Goal: Task Accomplishment & Management: Manage account settings

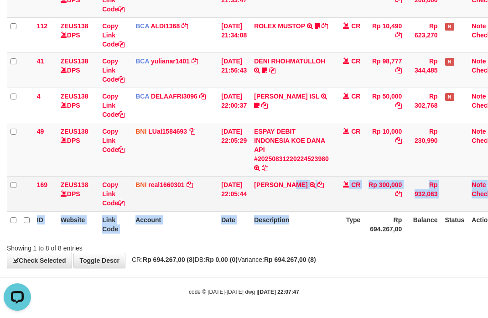
drag, startPoint x: 299, startPoint y: 210, endPoint x: 227, endPoint y: 185, distance: 76.6
click at [297, 209] on table "ID Website Link Code Account Date Description Type Amount Balance Status Action…" at bounding box center [256, 52] width 499 height 369
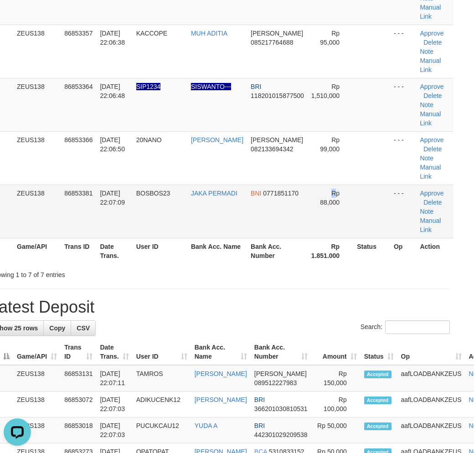
drag, startPoint x: 298, startPoint y: 234, endPoint x: 304, endPoint y: 233, distance: 6.4
click at [308, 233] on td "Rp 88,000" at bounding box center [331, 211] width 46 height 53
click at [309, 219] on td "Rp 88,000" at bounding box center [331, 211] width 46 height 53
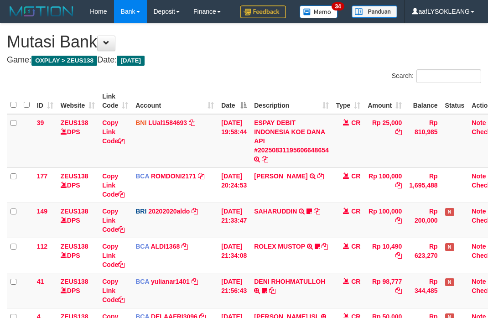
scroll to position [220, 0]
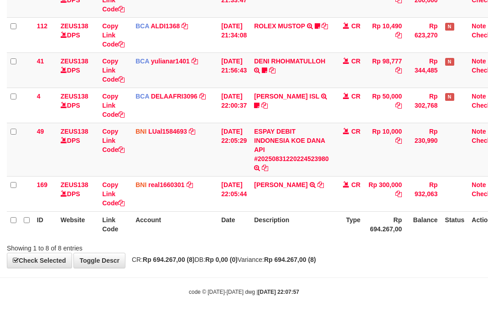
drag, startPoint x: 304, startPoint y: 223, endPoint x: 289, endPoint y: 215, distance: 16.9
click at [302, 222] on th "Description" at bounding box center [291, 224] width 82 height 26
drag, startPoint x: 328, startPoint y: 245, endPoint x: 2, endPoint y: 153, distance: 339.4
click at [318, 242] on div "Showing 1 to 8 of 8 entries" at bounding box center [244, 246] width 488 height 13
drag, startPoint x: 345, startPoint y: 234, endPoint x: 342, endPoint y: 229, distance: 5.2
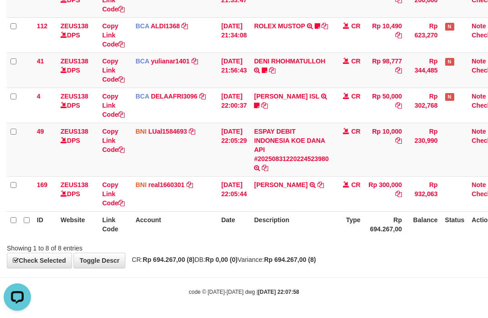
click at [344, 231] on th "Type" at bounding box center [349, 224] width 32 height 26
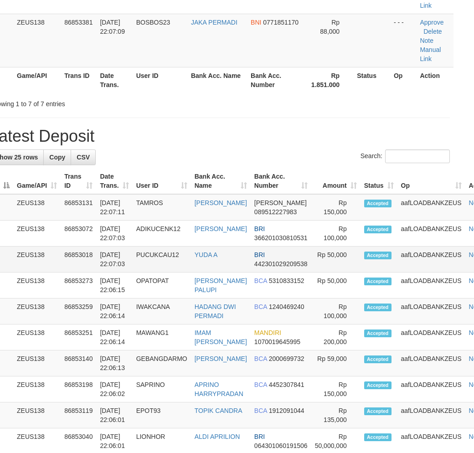
click at [398, 273] on td "aafLOADBANKZEUS" at bounding box center [432, 260] width 68 height 26
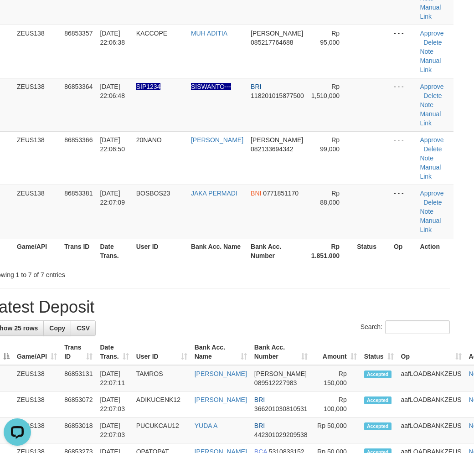
click at [286, 260] on th "Bank Acc. Number" at bounding box center [277, 251] width 61 height 26
drag, startPoint x: 286, startPoint y: 259, endPoint x: 439, endPoint y: 279, distance: 154.6
click at [306, 260] on tr "ID Game/API Trans ID Date Trans. User ID Bank Acc. Name Bank Acc. Number Rp 1.8…" at bounding box center [222, 251] width 464 height 26
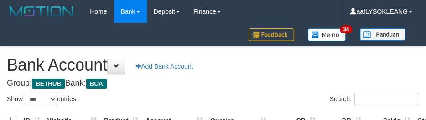
select select "***"
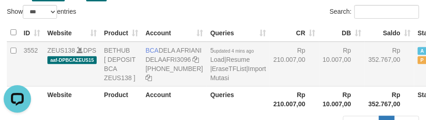
click at [270, 84] on td "Rp 210.007,00" at bounding box center [294, 64] width 49 height 45
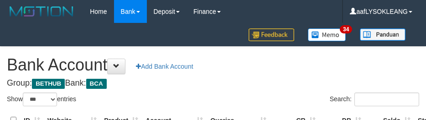
select select "***"
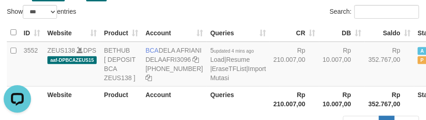
drag, startPoint x: 260, startPoint y: 74, endPoint x: 273, endPoint y: 122, distance: 49.9
click at [270, 74] on td "Rp 210.007,00" at bounding box center [294, 64] width 49 height 45
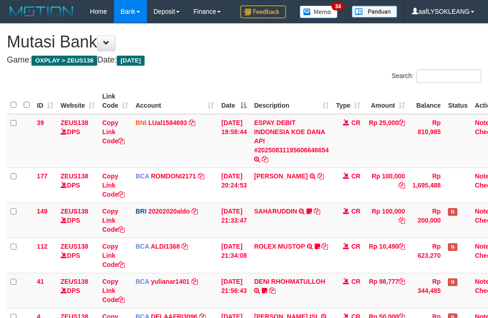
scroll to position [291, 0]
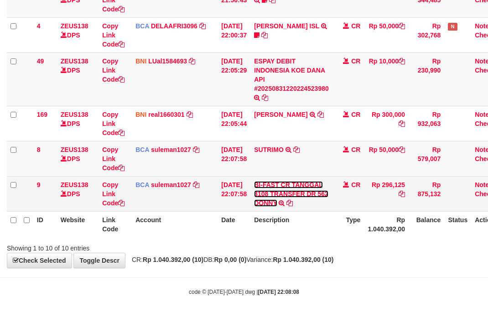
click at [291, 192] on link "BI-FAST CR TANGGAL 3108 TRANSFER DR 562 DONNY" at bounding box center [291, 194] width 74 height 26
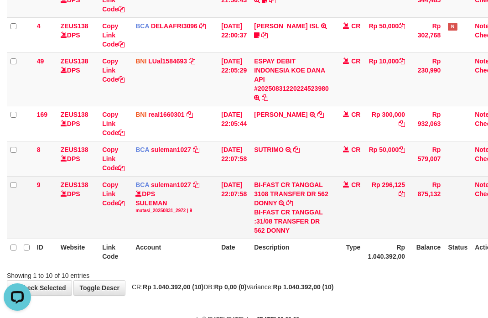
scroll to position [0, 0]
click at [284, 230] on div "BI-FAST CR TANGGAL :31/08 TRANSFER DR 562 DONNY" at bounding box center [291, 221] width 75 height 27
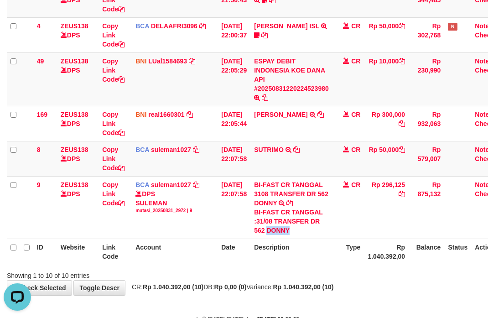
copy div "DONNY"
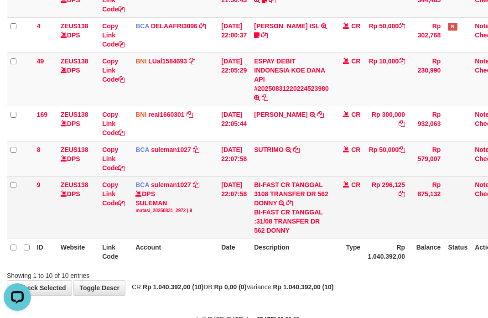
click at [313, 211] on div "BI-FAST CR TANGGAL :31/08 TRANSFER DR 562 DONNY" at bounding box center [291, 221] width 75 height 27
copy div "TANGGAL"
click at [395, 184] on td "Rp 296,125" at bounding box center [386, 207] width 45 height 62
copy td "296,125"
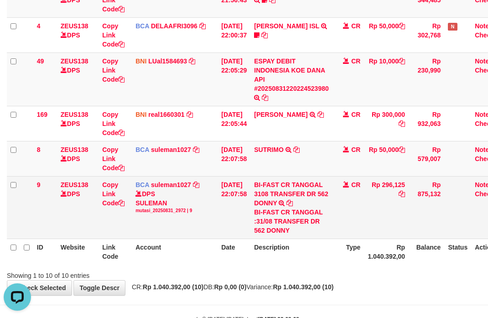
click at [395, 184] on td "Rp 296,125" at bounding box center [386, 207] width 45 height 62
click at [317, 222] on div "BI-FAST CR TANGGAL :31/08 TRANSFER DR 562 DONNY" at bounding box center [291, 221] width 75 height 27
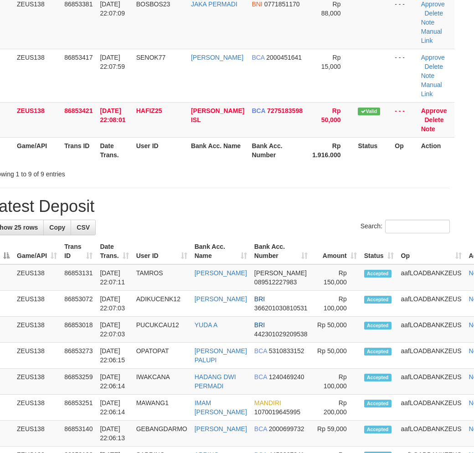
scroll to position [272, 17]
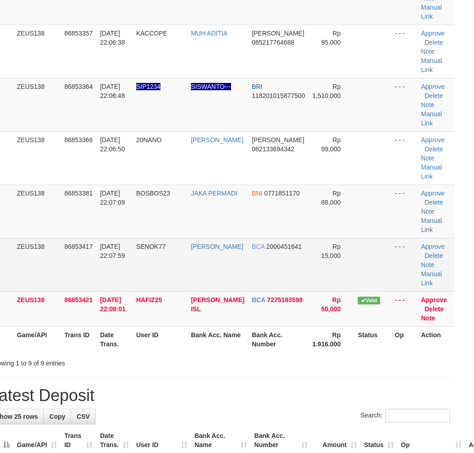
drag, startPoint x: 353, startPoint y: 265, endPoint x: 364, endPoint y: 265, distance: 11.4
click at [364, 265] on td at bounding box center [372, 264] width 37 height 53
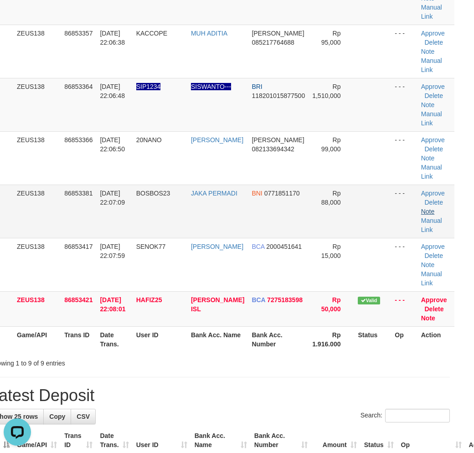
scroll to position [0, 0]
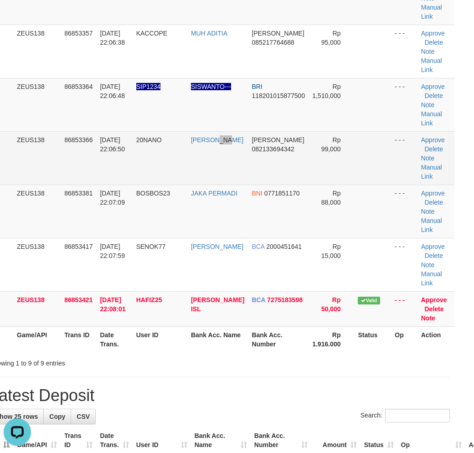
click at [202, 170] on td "[PERSON_NAME]" at bounding box center [217, 157] width 61 height 53
drag, startPoint x: 270, startPoint y: 154, endPoint x: 277, endPoint y: 157, distance: 8.6
click at [277, 157] on td "DANA 082133694342" at bounding box center [278, 157] width 61 height 53
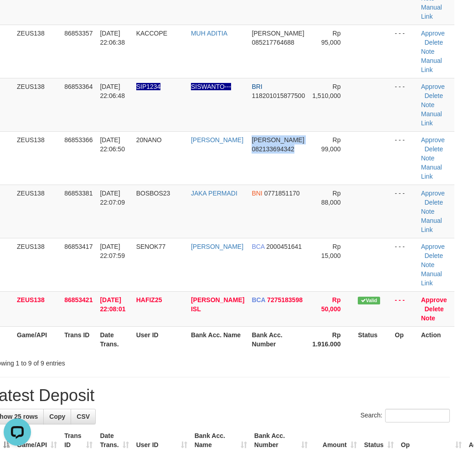
drag, startPoint x: 243, startPoint y: 144, endPoint x: 480, endPoint y: 241, distance: 255.9
click at [291, 170] on td "DANA 082133694342" at bounding box center [278, 157] width 61 height 53
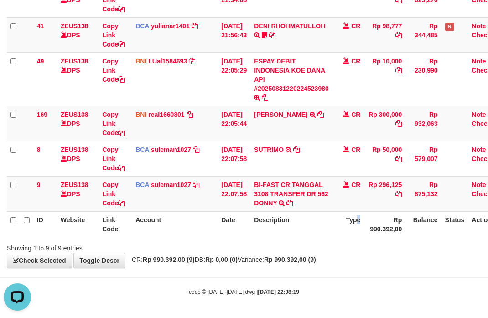
drag, startPoint x: 361, startPoint y: 222, endPoint x: 0, endPoint y: 161, distance: 366.0
click at [354, 221] on th "Type" at bounding box center [349, 224] width 32 height 26
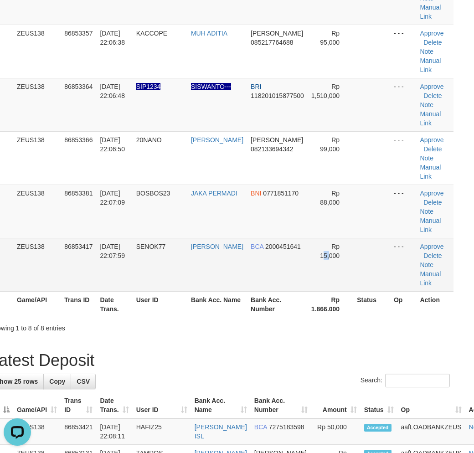
click at [318, 287] on td "Rp 15,000" at bounding box center [331, 264] width 46 height 53
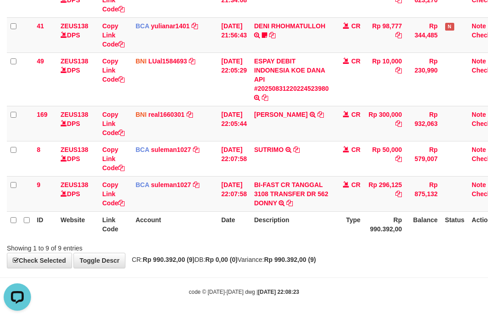
drag, startPoint x: 251, startPoint y: 219, endPoint x: 246, endPoint y: 216, distance: 6.2
click at [246, 216] on th "Date" at bounding box center [234, 224] width 33 height 26
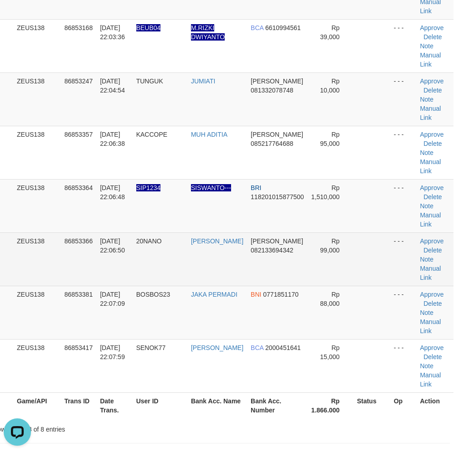
scroll to position [272, 17]
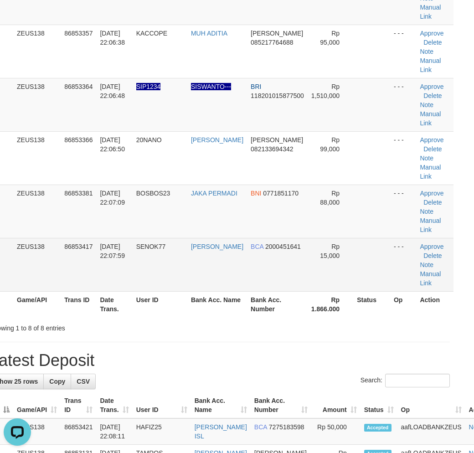
drag, startPoint x: 368, startPoint y: 290, endPoint x: 368, endPoint y: 285, distance: 5.5
click at [367, 285] on td at bounding box center [372, 264] width 37 height 53
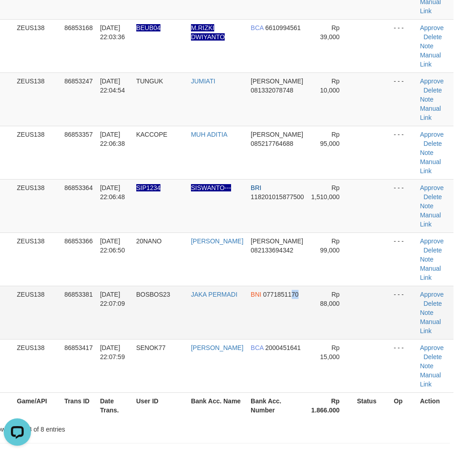
drag, startPoint x: 286, startPoint y: 299, endPoint x: 342, endPoint y: 307, distance: 56.6
click at [294, 301] on td "BNI 0771851170" at bounding box center [277, 312] width 61 height 53
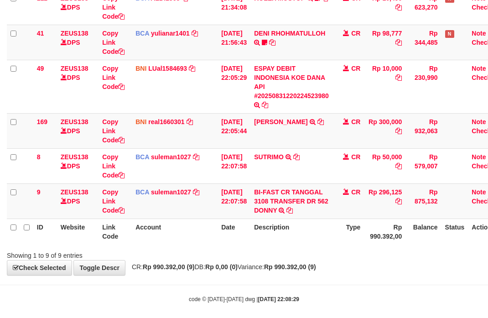
scroll to position [255, 0]
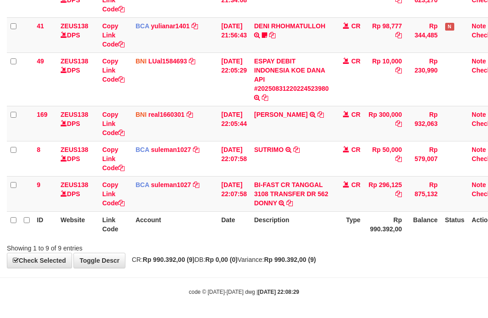
drag, startPoint x: 359, startPoint y: 244, endPoint x: 1, endPoint y: 172, distance: 364.3
click at [357, 244] on div "Showing 1 to 9 of 9 entries" at bounding box center [244, 246] width 488 height 13
drag, startPoint x: 388, startPoint y: 256, endPoint x: 1, endPoint y: 152, distance: 400.6
click at [386, 256] on div "**********" at bounding box center [244, 17] width 488 height 499
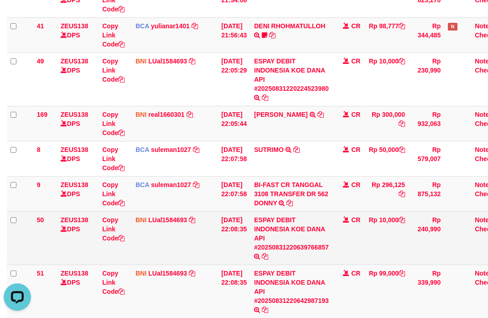
scroll to position [362, 0]
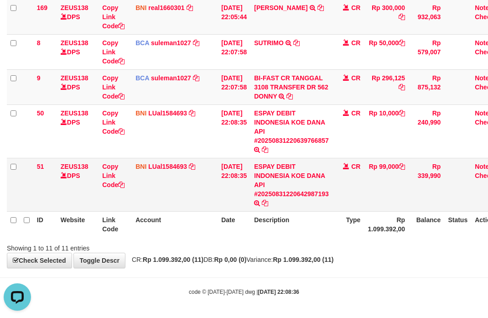
click at [201, 190] on td "BNI LUal1584693 DPS LUCKY ALAMSYAH mutasi_20250831_2414 | 51 mutasi_20250831_24…" at bounding box center [175, 184] width 86 height 53
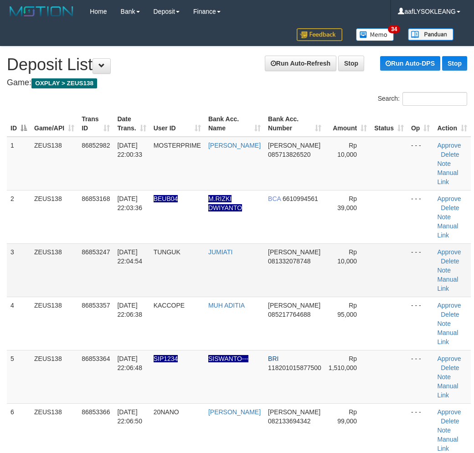
drag, startPoint x: 256, startPoint y: 254, endPoint x: 261, endPoint y: 253, distance: 5.1
click at [260, 253] on tr "3 ZEUS138 86853247 31/08/2025 22:04:54 TUNGUK JUMIATI DANA 081332078748 Rp 10,0…" at bounding box center [239, 270] width 464 height 53
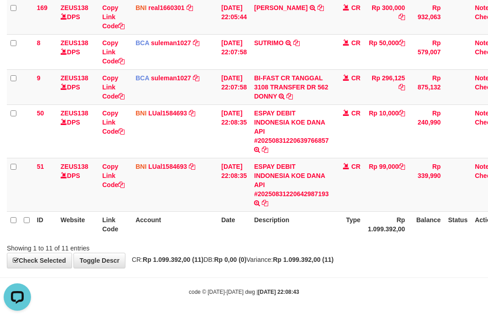
click at [295, 213] on th "Description" at bounding box center [291, 224] width 82 height 26
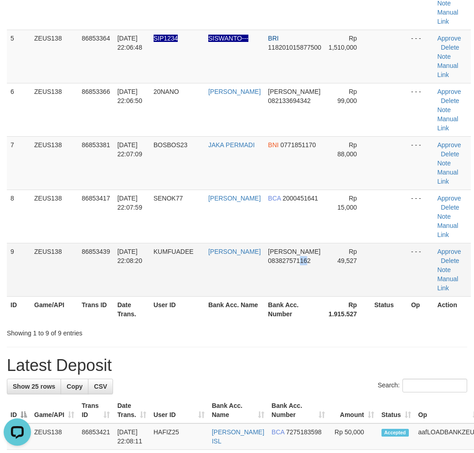
drag, startPoint x: 300, startPoint y: 261, endPoint x: 319, endPoint y: 259, distance: 19.8
click at [302, 258] on span "083827571162" at bounding box center [289, 260] width 42 height 7
drag, startPoint x: 327, startPoint y: 259, endPoint x: 437, endPoint y: 290, distance: 113.9
click at [350, 263] on td "Rp 49,527" at bounding box center [348, 269] width 46 height 53
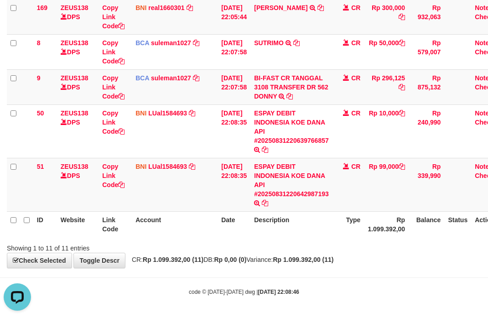
click at [293, 221] on th "Description" at bounding box center [291, 224] width 82 height 26
drag, startPoint x: 277, startPoint y: 215, endPoint x: 266, endPoint y: 212, distance: 11.4
click at [270, 213] on th "Description" at bounding box center [291, 224] width 82 height 26
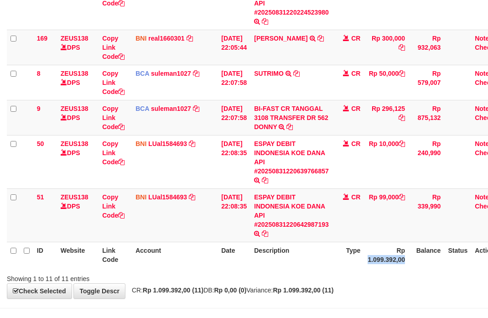
click at [409, 254] on th "Rp 1.099.392,00" at bounding box center [386, 255] width 45 height 26
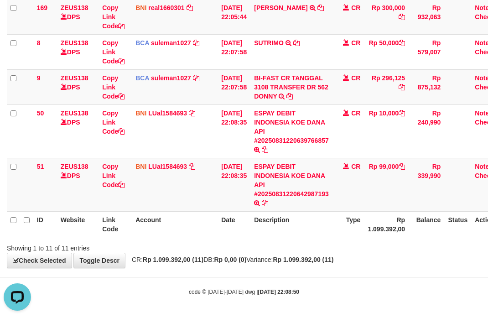
click at [298, 218] on th "Description" at bounding box center [291, 224] width 82 height 26
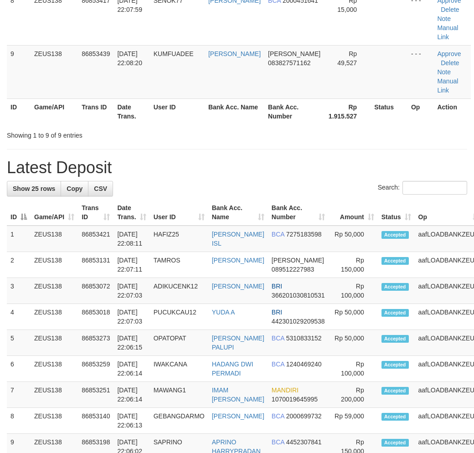
scroll to position [321, 0]
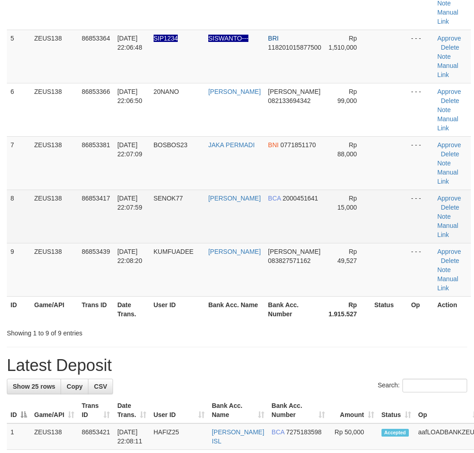
drag, startPoint x: 247, startPoint y: 230, endPoint x: 253, endPoint y: 232, distance: 6.2
click at [251, 231] on td "RIZKY RIDHO SAPUTR" at bounding box center [235, 216] width 60 height 53
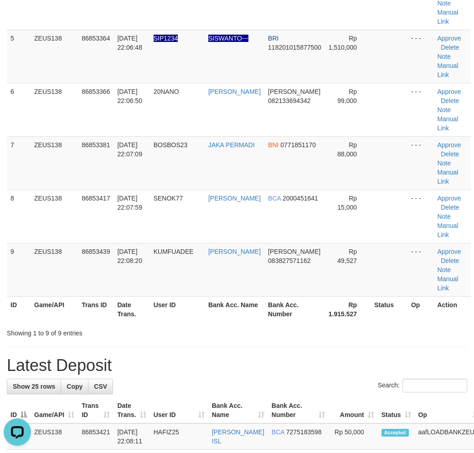
scroll to position [0, 0]
click at [348, 297] on th "Rp 1.915.527" at bounding box center [348, 309] width 46 height 26
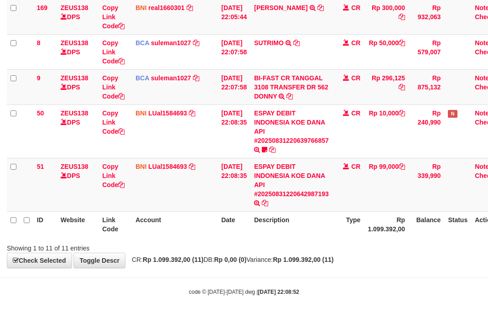
scroll to position [362, 0]
drag, startPoint x: 379, startPoint y: 230, endPoint x: 296, endPoint y: 219, distance: 83.7
click at [376, 230] on th "Rp 1.099.392,00" at bounding box center [386, 224] width 45 height 26
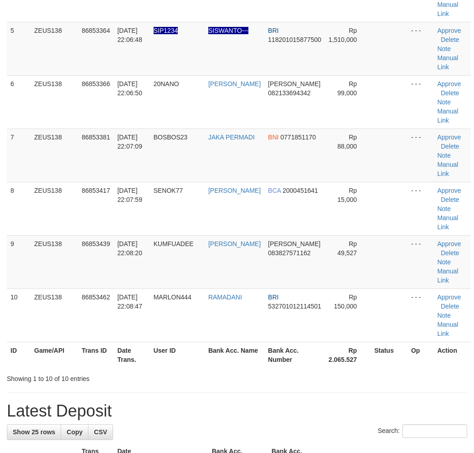
scroll to position [203, 0]
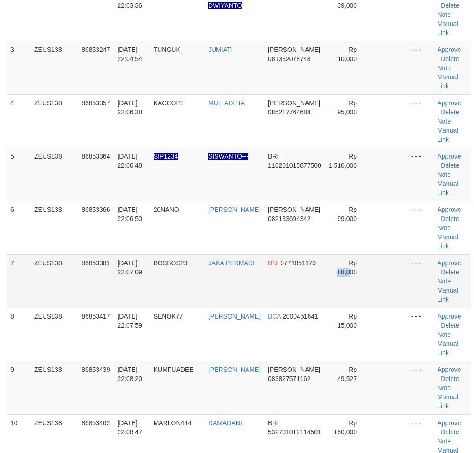
click at [334, 270] on td "Rp 88,000" at bounding box center [348, 281] width 46 height 53
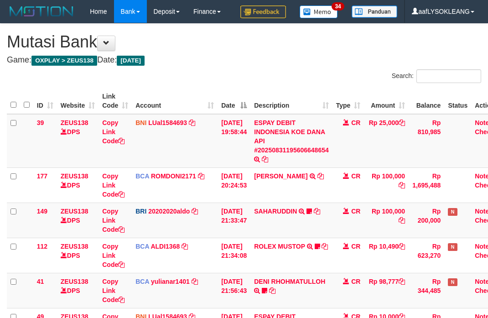
scroll to position [332, 0]
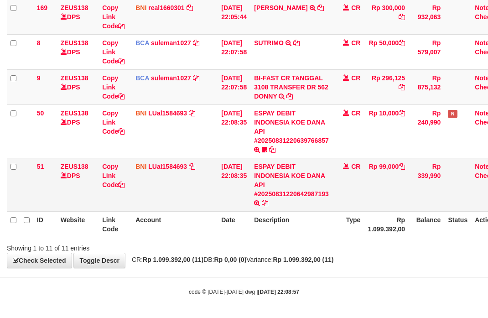
click at [322, 204] on td "ESPAY DEBIT INDONESIA KOE DANA API #20250831220642987193 TRANSFER DARI ESPAY DE…" at bounding box center [291, 184] width 82 height 53
click at [262, 209] on td "ESPAY DEBIT INDONESIA KOE DANA API #20250831220642987193 TRANSFER DARI ESPAY DE…" at bounding box center [291, 184] width 82 height 53
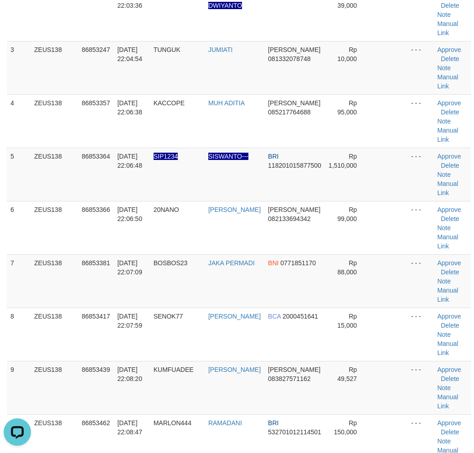
drag, startPoint x: 390, startPoint y: 250, endPoint x: 477, endPoint y: 265, distance: 88.4
click at [415, 254] on tbody "1 ZEUS138 86852982 [DATE] 22:00:33 MOSTERPRIME [PERSON_NAME] [PERSON_NAME] 0857…" at bounding box center [239, 201] width 464 height 534
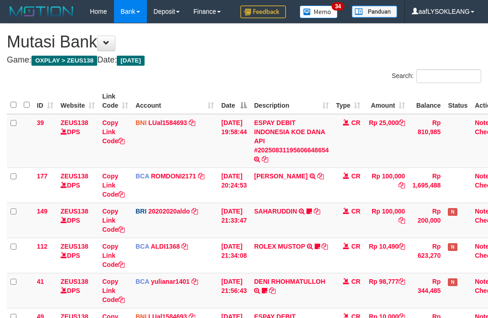
scroll to position [362, 0]
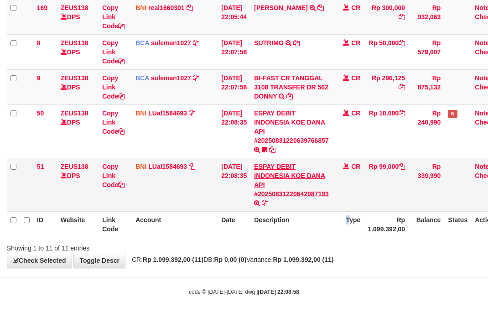
drag, startPoint x: 351, startPoint y: 223, endPoint x: 283, endPoint y: 196, distance: 72.9
click at [347, 221] on th "Type" at bounding box center [349, 224] width 32 height 26
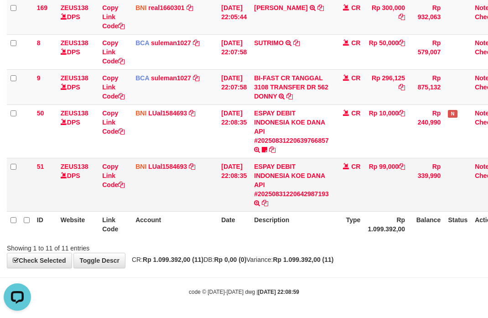
click at [231, 200] on td "[DATE] 22:08:35" at bounding box center [234, 184] width 33 height 53
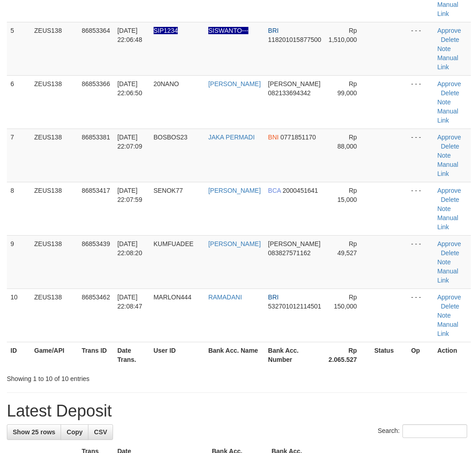
scroll to position [203, 0]
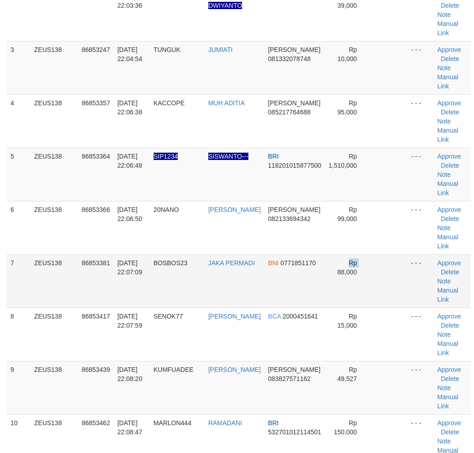
drag, startPoint x: 319, startPoint y: 268, endPoint x: 324, endPoint y: 272, distance: 6.1
click at [325, 270] on td "Rp 88,000" at bounding box center [348, 281] width 46 height 53
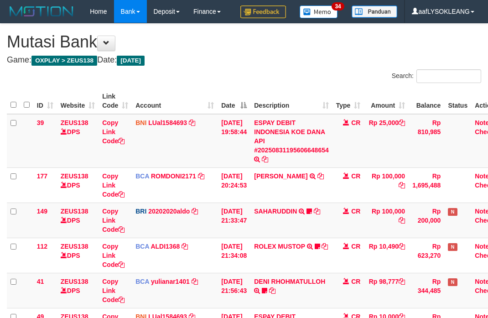
scroll to position [362, 0]
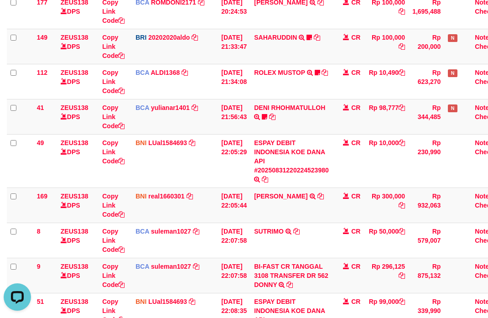
scroll to position [326, 0]
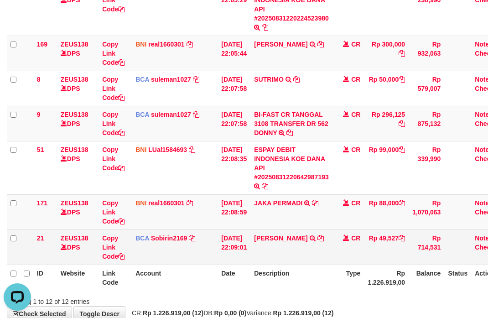
drag, startPoint x: 308, startPoint y: 257, endPoint x: 187, endPoint y: 236, distance: 122.7
click at [299, 257] on td "REZA FIRMANS TRSF E-BANKING CR 3108/FTSCY/WS95051 49527.002025083161096222 TRFD…" at bounding box center [291, 246] width 82 height 35
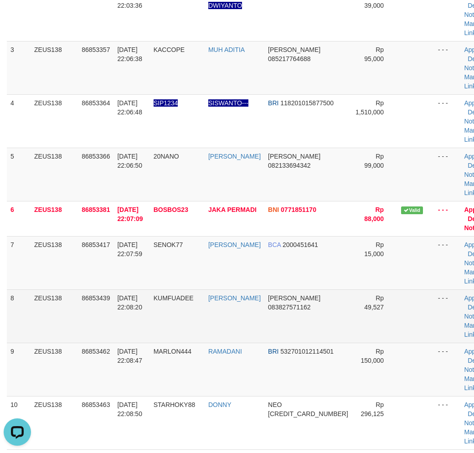
drag, startPoint x: 365, startPoint y: 324, endPoint x: 380, endPoint y: 320, distance: 15.2
click at [372, 319] on tr "8 ZEUS138 86853439 31/08/2025 22:08:20 KUMFUADEE REZA FIRMANSYAH DANA 083827571…" at bounding box center [252, 316] width 491 height 53
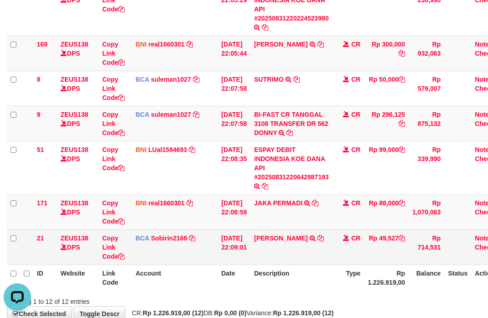
click at [397, 235] on td "Rp 49,527" at bounding box center [386, 246] width 45 height 35
copy td "49,527"
click at [290, 248] on td "REZA FIRMANS TRSF E-BANKING CR 3108/FTSCY/WS95051 49527.002025083161096222 TRFD…" at bounding box center [291, 246] width 82 height 35
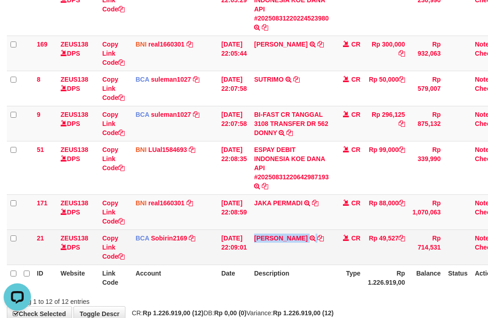
click at [290, 248] on td "REZA FIRMANS TRSF E-BANKING CR 3108/FTSCY/WS95051 49527.002025083161096222 TRFD…" at bounding box center [291, 246] width 82 height 35
copy td "REZA FIRMANS"
drag, startPoint x: 160, startPoint y: 239, endPoint x: 154, endPoint y: 239, distance: 6.4
click at [154, 239] on td "BCA Sobirin2169 DPS SOBIRIN mutasi_20250831_2440 | 21 mutasi_20250831_2440 | 21" at bounding box center [175, 246] width 86 height 35
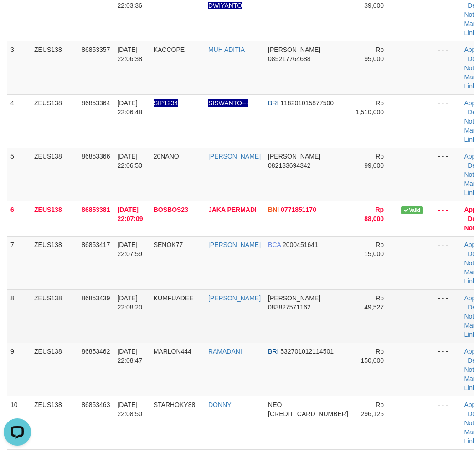
click at [359, 312] on tr "8 ZEUS138 86853439 [DATE] 22:08:20 [GEOGRAPHIC_DATA] [PERSON_NAME] [PERSON_NAME…" at bounding box center [252, 316] width 491 height 53
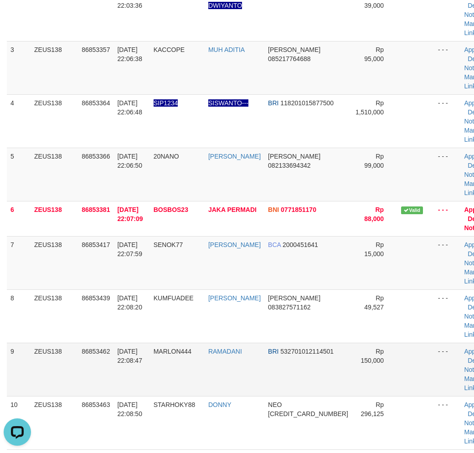
click at [428, 354] on tr "9 ZEUS138 86853462 31/08/2025 22:08:47 MARLON444 RAMADANI BRI 532701012114501 R…" at bounding box center [252, 369] width 491 height 53
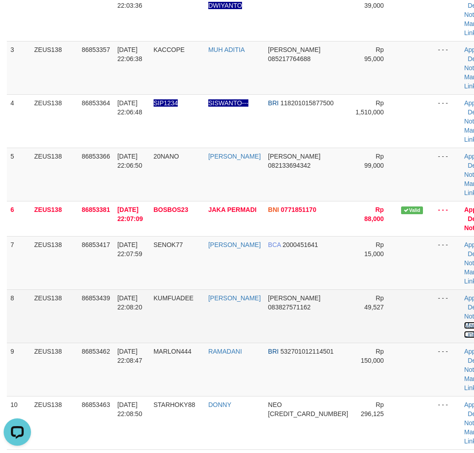
click at [464, 322] on link "Manual Link" at bounding box center [474, 330] width 21 height 16
drag, startPoint x: 283, startPoint y: 302, endPoint x: 289, endPoint y: 303, distance: 6.2
click at [283, 302] on td "DANA 083827571162" at bounding box center [309, 316] width 88 height 53
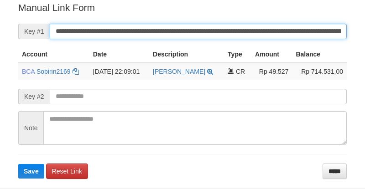
click at [244, 35] on input "**********" at bounding box center [198, 32] width 297 height 16
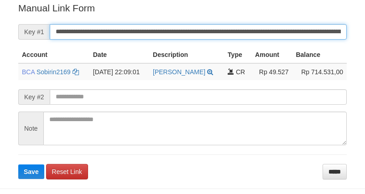
click at [18, 165] on button "Save" at bounding box center [31, 172] width 26 height 15
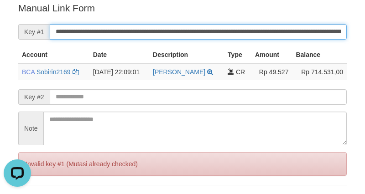
scroll to position [0, 0]
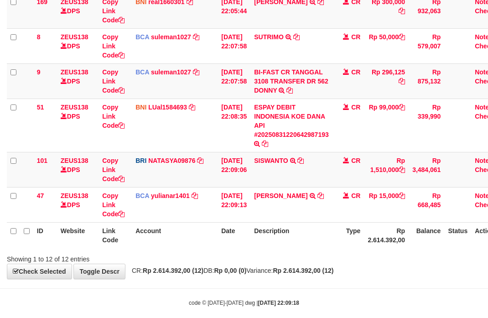
scroll to position [379, 0]
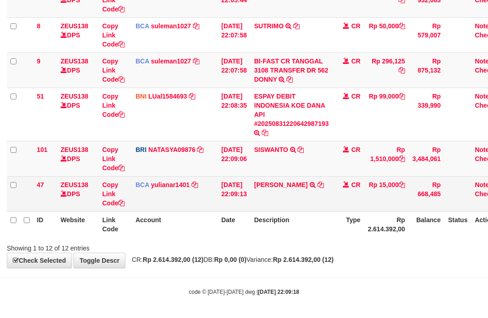
click at [304, 202] on td "[PERSON_NAME] SAPUTR TRSF E-BANKING CR 3108/FTSCY/WS95031 15000.00[PERSON_NAME]…" at bounding box center [291, 193] width 82 height 35
copy tr "[PERSON_NAME] SAPUTR TRSF E-BANKING CR 3108/FTSCY/WS95031 15000.00[PERSON_NAME]…"
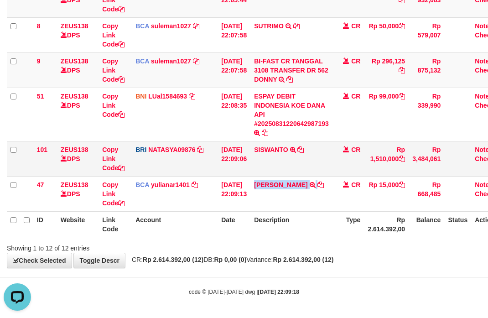
drag, startPoint x: 244, startPoint y: 130, endPoint x: 247, endPoint y: 140, distance: 10.4
click at [241, 131] on td "[DATE] 22:08:35" at bounding box center [234, 114] width 33 height 53
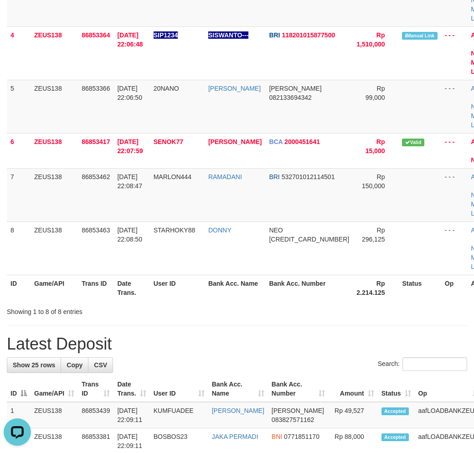
click at [369, 315] on div "Showing 1 to 8 of 8 entries" at bounding box center [237, 310] width 474 height 13
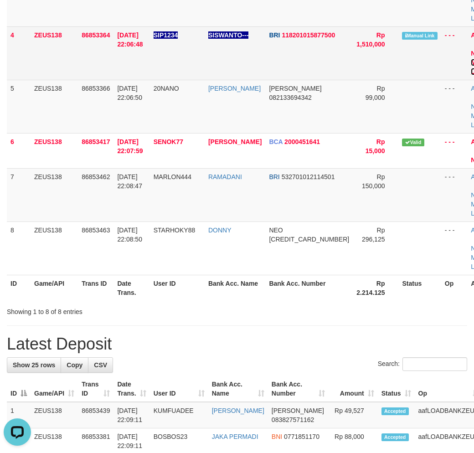
click at [471, 71] on link "Manual Link" at bounding box center [482, 67] width 22 height 16
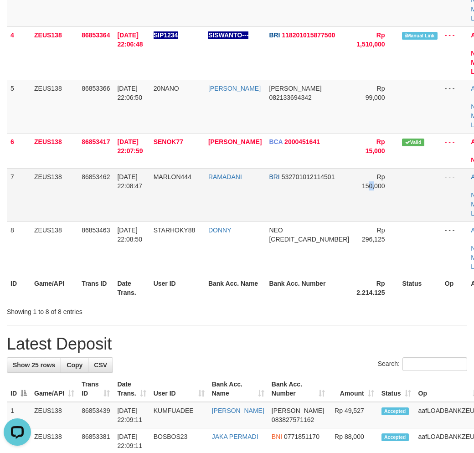
click at [353, 213] on td "Rp 150,000" at bounding box center [376, 194] width 46 height 53
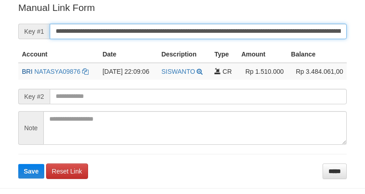
click at [328, 35] on input "**********" at bounding box center [198, 32] width 297 height 16
click at [18, 164] on button "Save" at bounding box center [31, 171] width 26 height 15
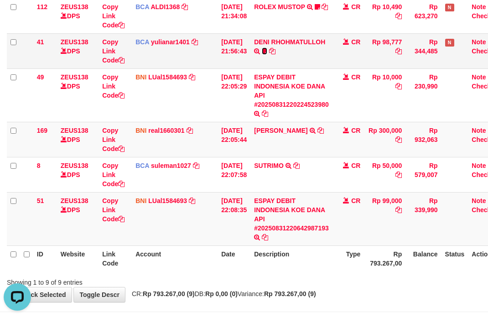
click at [267, 48] on icon at bounding box center [264, 51] width 5 height 6
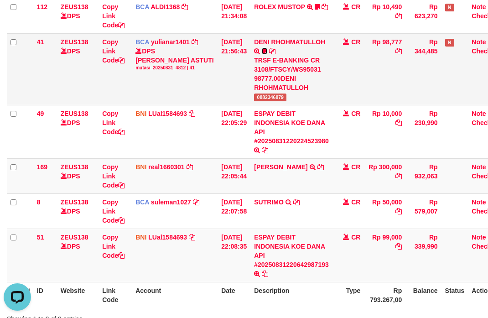
scroll to position [189, 0]
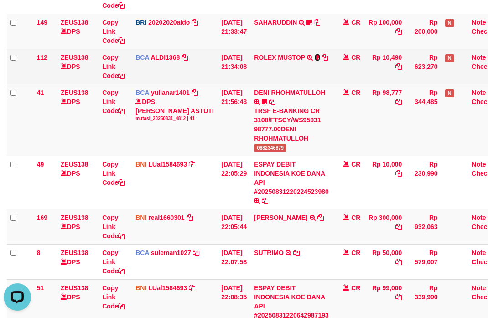
click at [320, 56] on icon at bounding box center [317, 57] width 5 height 6
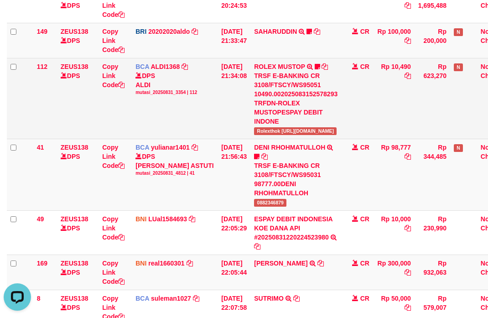
click at [274, 127] on span "Rolexthok [URL][DOMAIN_NAME]" at bounding box center [295, 131] width 83 height 8
click at [274, 127] on span "Rolexthok https://prnt.sc/Z-664NA8doBo" at bounding box center [295, 131] width 83 height 8
copy span "Rolexthok"
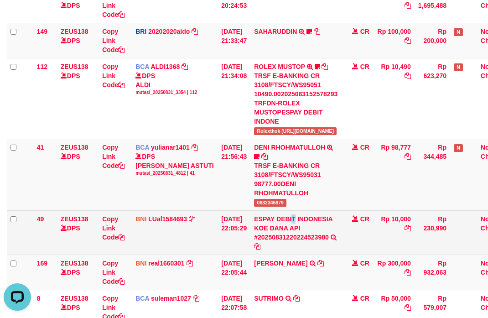
click at [290, 210] on td "ESPAY DEBIT INDONESIA KOE DANA API #20250831220224523980 TRANSFER DARI ESPAY DE…" at bounding box center [295, 232] width 91 height 44
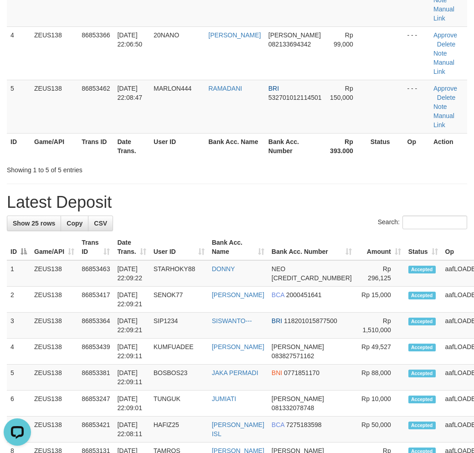
click at [419, 189] on div "**********" at bounding box center [237, 378] width 474 height 1205
drag, startPoint x: 336, startPoint y: 216, endPoint x: 368, endPoint y: 213, distance: 31.6
click at [358, 212] on h1 "Latest Deposit" at bounding box center [237, 202] width 461 height 18
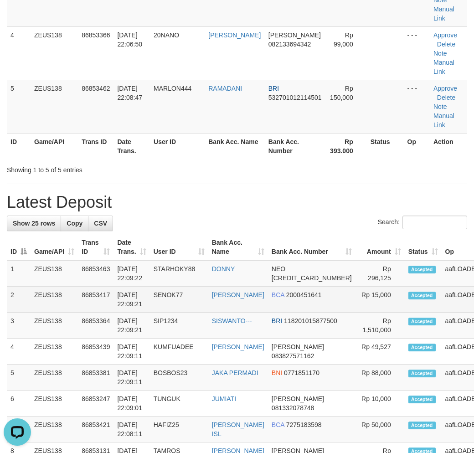
scroll to position [372, 0]
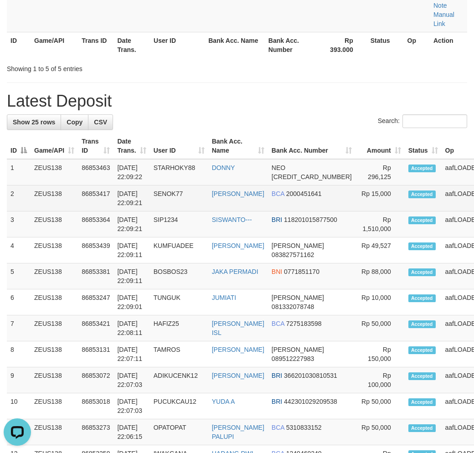
click at [405, 211] on td "Accepted" at bounding box center [423, 199] width 37 height 26
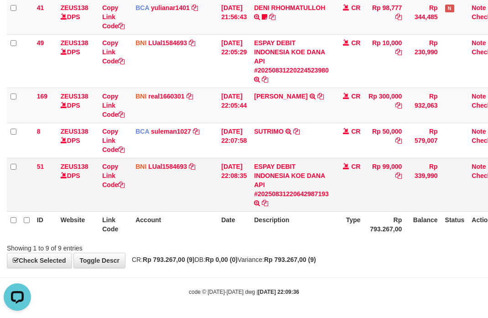
drag, startPoint x: 341, startPoint y: 183, endPoint x: 341, endPoint y: 178, distance: 5.5
click at [344, 179] on td "CR" at bounding box center [349, 184] width 32 height 53
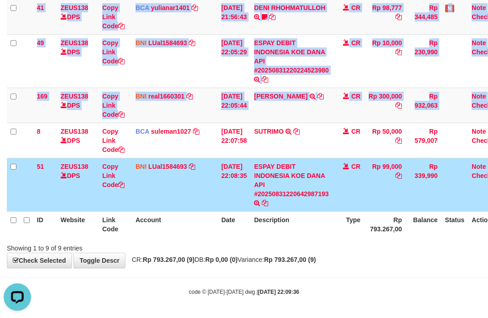
drag, startPoint x: 4, startPoint y: 124, endPoint x: 183, endPoint y: 182, distance: 188.4
click at [53, 128] on div "ID Website Link Code Account Date Description Type Amount Balance Status Action…" at bounding box center [244, 26] width 488 height 428
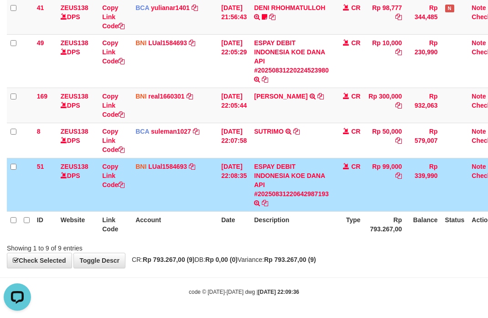
click at [316, 209] on table "ID Website Link Code Account Date Description Type Amount Balance Status Action…" at bounding box center [256, 25] width 499 height 423
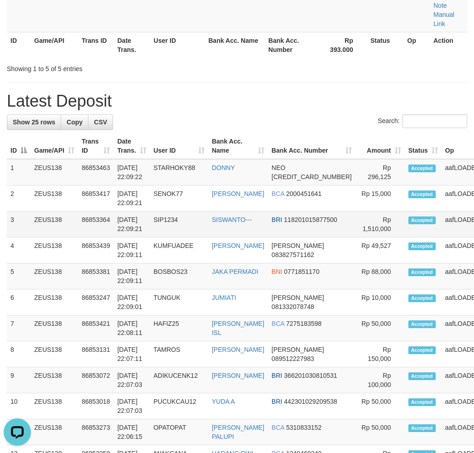
drag, startPoint x: 359, startPoint y: 233, endPoint x: 389, endPoint y: 239, distance: 29.9
click at [384, 238] on tr "3 ZEUS138 86853364 [DATE] 22:09:21 SIP1234 [GEOGRAPHIC_DATA]--- BRI 11820101587…" at bounding box center [277, 225] width 540 height 26
drag, startPoint x: 389, startPoint y: 239, endPoint x: 394, endPoint y: 233, distance: 8.2
click at [405, 235] on td "Accepted" at bounding box center [423, 225] width 37 height 26
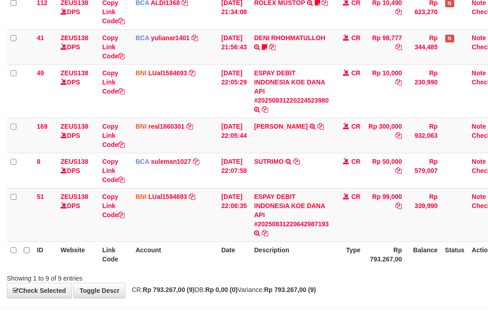
scroll to position [274, 0]
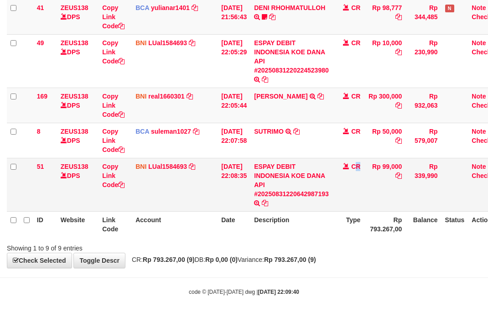
drag, startPoint x: 358, startPoint y: 183, endPoint x: 376, endPoint y: 181, distance: 17.9
click at [377, 183] on tr "51 ZEUS138 DPS Copy Link Code BNI LUal1584693 DPS LUCKY ALAMSYAH mutasi_2025083…" at bounding box center [256, 184] width 499 height 53
drag, startPoint x: 359, startPoint y: 168, endPoint x: 494, endPoint y: 198, distance: 137.5
click at [360, 169] on td "CR" at bounding box center [349, 184] width 32 height 53
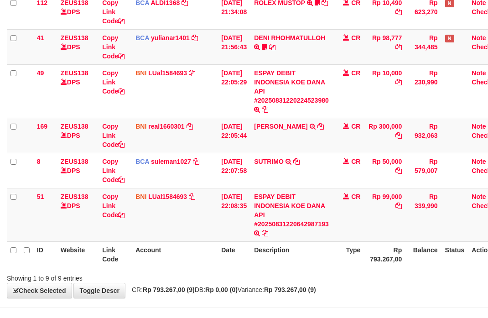
scroll to position [274, 0]
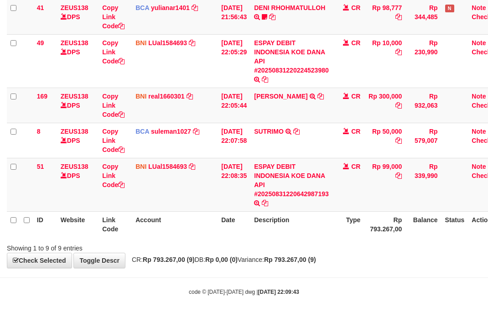
drag, startPoint x: 374, startPoint y: 224, endPoint x: 433, endPoint y: 211, distance: 60.2
click at [366, 221] on tr "ID Website Link Code Account Date Description Type Rp 793.267,00 Balance Status…" at bounding box center [256, 224] width 499 height 26
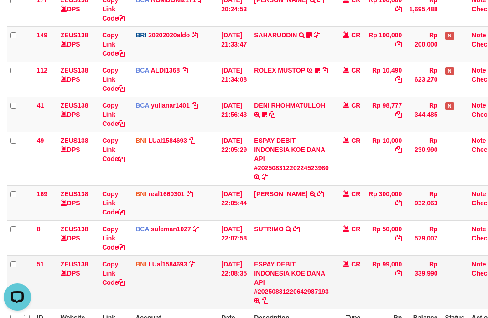
scroll to position [274, 0]
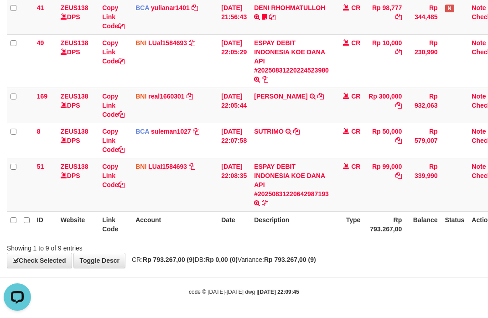
drag, startPoint x: 333, startPoint y: 248, endPoint x: 324, endPoint y: 242, distance: 10.5
click at [324, 243] on div "Showing 1 to 9 of 9 entries" at bounding box center [244, 246] width 488 height 13
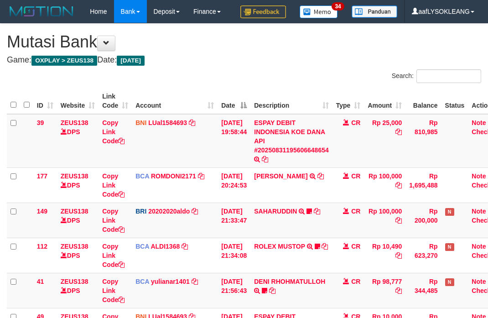
scroll to position [274, 0]
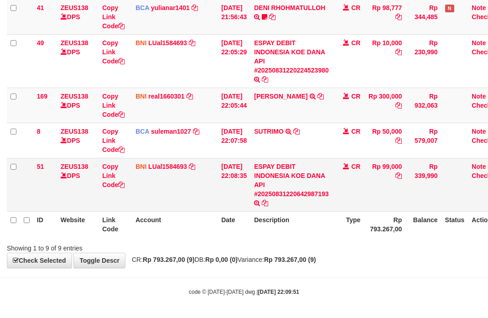
drag, startPoint x: 281, startPoint y: 183, endPoint x: 284, endPoint y: 178, distance: 5.1
click at [284, 178] on td "ESPAY DEBIT INDONESIA KOE DANA API #20250831220642987193 TRANSFER DARI ESPAY DE…" at bounding box center [291, 184] width 82 height 53
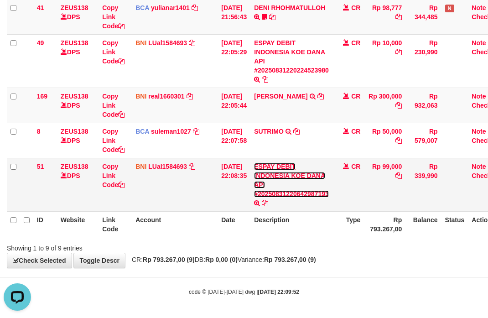
drag, startPoint x: 293, startPoint y: 165, endPoint x: 288, endPoint y: 162, distance: 6.1
click at [293, 165] on link "ESPAY DEBIT INDONESIA KOE DANA API #20250831220642987193" at bounding box center [291, 180] width 75 height 35
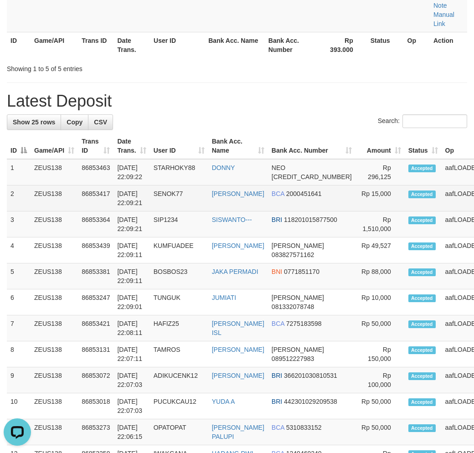
drag, startPoint x: 281, startPoint y: 211, endPoint x: 290, endPoint y: 215, distance: 9.6
click at [291, 212] on td "BCA 2000451641" at bounding box center [312, 199] width 88 height 26
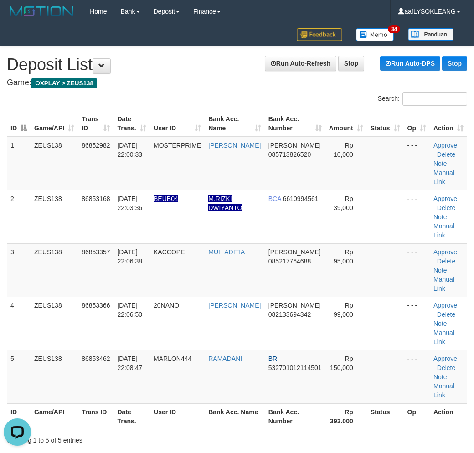
scroll to position [34, 0]
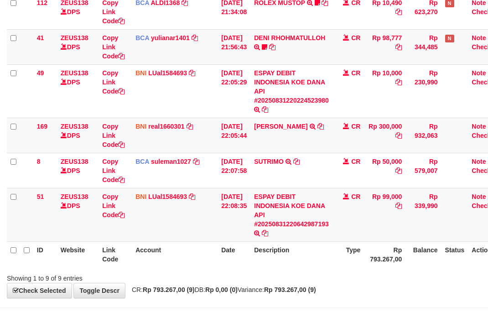
scroll to position [274, 0]
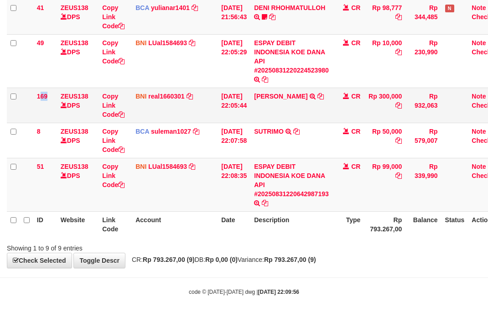
drag, startPoint x: 53, startPoint y: 110, endPoint x: 47, endPoint y: 109, distance: 5.8
click at [49, 109] on td "169" at bounding box center [45, 105] width 24 height 35
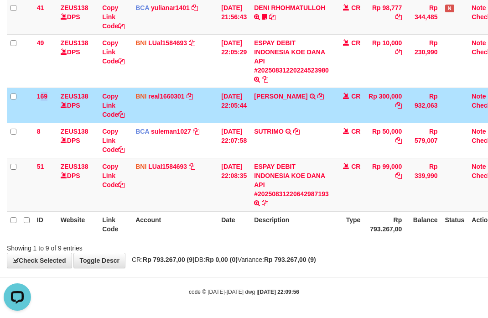
scroll to position [0, 0]
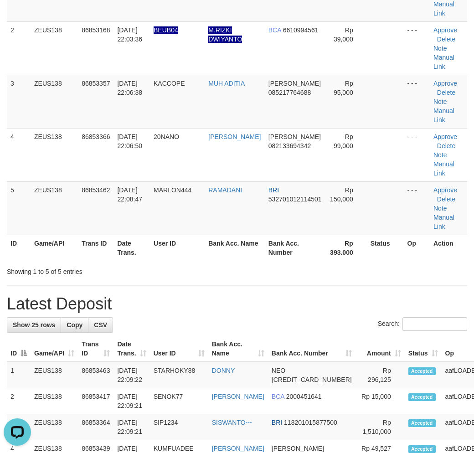
drag, startPoint x: 382, startPoint y: 261, endPoint x: 442, endPoint y: 274, distance: 62.0
click at [421, 264] on div "ID Game/API Trans ID Date Trans. User ID Bank Acc. Name Bank Acc. Number Amount…" at bounding box center [237, 101] width 474 height 324
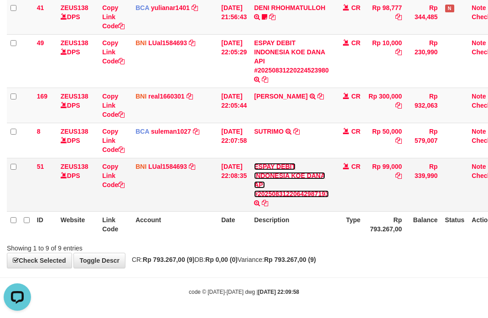
click at [267, 167] on link "ESPAY DEBIT INDONESIA KOE DANA API #20250831220642987193" at bounding box center [291, 180] width 75 height 35
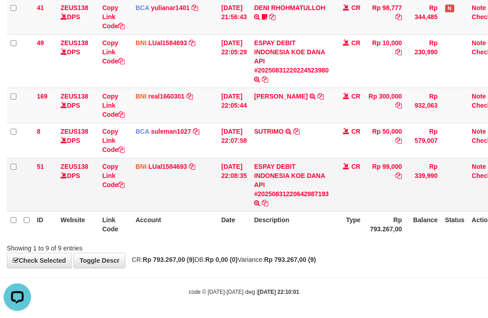
drag, startPoint x: 343, startPoint y: 201, endPoint x: 339, endPoint y: 197, distance: 6.5
click at [343, 201] on td "CR" at bounding box center [349, 184] width 32 height 53
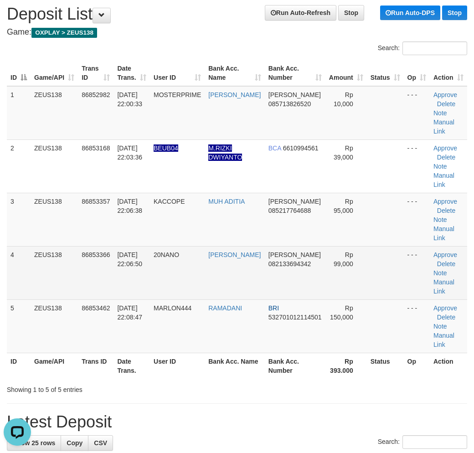
click at [385, 279] on td at bounding box center [385, 272] width 37 height 53
drag, startPoint x: 393, startPoint y: 277, endPoint x: 460, endPoint y: 281, distance: 66.7
click at [394, 277] on td at bounding box center [385, 272] width 37 height 53
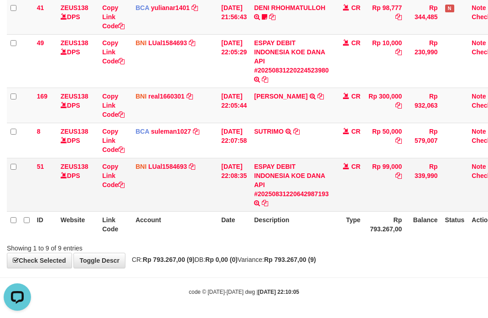
click at [389, 198] on td "Rp 99,000" at bounding box center [385, 184] width 42 height 53
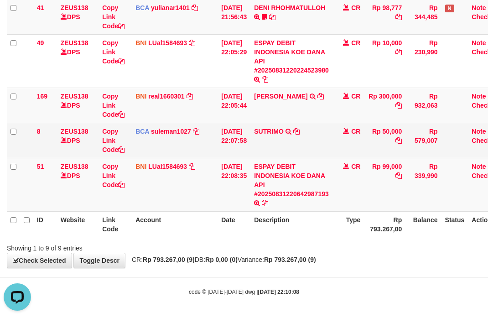
drag, startPoint x: 325, startPoint y: 148, endPoint x: 117, endPoint y: 144, distance: 208.5
click at [307, 150] on td "SUTRIMO SETORAN VIA CDM TANGGAL :31/08 31/08 WSID:Z89T1 SUTRIMO" at bounding box center [291, 140] width 82 height 35
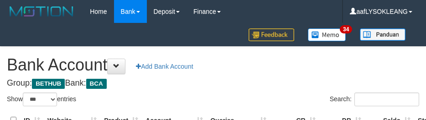
select select "***"
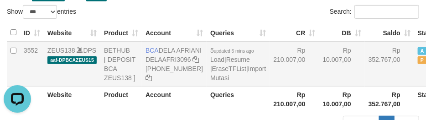
drag, startPoint x: 272, startPoint y: 72, endPoint x: 238, endPoint y: 96, distance: 42.0
click at [271, 73] on td "Rp 210.007,00" at bounding box center [294, 64] width 49 height 45
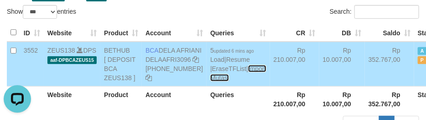
click at [210, 81] on link "Import Mutasi" at bounding box center [238, 73] width 56 height 16
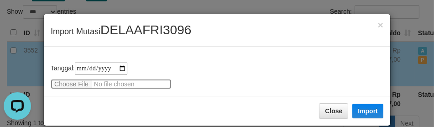
click at [78, 81] on input "file" at bounding box center [111, 84] width 121 height 10
type input "**********"
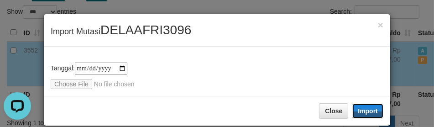
drag, startPoint x: 361, startPoint y: 104, endPoint x: 337, endPoint y: 105, distance: 24.2
click at [359, 104] on button "Import" at bounding box center [367, 111] width 31 height 15
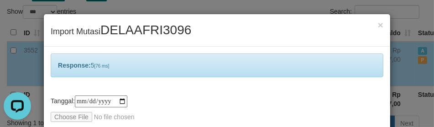
scroll to position [44, 0]
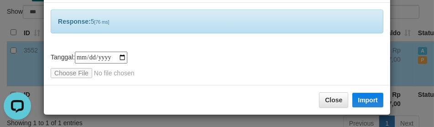
click at [279, 56] on div "**********" at bounding box center [217, 65] width 333 height 26
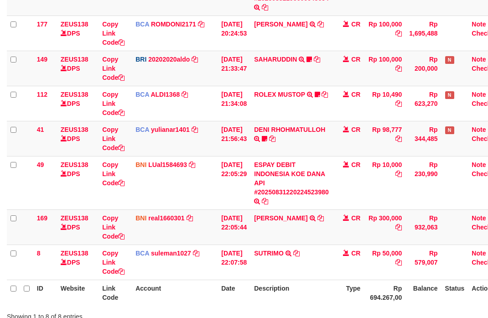
scroll to position [220, 0]
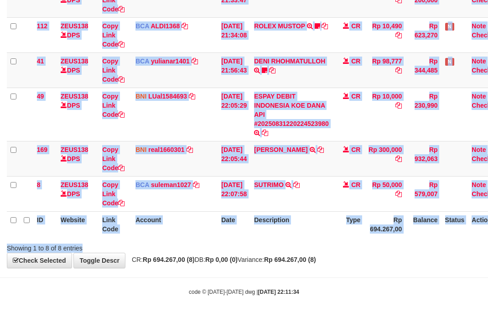
drag, startPoint x: 312, startPoint y: 238, endPoint x: 1, endPoint y: 182, distance: 315.5
click at [307, 236] on div "Search: ID Website Link Code Account Date Description Type Amount Balance Statu…" at bounding box center [244, 51] width 474 height 404
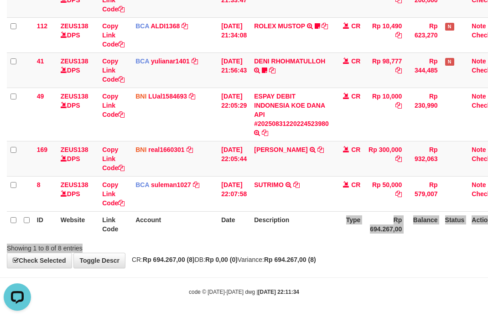
scroll to position [0, 0]
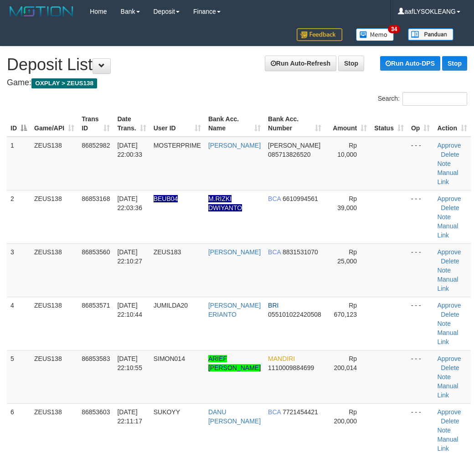
scroll to position [101, 0]
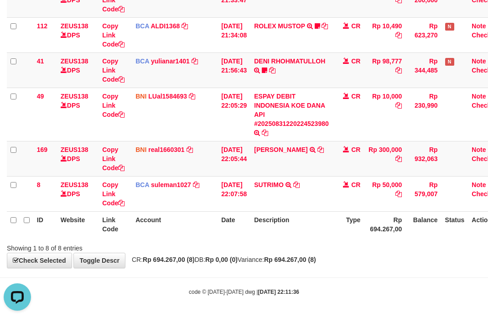
click at [295, 226] on th "Description" at bounding box center [291, 224] width 82 height 26
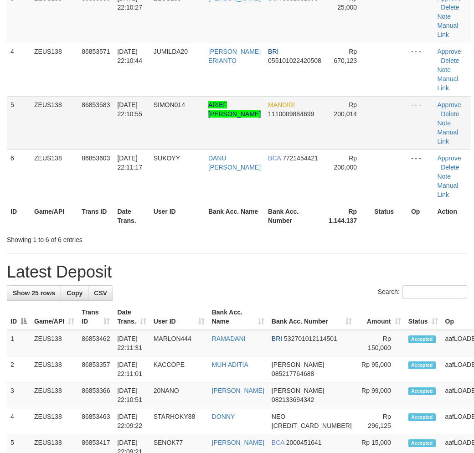
drag, startPoint x: 325, startPoint y: 285, endPoint x: 320, endPoint y: 288, distance: 5.6
click at [324, 284] on div "**********" at bounding box center [237, 416] width 474 height 1249
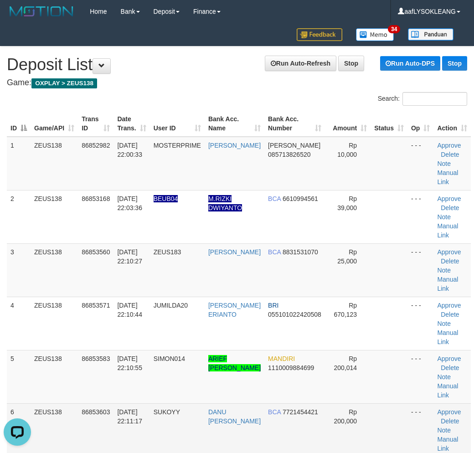
scroll to position [101, 0]
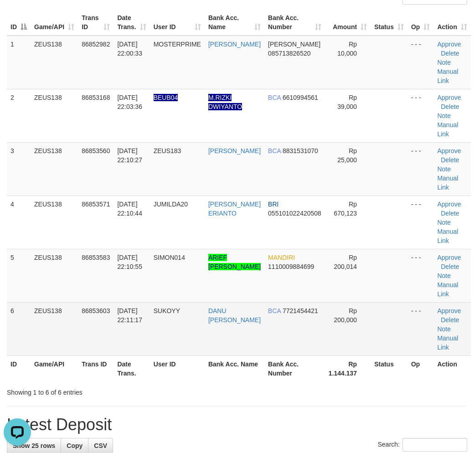
drag, startPoint x: 378, startPoint y: 312, endPoint x: 450, endPoint y: 326, distance: 73.9
click at [381, 312] on td at bounding box center [389, 328] width 37 height 53
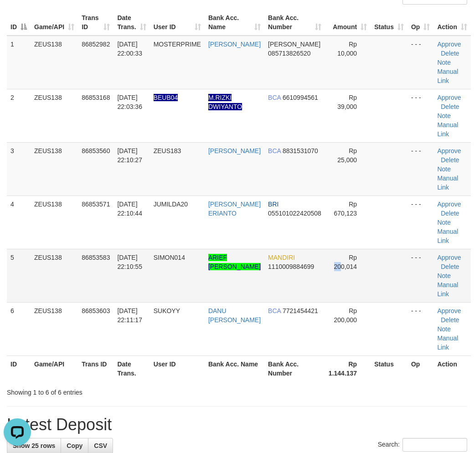
drag, startPoint x: 326, startPoint y: 302, endPoint x: 370, endPoint y: 306, distance: 44.0
click at [336, 302] on td "Rp 200,014" at bounding box center [348, 275] width 46 height 53
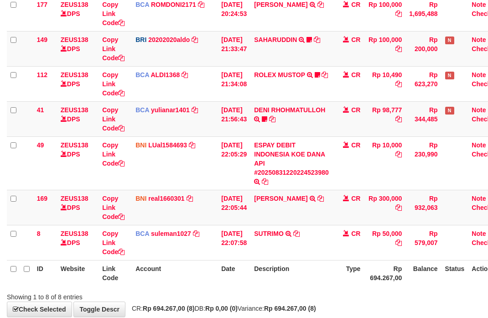
scroll to position [220, 0]
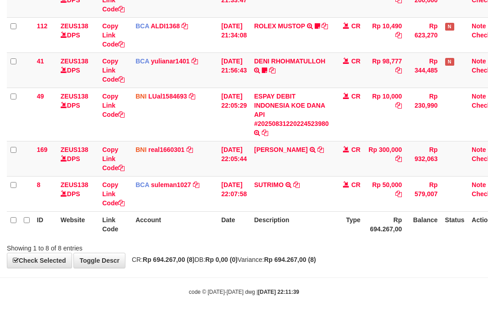
click at [347, 251] on div "Showing 1 to 8 of 8 entries" at bounding box center [244, 246] width 488 height 13
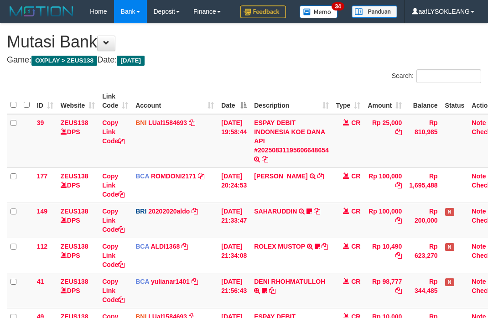
scroll to position [220, 0]
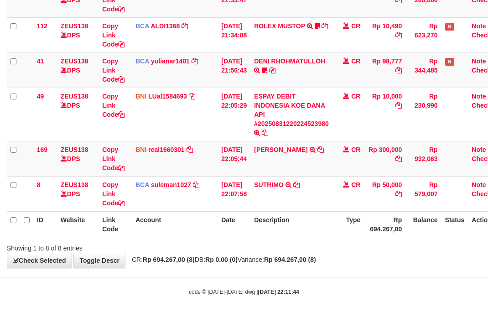
click at [343, 237] on div "ID Website Link Code Account Date Description Type Amount Balance Status Action…" at bounding box center [244, 52] width 488 height 375
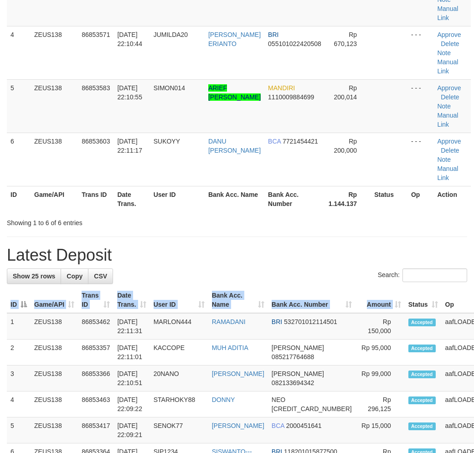
drag, startPoint x: 371, startPoint y: 295, endPoint x: 388, endPoint y: 294, distance: 16.9
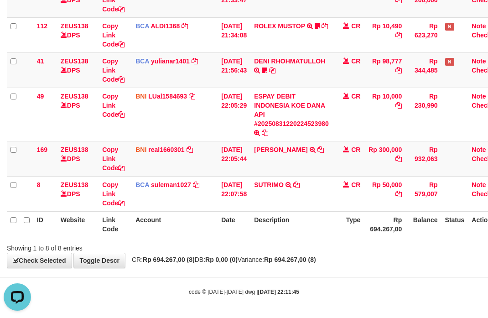
drag, startPoint x: 363, startPoint y: 124, endPoint x: 3, endPoint y: 106, distance: 360.3
click at [358, 122] on td "CR" at bounding box center [349, 114] width 32 height 53
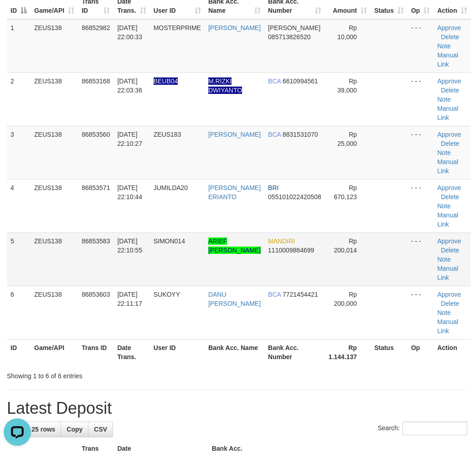
drag, startPoint x: 310, startPoint y: 253, endPoint x: 322, endPoint y: 253, distance: 11.9
click at [316, 253] on td "MANDIRI 1110009884699" at bounding box center [295, 259] width 61 height 53
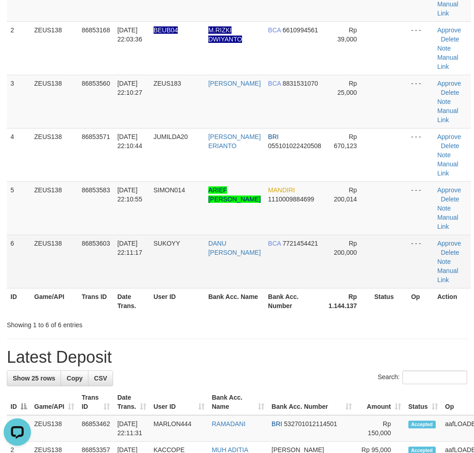
drag, startPoint x: 372, startPoint y: 293, endPoint x: 377, endPoint y: 290, distance: 5.6
click at [373, 288] on td at bounding box center [389, 261] width 37 height 53
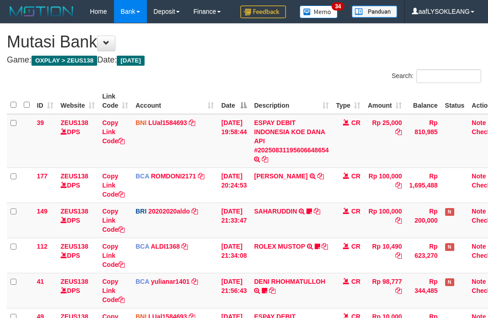
scroll to position [220, 0]
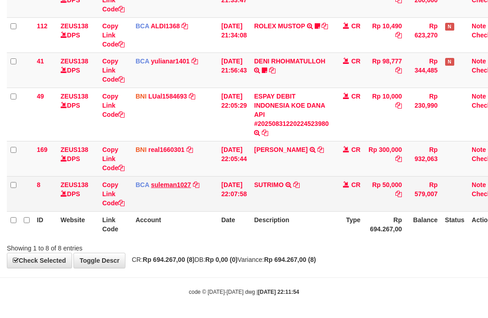
drag, startPoint x: 295, startPoint y: 218, endPoint x: 172, endPoint y: 181, distance: 128.5
click at [294, 215] on th "Description" at bounding box center [291, 224] width 82 height 26
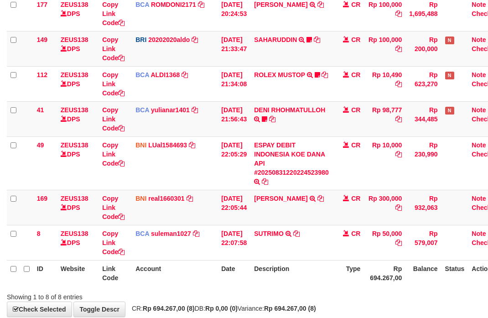
scroll to position [220, 0]
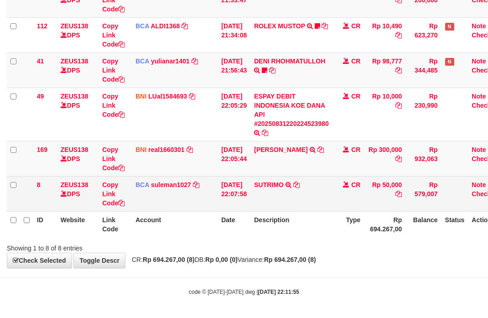
drag, startPoint x: 326, startPoint y: 195, endPoint x: 281, endPoint y: 189, distance: 45.5
click at [324, 195] on td "SUTRIMO SETORAN VIA CDM TANGGAL :31/08 31/08 WSID:Z89T1 SUTRIMO" at bounding box center [291, 193] width 82 height 35
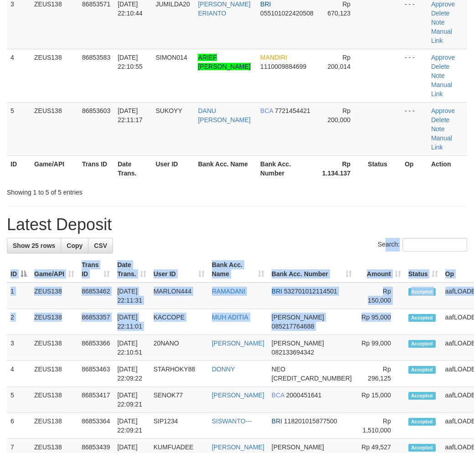
scroll to position [169, 0]
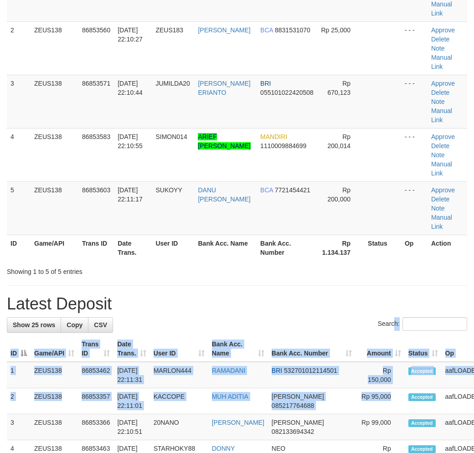
drag, startPoint x: 375, startPoint y: 283, endPoint x: 452, endPoint y: 290, distance: 77.9
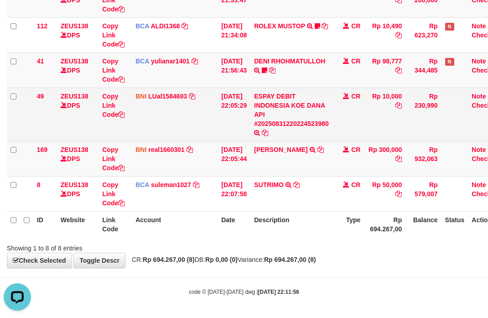
click at [371, 116] on td "Rp 10,000" at bounding box center [385, 114] width 42 height 53
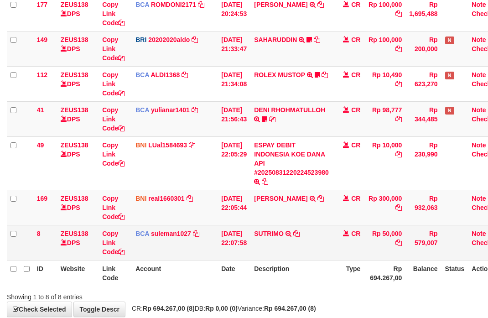
scroll to position [220, 0]
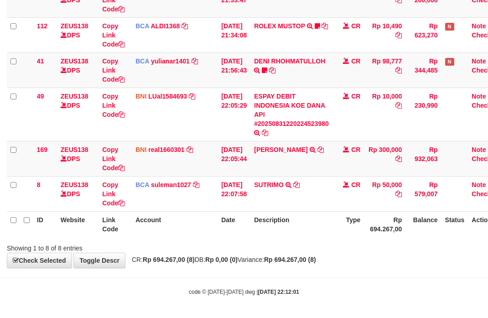
click at [348, 231] on th "Type" at bounding box center [349, 224] width 32 height 26
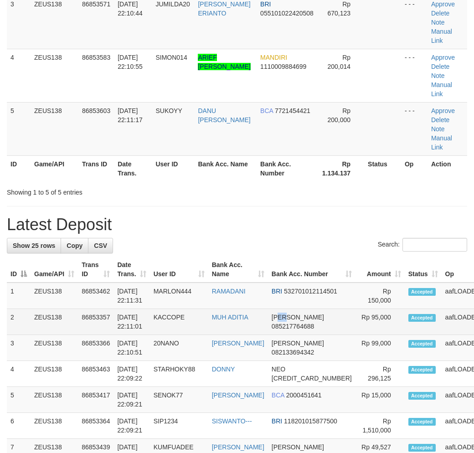
drag, startPoint x: 0, startPoint y: 0, endPoint x: 298, endPoint y: 275, distance: 405.5
click at [298, 309] on td "DANA 085217764688" at bounding box center [312, 322] width 88 height 26
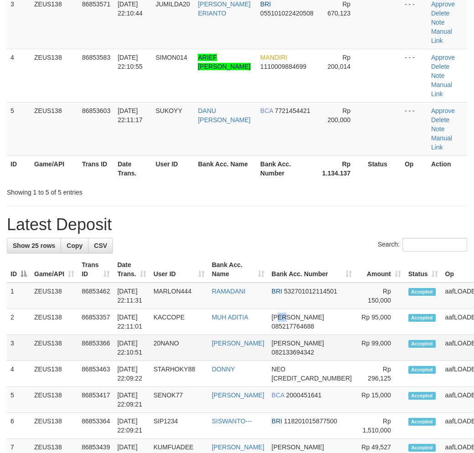
scroll to position [169, 0]
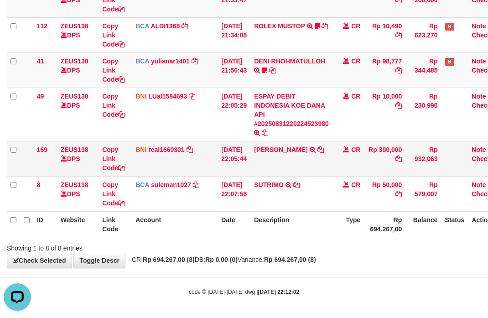
drag, startPoint x: 322, startPoint y: 166, endPoint x: 16, endPoint y: 157, distance: 306.2
click at [321, 166] on td "BUDI ANTONI TRANSFER DARI BPK BUDI ANTONI" at bounding box center [291, 158] width 82 height 35
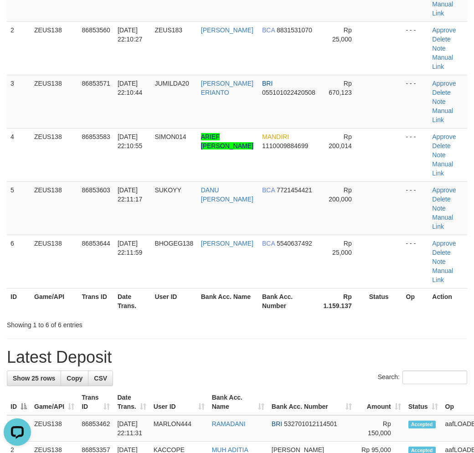
drag, startPoint x: 395, startPoint y: 283, endPoint x: 390, endPoint y: 282, distance: 4.7
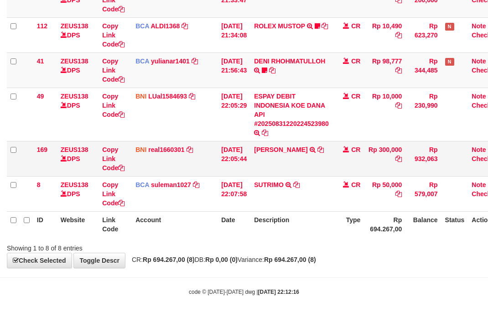
scroll to position [220, 0]
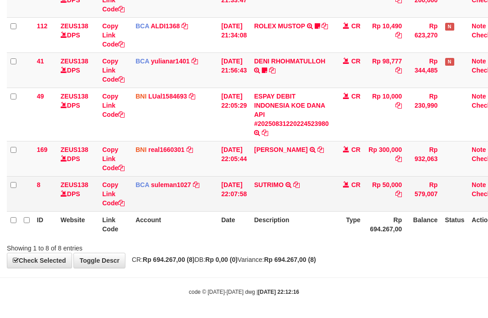
click at [325, 194] on td "SUTRIMO SETORAN VIA CDM TANGGAL :31/08 31/08 WSID:Z89T1 SUTRIMO" at bounding box center [291, 193] width 82 height 35
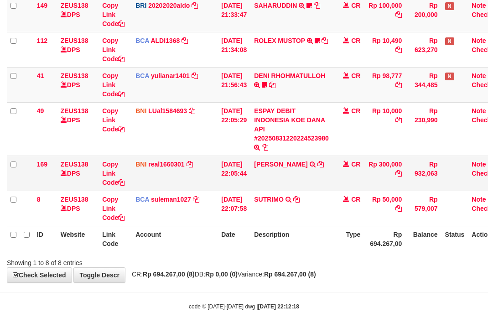
scroll to position [220, 0]
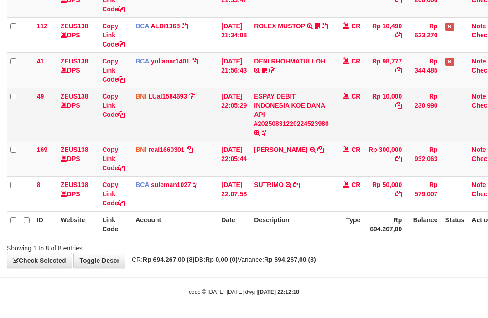
click at [360, 125] on td "CR" at bounding box center [349, 114] width 32 height 53
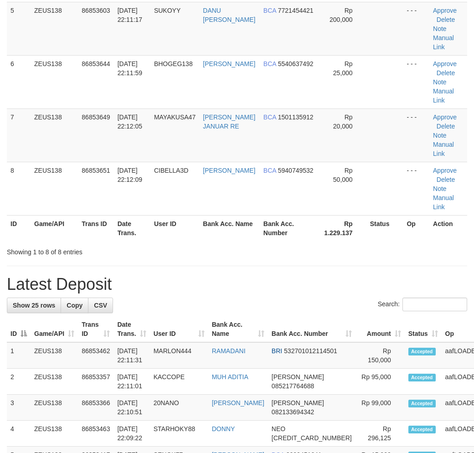
scroll to position [169, 0]
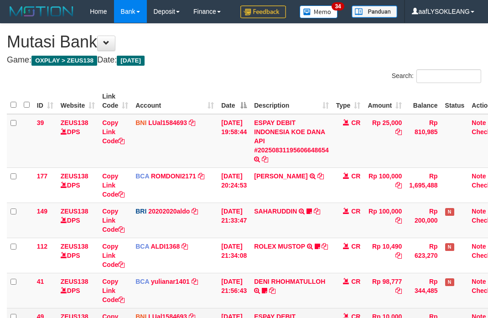
scroll to position [220, 0]
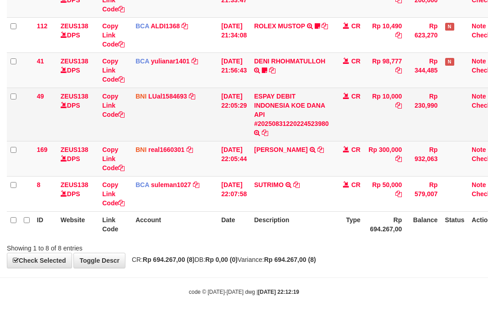
drag, startPoint x: 380, startPoint y: 130, endPoint x: 329, endPoint y: 128, distance: 51.6
click at [376, 130] on td "Rp 10,000" at bounding box center [385, 114] width 42 height 53
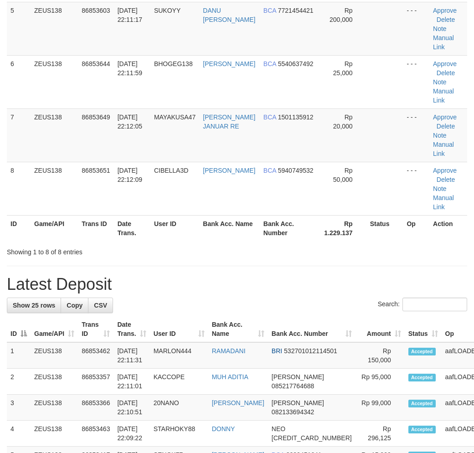
scroll to position [169, 0]
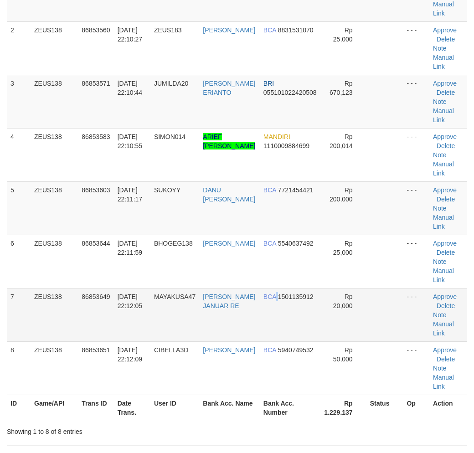
click at [275, 289] on td "BCA 1501135912" at bounding box center [290, 314] width 61 height 53
drag, startPoint x: 275, startPoint y: 289, endPoint x: 288, endPoint y: 289, distance: 13.7
click at [278, 289] on td "BCA 1501135912" at bounding box center [290, 314] width 61 height 53
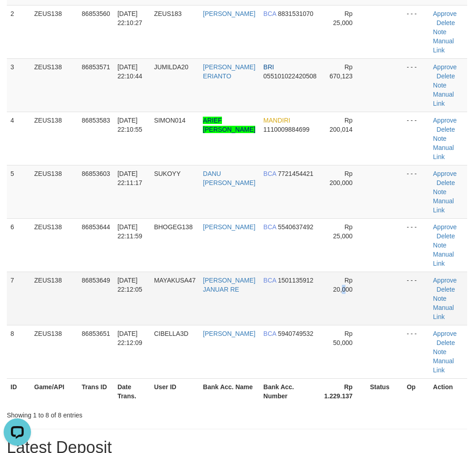
click at [344, 284] on td "Rp 20,000" at bounding box center [344, 298] width 46 height 53
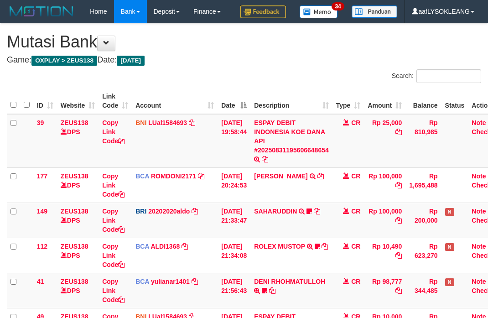
scroll to position [220, 0]
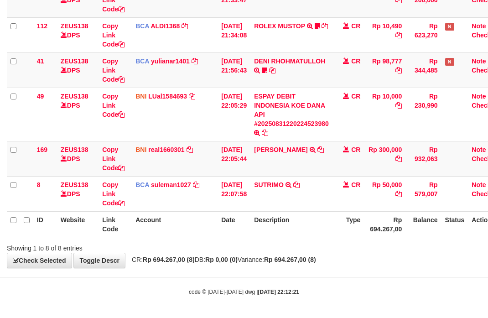
drag, startPoint x: 312, startPoint y: 224, endPoint x: 183, endPoint y: 183, distance: 134.9
click at [311, 224] on th "Description" at bounding box center [291, 224] width 82 height 26
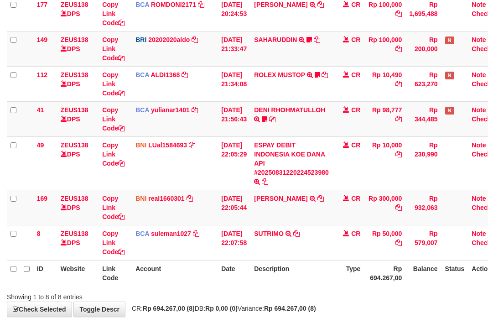
scroll to position [220, 0]
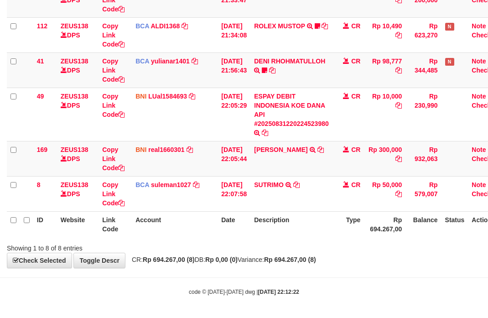
drag, startPoint x: 333, startPoint y: 222, endPoint x: 327, endPoint y: 220, distance: 7.0
click at [332, 221] on th "Description" at bounding box center [291, 224] width 82 height 26
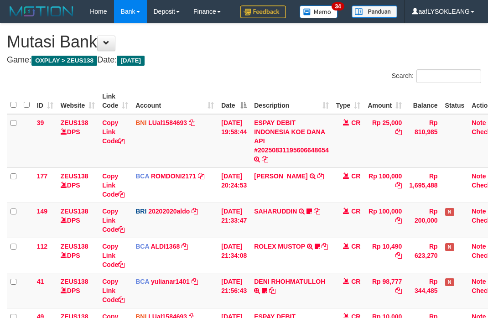
scroll to position [220, 0]
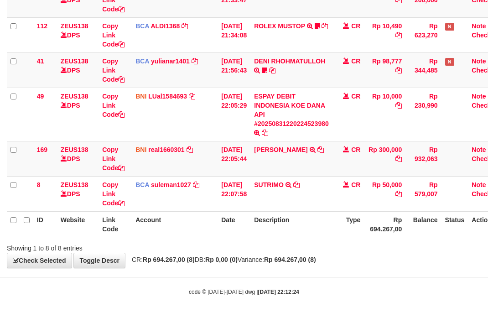
drag, startPoint x: 292, startPoint y: 219, endPoint x: 265, endPoint y: 211, distance: 28.3
click at [291, 219] on th "Description" at bounding box center [291, 224] width 82 height 26
click at [314, 234] on div "ID Website Link Code Account Date Description Type Amount Balance Status Action…" at bounding box center [244, 52] width 488 height 375
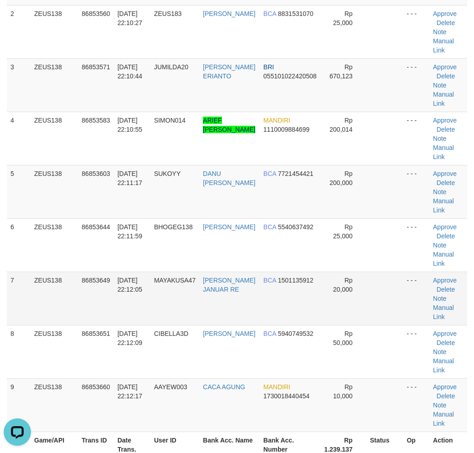
drag, startPoint x: 322, startPoint y: 287, endPoint x: 377, endPoint y: 299, distance: 55.6
click at [325, 284] on td "Rp 20,000" at bounding box center [344, 298] width 46 height 53
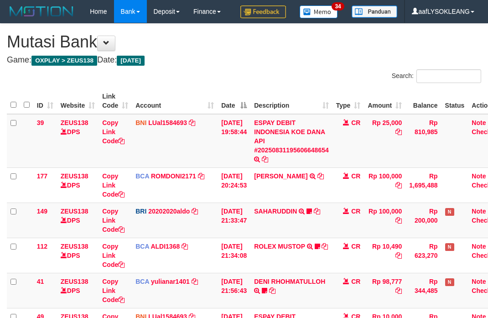
scroll to position [220, 0]
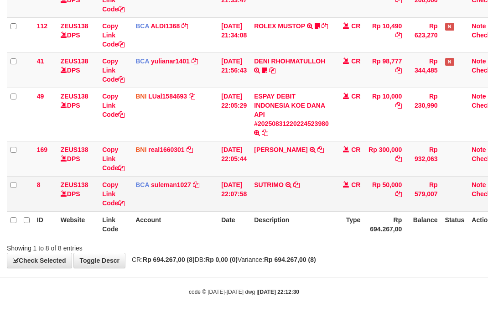
click at [318, 208] on td "SUTRIMO SETORAN VIA CDM TANGGAL :31/08 31/08 WSID:Z89T1 SUTRIMO" at bounding box center [291, 193] width 82 height 35
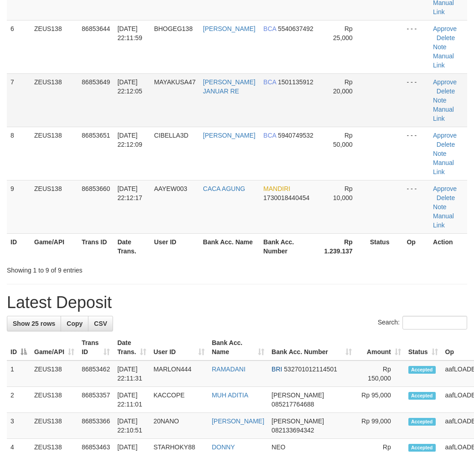
scroll to position [185, 0]
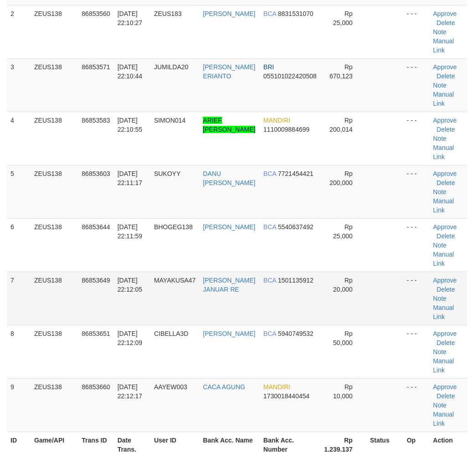
click at [309, 276] on td "BCA 1501135912" at bounding box center [290, 298] width 61 height 53
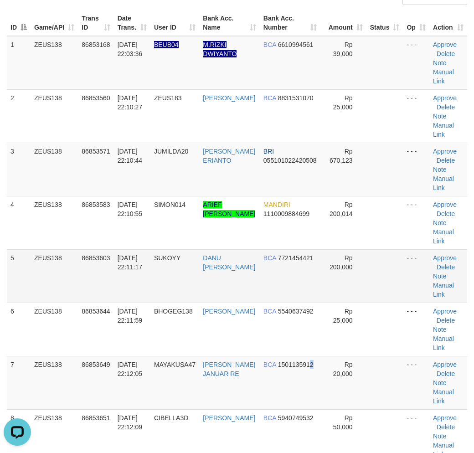
scroll to position [0, 0]
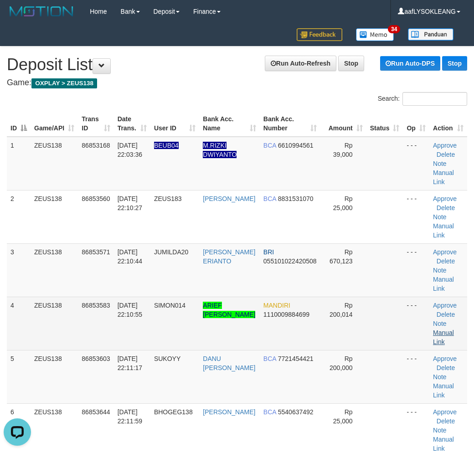
drag, startPoint x: 395, startPoint y: 309, endPoint x: 438, endPoint y: 318, distance: 43.7
click at [395, 309] on td at bounding box center [385, 323] width 37 height 53
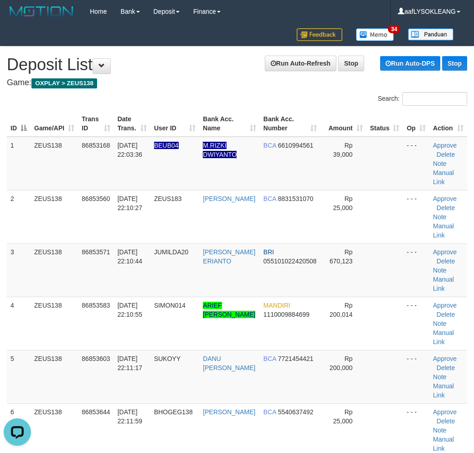
scroll to position [51, 0]
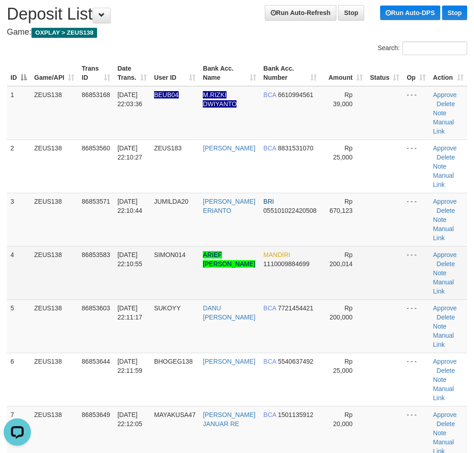
drag, startPoint x: 243, startPoint y: 270, endPoint x: 251, endPoint y: 272, distance: 8.4
click at [250, 270] on td "ARIEF [PERSON_NAME]" at bounding box center [229, 272] width 61 height 53
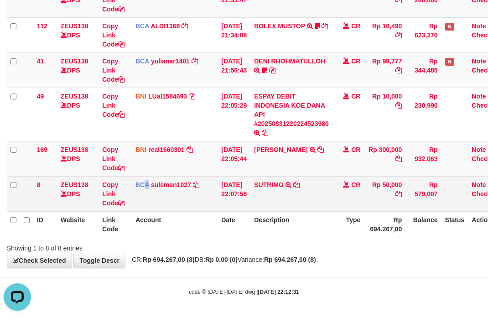
click at [144, 203] on td "BCA suleman1027 DPS SULEMAN mutasi_20250831_2972 | 8 mutasi_20250831_2972 | 8" at bounding box center [175, 193] width 86 height 35
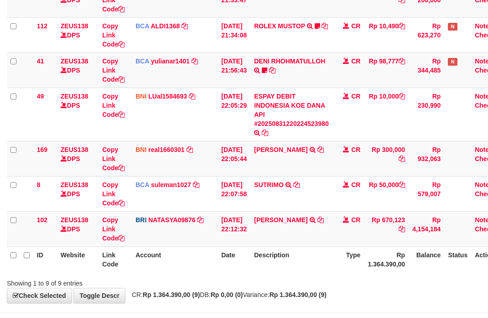
scroll to position [255, 0]
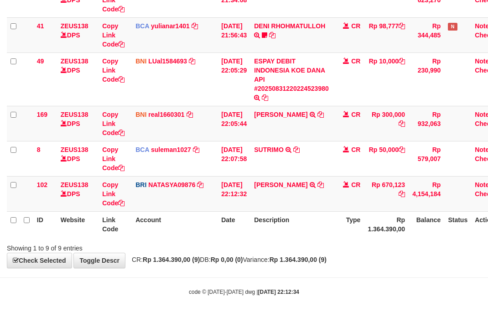
click at [345, 234] on th "Type" at bounding box center [349, 224] width 32 height 26
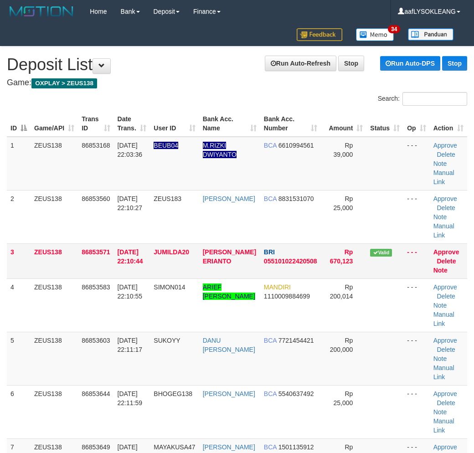
scroll to position [51, 0]
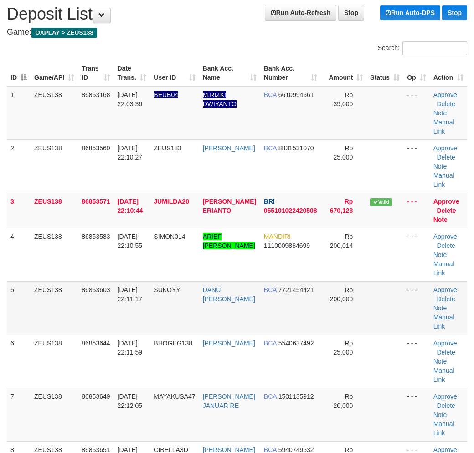
drag, startPoint x: 365, startPoint y: 331, endPoint x: 399, endPoint y: 317, distance: 36.2
click at [358, 327] on tr "5 ZEUS138 86853603 31/08/2025 22:11:17 SUKOYY DANU ARI NUGRAHA BCA 7721454421 R…" at bounding box center [237, 307] width 461 height 53
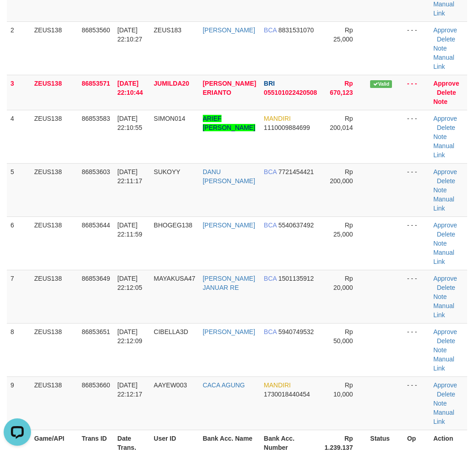
scroll to position [0, 0]
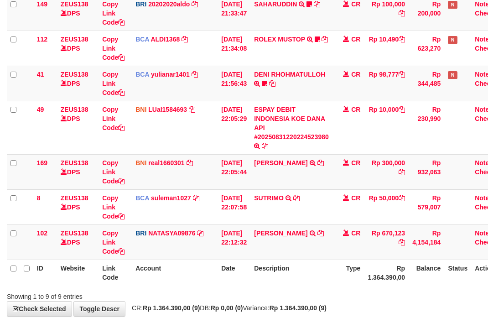
scroll to position [255, 0]
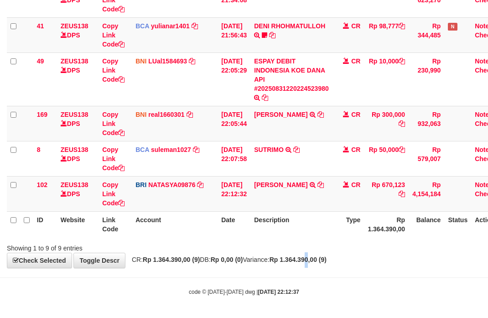
drag, startPoint x: 329, startPoint y: 261, endPoint x: 266, endPoint y: 248, distance: 63.8
click at [322, 260] on strong "Rp 1.364.390,00 (9)" at bounding box center [298, 259] width 57 height 7
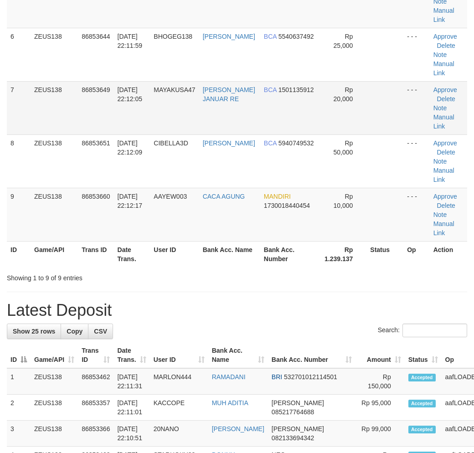
click at [308, 303] on div "**********" at bounding box center [237, 384] width 474 height 1391
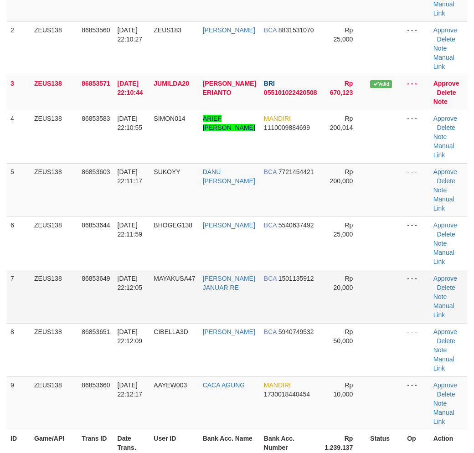
drag, startPoint x: 309, startPoint y: 303, endPoint x: 315, endPoint y: 299, distance: 7.0
click at [312, 299] on td "BCA 1501135912" at bounding box center [290, 296] width 61 height 53
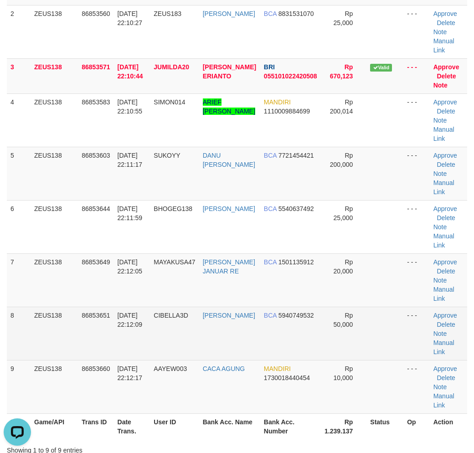
drag, startPoint x: 365, startPoint y: 320, endPoint x: 466, endPoint y: 322, distance: 100.4
click at [375, 316] on td at bounding box center [385, 333] width 37 height 53
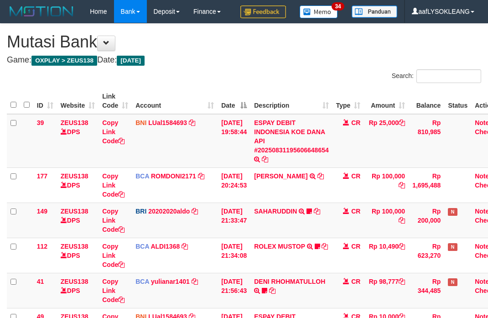
scroll to position [255, 0]
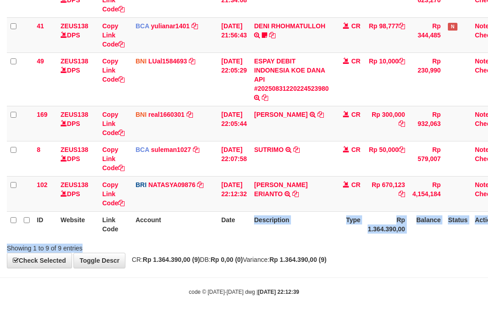
drag, startPoint x: 250, startPoint y: 236, endPoint x: 241, endPoint y: 234, distance: 9.4
click at [249, 235] on div "Search: ID Website Link Code Account Date Description Type Amount Balance Statu…" at bounding box center [244, 33] width 474 height 439
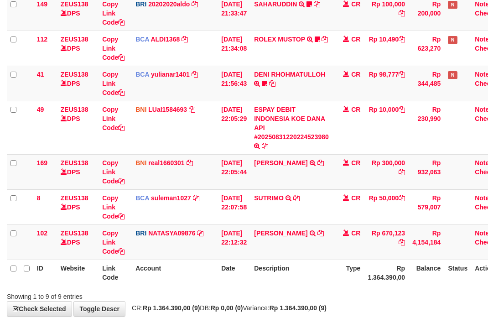
scroll to position [255, 0]
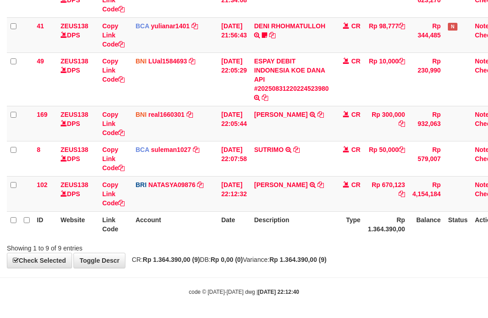
click at [381, 254] on div "**********" at bounding box center [244, 17] width 488 height 499
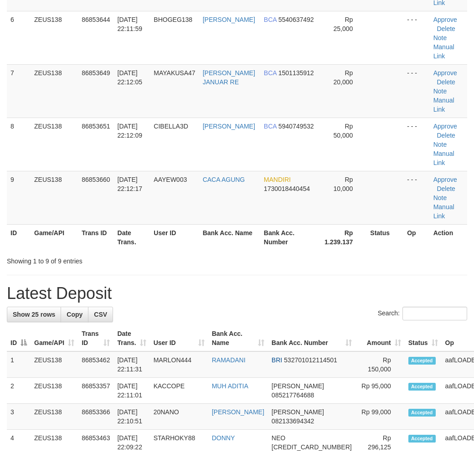
click at [293, 253] on div "Showing 1 to 9 of 9 entries" at bounding box center [237, 259] width 474 height 13
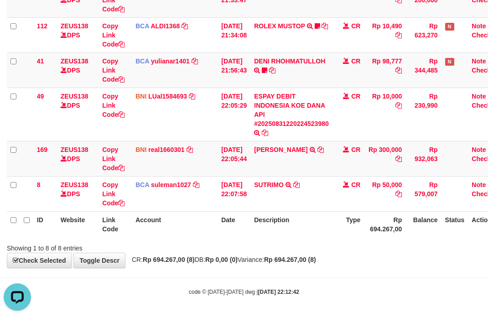
drag, startPoint x: 327, startPoint y: 157, endPoint x: 0, endPoint y: 95, distance: 333.0
click at [313, 157] on td "BUDI ANTONI TRANSFER DARI BPK BUDI ANTONI" at bounding box center [291, 158] width 82 height 35
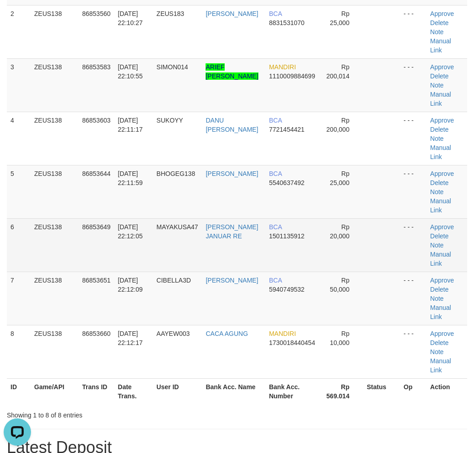
drag, startPoint x: 305, startPoint y: 203, endPoint x: 455, endPoint y: 247, distance: 156.5
click at [306, 218] on td "BCA 1501135912" at bounding box center [292, 244] width 54 height 53
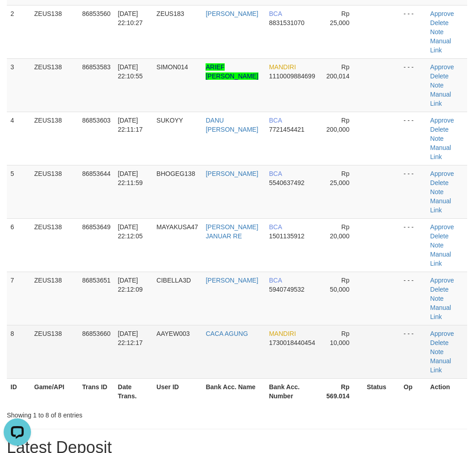
scroll to position [202, 0]
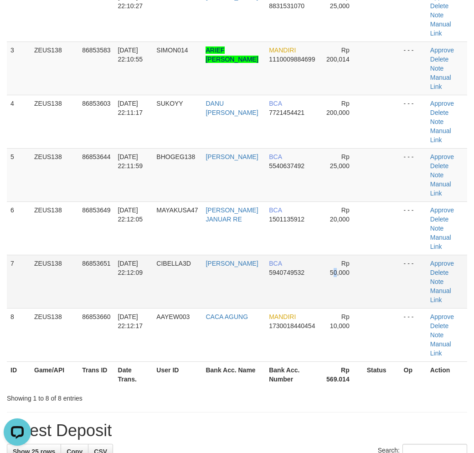
drag, startPoint x: 338, startPoint y: 236, endPoint x: 347, endPoint y: 235, distance: 9.2
click at [340, 255] on td "Rp 50,000" at bounding box center [341, 281] width 43 height 53
drag, startPoint x: 347, startPoint y: 235, endPoint x: 481, endPoint y: 257, distance: 136.0
click at [362, 255] on tr "7 ZEUS138 86853651 31/08/2025 22:12:09 CIBELLA3D HILYA AMALIA BCA 5940749532 Rp…" at bounding box center [237, 281] width 461 height 53
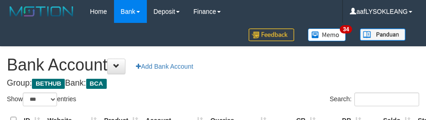
select select "***"
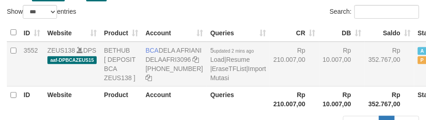
click at [365, 86] on td "Rp 352.767,00" at bounding box center [389, 64] width 49 height 45
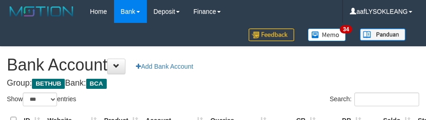
select select "***"
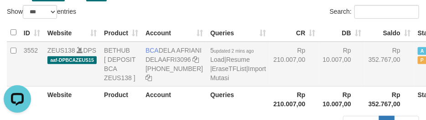
drag, startPoint x: 310, startPoint y: 73, endPoint x: 313, endPoint y: 78, distance: 4.9
click at [319, 75] on td "Rp 10.007,00" at bounding box center [342, 64] width 46 height 45
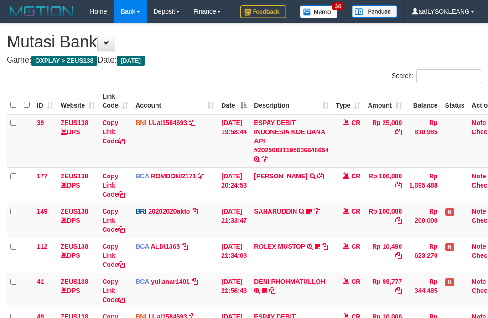
scroll to position [248, 0]
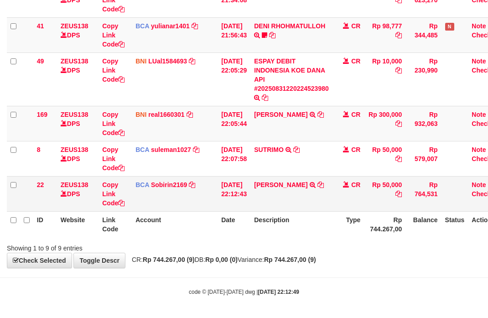
click at [268, 194] on td "HILYA AMALIA TRSF E-BANKING CR 3108/FTSCY/WS95271 50000.00HILYA AMALIA" at bounding box center [291, 193] width 82 height 35
copy td "HILYA AMALIA"
click at [268, 194] on td "HILYA AMALIA TRSF E-BANKING CR 3108/FTSCY/WS95271 50000.00HILYA AMALIA" at bounding box center [291, 193] width 82 height 35
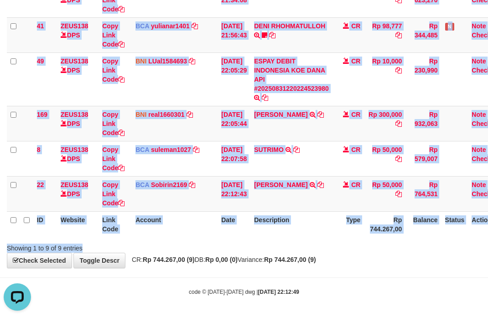
click at [333, 235] on div "Search: ID Website Link Code Account Date Description Type Amount Balance Statu…" at bounding box center [244, 33] width 474 height 439
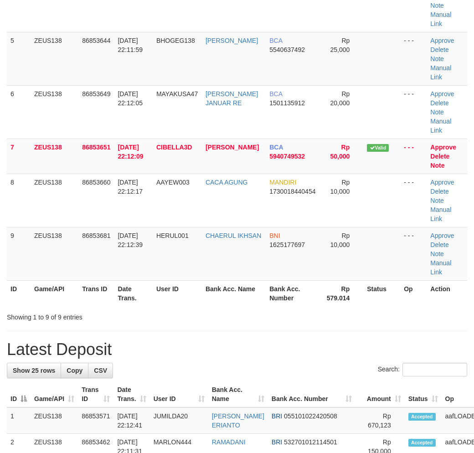
click at [356, 382] on th "Amount" at bounding box center [380, 395] width 49 height 26
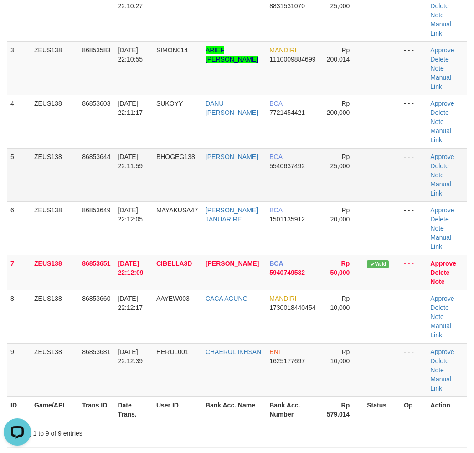
click at [324, 148] on td "Rp 25,000" at bounding box center [341, 174] width 43 height 53
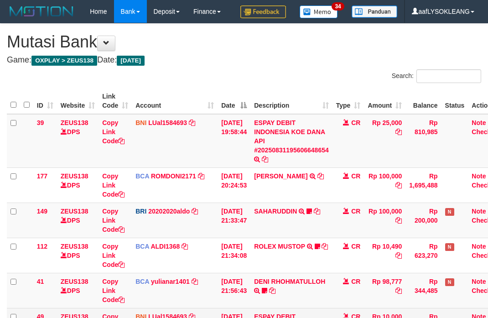
scroll to position [118, 0]
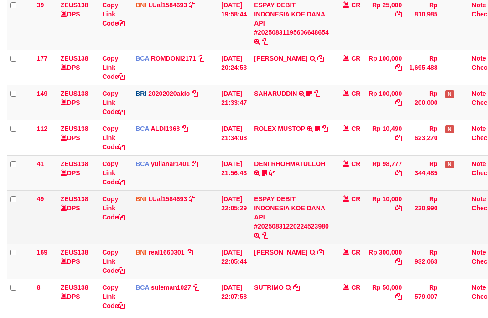
click at [361, 231] on td "CR" at bounding box center [349, 216] width 32 height 53
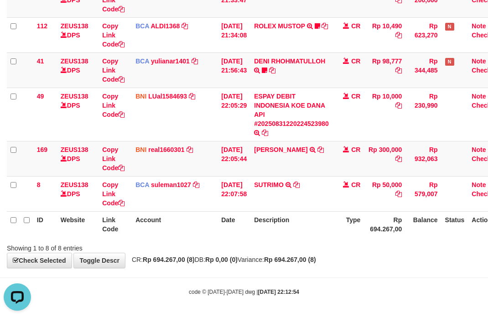
drag, startPoint x: 319, startPoint y: 224, endPoint x: 294, endPoint y: 218, distance: 26.3
click at [310, 223] on th "Description" at bounding box center [291, 224] width 82 height 26
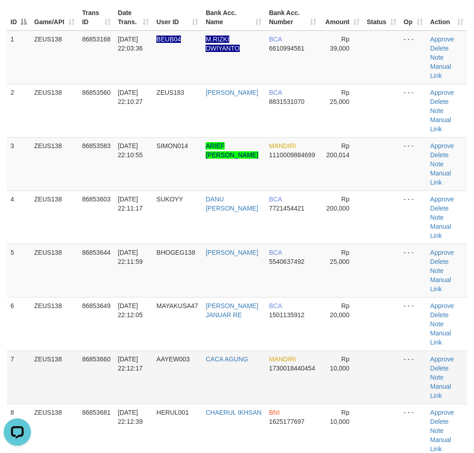
drag, startPoint x: 397, startPoint y: 302, endPoint x: 408, endPoint y: 303, distance: 11.1
click at [398, 351] on tr "7 ZEUS138 86853660 [DATE] 22:12:17 AAYEW003 CACA AGUNG MANDIRI 1730018440454 Rp…" at bounding box center [237, 377] width 461 height 53
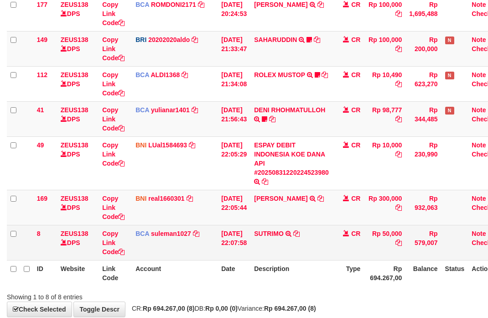
scroll to position [220, 0]
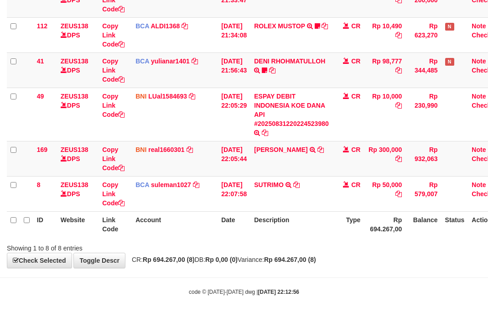
drag, startPoint x: 325, startPoint y: 222, endPoint x: 1, endPoint y: 161, distance: 329.5
click at [316, 220] on th "Description" at bounding box center [291, 224] width 82 height 26
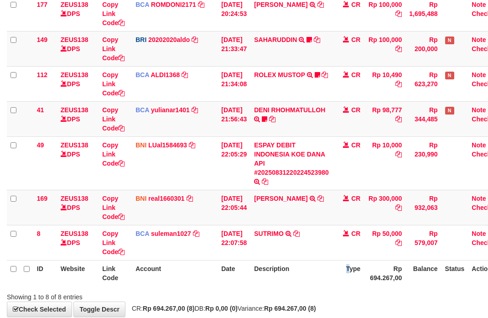
drag, startPoint x: 354, startPoint y: 273, endPoint x: 347, endPoint y: 270, distance: 8.4
click at [348, 270] on th "Type" at bounding box center [349, 273] width 32 height 26
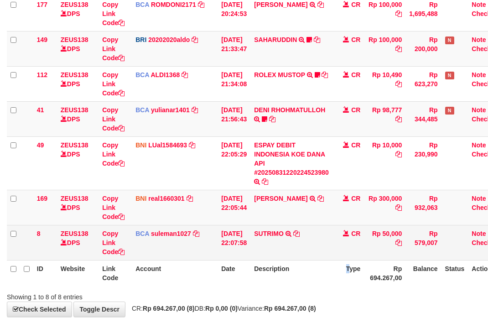
scroll to position [220, 0]
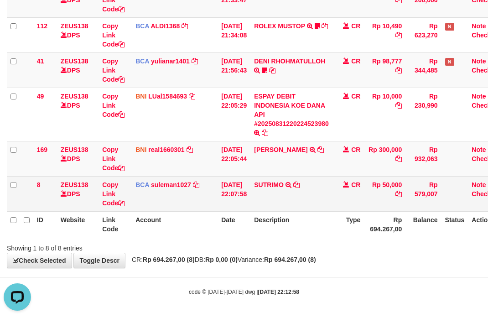
click at [244, 198] on td "[DATE] 22:07:58" at bounding box center [234, 193] width 33 height 35
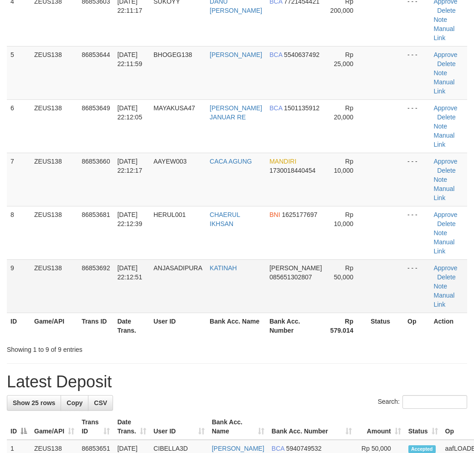
click at [398, 266] on td at bounding box center [385, 286] width 37 height 53
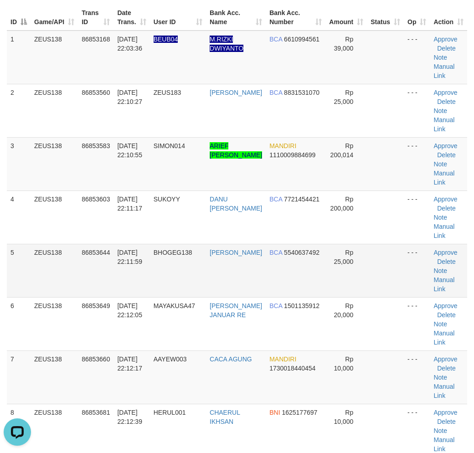
drag, startPoint x: 263, startPoint y: 239, endPoint x: 307, endPoint y: 252, distance: 46.1
click at [270, 240] on td "BCA 7721454421" at bounding box center [296, 217] width 60 height 53
click at [304, 249] on td "BCA 5540637492" at bounding box center [296, 270] width 60 height 53
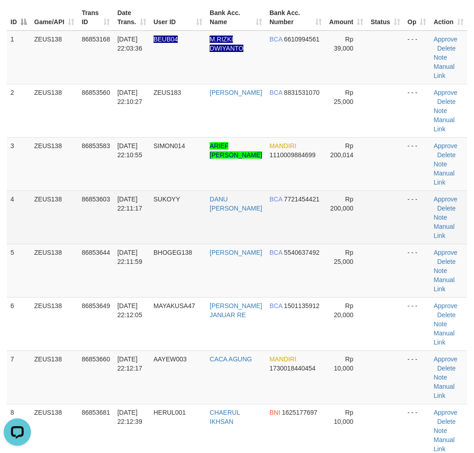
drag, startPoint x: 350, startPoint y: 192, endPoint x: 388, endPoint y: 207, distance: 40.9
click at [352, 192] on td "Rp 200,000" at bounding box center [347, 217] width 42 height 53
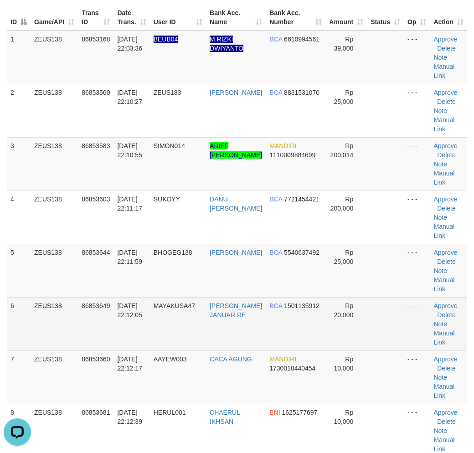
drag, startPoint x: 307, startPoint y: 286, endPoint x: 406, endPoint y: 300, distance: 100.0
click at [316, 286] on td "BCA 5540637492" at bounding box center [296, 270] width 60 height 53
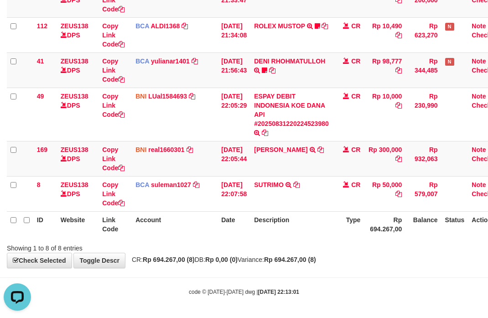
drag, startPoint x: 307, startPoint y: 242, endPoint x: 302, endPoint y: 239, distance: 5.3
click at [304, 240] on div "Showing 1 to 8 of 8 entries" at bounding box center [244, 246] width 488 height 13
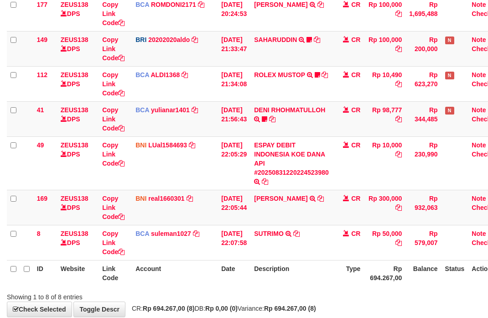
scroll to position [220, 0]
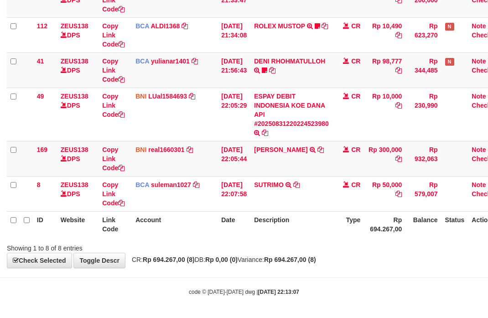
click at [335, 250] on div "Showing 1 to 8 of 8 entries" at bounding box center [244, 246] width 488 height 13
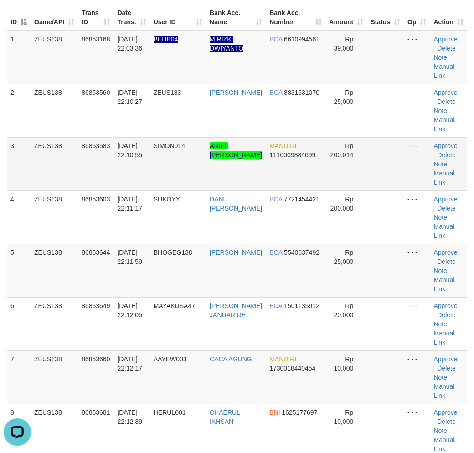
scroll to position [5, 0]
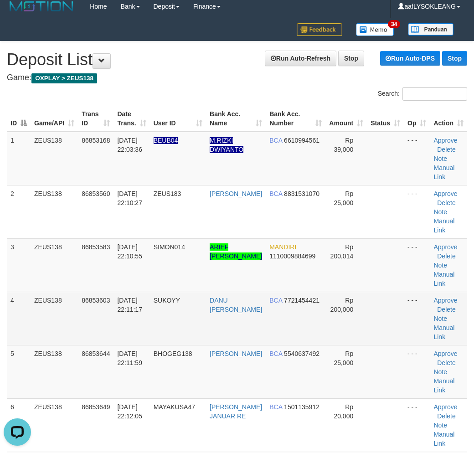
drag, startPoint x: 382, startPoint y: 335, endPoint x: 481, endPoint y: 355, distance: 100.6
click at [389, 335] on td at bounding box center [385, 318] width 37 height 53
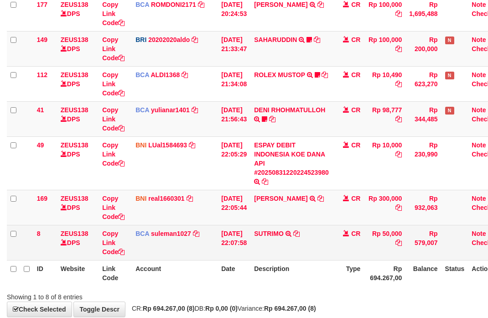
drag, startPoint x: 307, startPoint y: 244, endPoint x: 298, endPoint y: 243, distance: 8.7
click at [303, 244] on td "SUTRIMO SETORAN VIA CDM TANGGAL :31/08 31/08 WSID:Z89T1 SUTRIMO" at bounding box center [291, 242] width 82 height 35
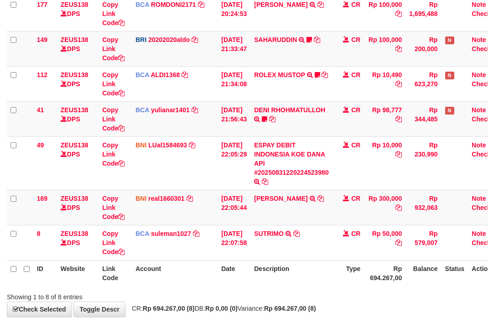
scroll to position [220, 0]
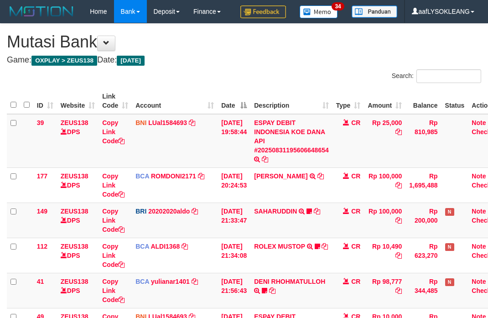
scroll to position [220, 0]
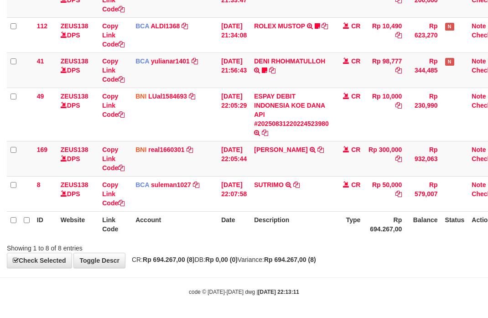
drag, startPoint x: 291, startPoint y: 240, endPoint x: 281, endPoint y: 237, distance: 10.1
click at [290, 240] on div "Showing 1 to 8 of 8 entries" at bounding box center [244, 246] width 488 height 13
drag, startPoint x: 320, startPoint y: 245, endPoint x: 267, endPoint y: 234, distance: 54.6
click at [311, 241] on div "Showing 1 to 8 of 8 entries" at bounding box center [244, 246] width 488 height 13
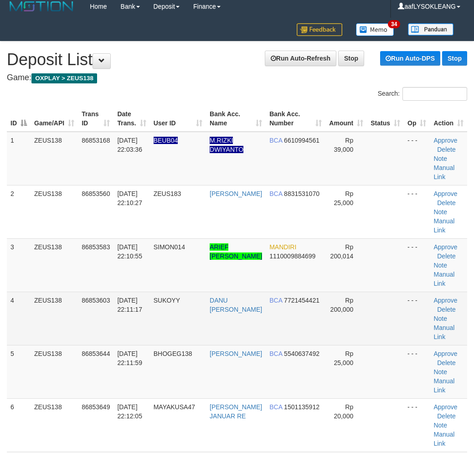
click at [375, 333] on td at bounding box center [385, 318] width 37 height 53
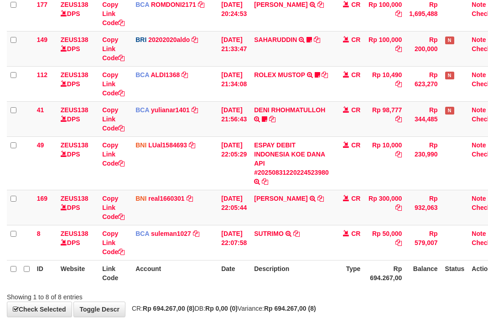
scroll to position [220, 0]
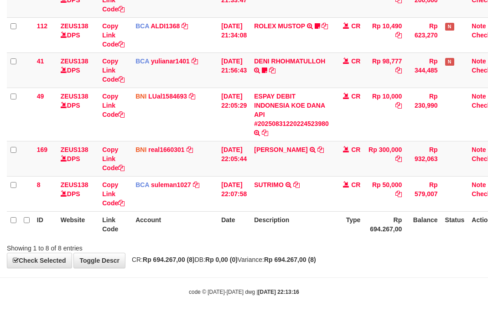
click at [379, 252] on div "**********" at bounding box center [244, 35] width 488 height 464
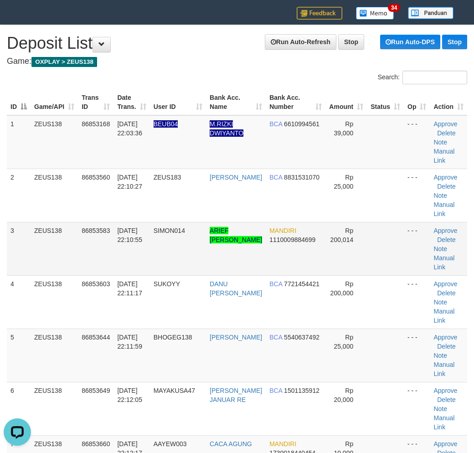
drag, startPoint x: 367, startPoint y: 254, endPoint x: 386, endPoint y: 264, distance: 21.6
click at [379, 260] on td at bounding box center [385, 248] width 37 height 53
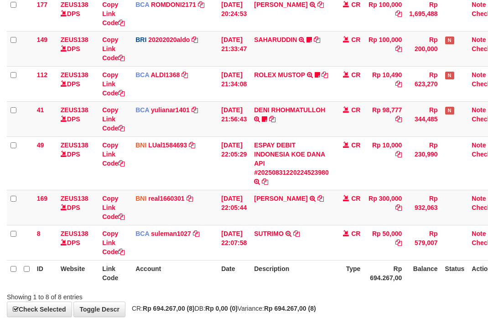
scroll to position [220, 0]
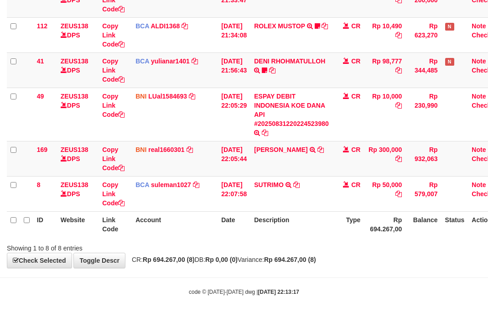
click at [413, 247] on div "Showing 1 to 8 of 8 entries" at bounding box center [244, 246] width 488 height 13
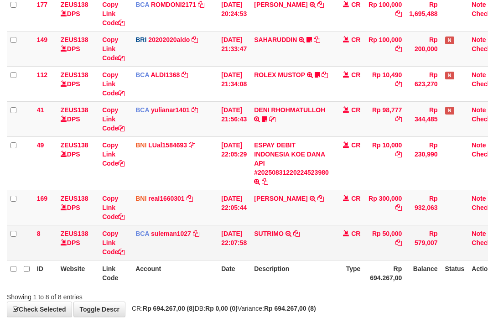
drag, startPoint x: 303, startPoint y: 244, endPoint x: 287, endPoint y: 239, distance: 16.7
click at [296, 241] on td "SUTRIMO SETORAN VIA CDM TANGGAL :31/08 31/08 WSID:Z89T1 SUTRIMO" at bounding box center [291, 242] width 82 height 35
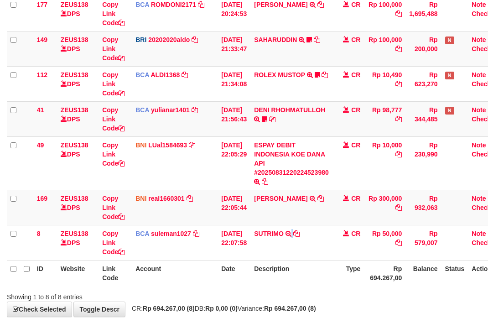
scroll to position [220, 0]
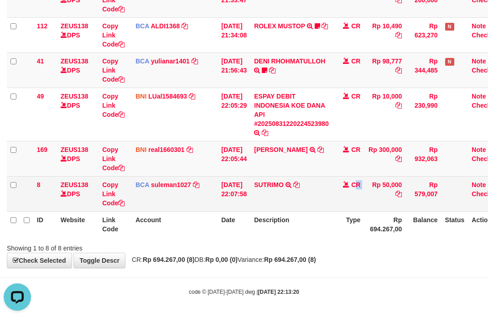
drag, startPoint x: 376, startPoint y: 181, endPoint x: 359, endPoint y: 175, distance: 17.9
click at [364, 176] on tr "8 ZEUS138 DPS Copy Link Code BCA suleman1027 DPS SULEMAN mutasi_20250831_2972 |…" at bounding box center [256, 193] width 499 height 35
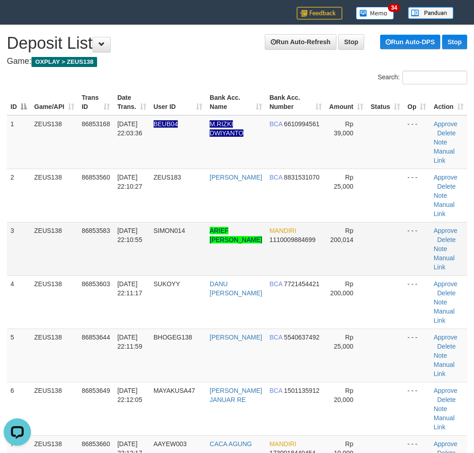
click at [375, 241] on td at bounding box center [385, 248] width 37 height 53
drag, startPoint x: 360, startPoint y: 234, endPoint x: 480, endPoint y: 259, distance: 122.5
click at [367, 234] on td at bounding box center [385, 248] width 37 height 53
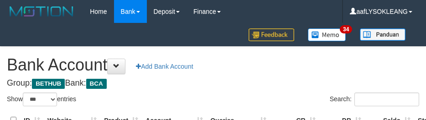
select select "***"
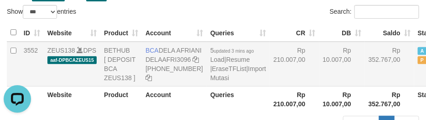
click at [320, 80] on td "Rp 10.007,00" at bounding box center [342, 64] width 46 height 45
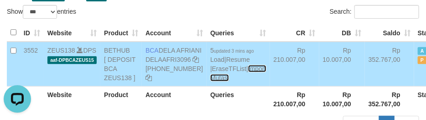
click at [210, 81] on link "Import Mutasi" at bounding box center [238, 73] width 56 height 16
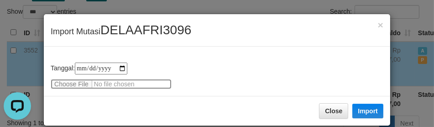
click at [78, 84] on input "file" at bounding box center [111, 84] width 121 height 10
type input "**********"
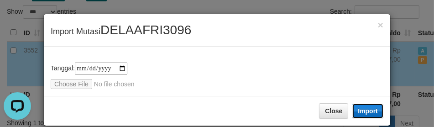
click at [370, 108] on button "Import" at bounding box center [367, 111] width 31 height 15
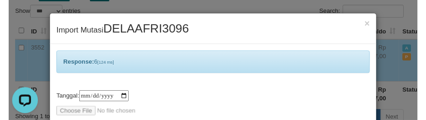
scroll to position [44, 0]
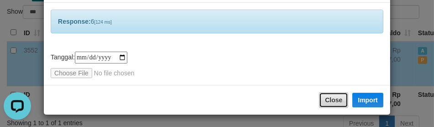
click at [325, 98] on button "Close" at bounding box center [333, 100] width 29 height 16
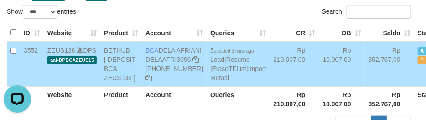
drag, startPoint x: 355, startPoint y: 103, endPoint x: 345, endPoint y: 99, distance: 10.6
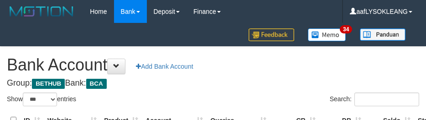
select select "***"
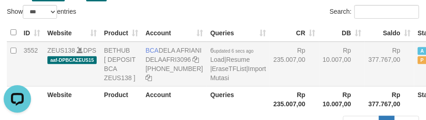
click at [319, 71] on td "Rp 10.007,00" at bounding box center [342, 64] width 46 height 45
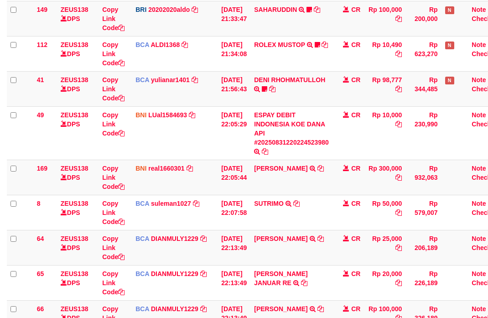
scroll to position [220, 0]
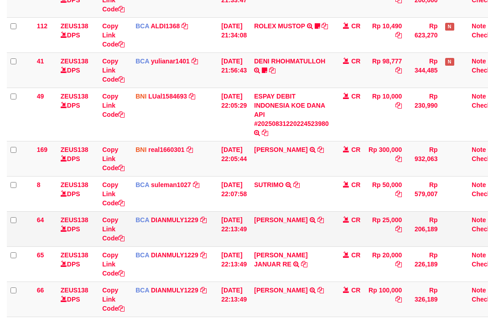
click at [308, 243] on td "AGUNG MAHENDRA TRSF E-BANKING CR 3108/FTSCY/WS95031 25000.00AGUNG MAHENDRA" at bounding box center [291, 228] width 82 height 35
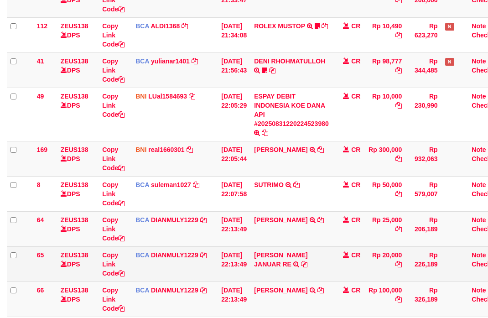
scroll to position [271, 0]
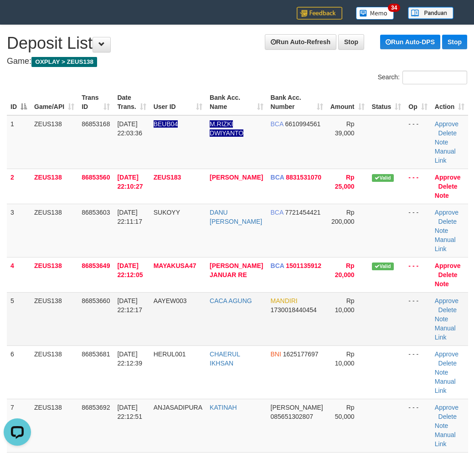
click at [375, 310] on td at bounding box center [387, 318] width 37 height 53
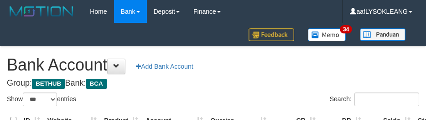
select select "***"
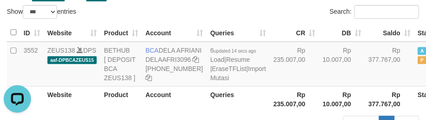
drag, startPoint x: 262, startPoint y: 87, endPoint x: 279, endPoint y: 126, distance: 42.7
click at [270, 86] on td "Rp 235.007,00" at bounding box center [294, 64] width 49 height 45
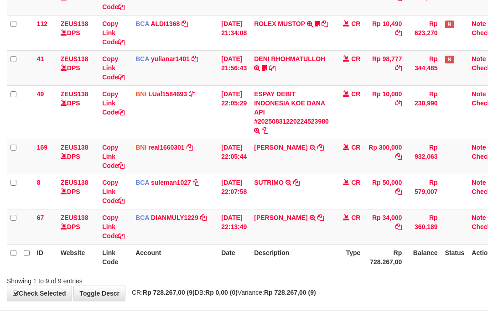
scroll to position [255, 0]
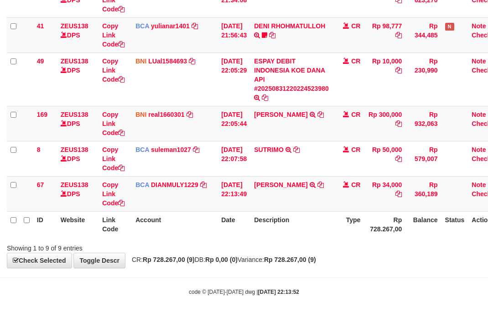
click at [265, 211] on th "Description" at bounding box center [291, 224] width 82 height 26
drag, startPoint x: 320, startPoint y: 223, endPoint x: 281, endPoint y: 216, distance: 39.7
click at [318, 222] on th "Description" at bounding box center [291, 224] width 82 height 26
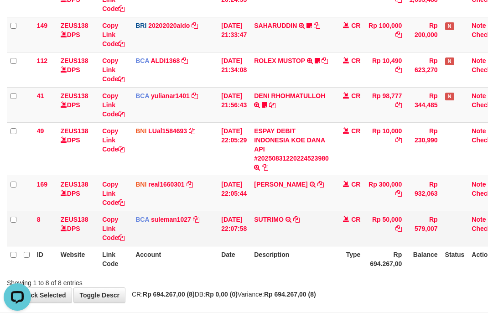
click at [268, 211] on td "SUTRIMO SETORAN VIA CDM TANGGAL :31/08 31/08 WSID:Z89T1 SUTRIMO" at bounding box center [291, 228] width 82 height 35
copy td "SUTRIMO"
drag, startPoint x: 326, startPoint y: 233, endPoint x: 211, endPoint y: 207, distance: 117.9
click at [314, 230] on td "SUTRIMO SETORAN VIA CDM TANGGAL :31/08 31/08 WSID:Z89T1 SUTRIMO" at bounding box center [291, 228] width 82 height 35
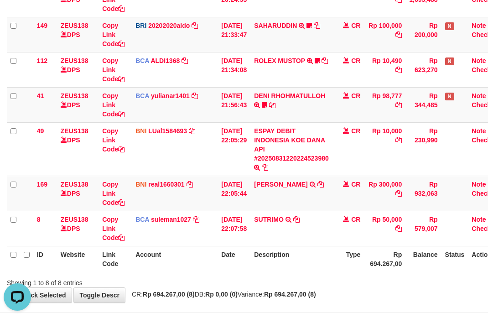
scroll to position [220, 0]
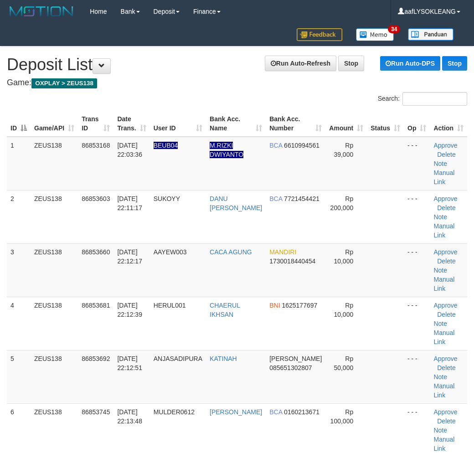
scroll to position [21, 0]
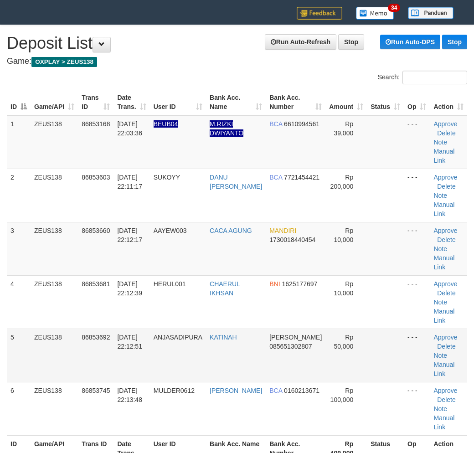
click at [344, 329] on td "Rp 50,000" at bounding box center [347, 355] width 42 height 53
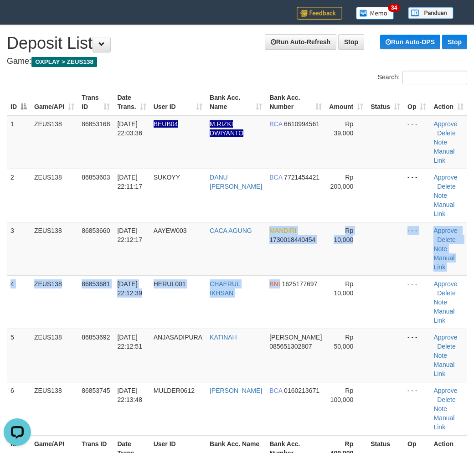
drag, startPoint x: 267, startPoint y: 244, endPoint x: 479, endPoint y: 292, distance: 217.0
click at [318, 253] on tbody "1 ZEUS138 86853168 31/08/2025 22:03:36 BEUB04 M.RIZKI DWIYANTO BCA 6610994561 R…" at bounding box center [237, 275] width 461 height 321
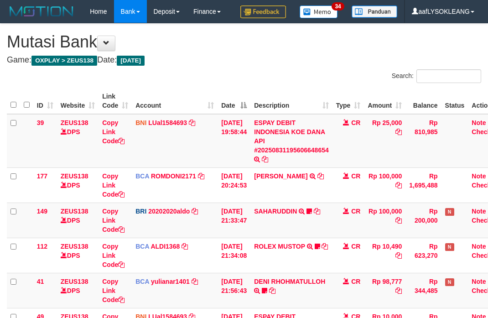
scroll to position [172, 0]
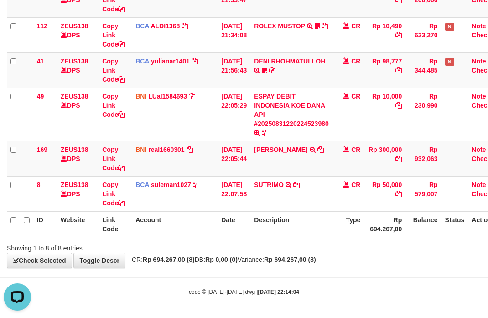
click at [282, 211] on th "Description" at bounding box center [291, 224] width 82 height 26
drag, startPoint x: 330, startPoint y: 229, endPoint x: 303, endPoint y: 227, distance: 27.0
click at [330, 229] on th "Description" at bounding box center [291, 224] width 82 height 26
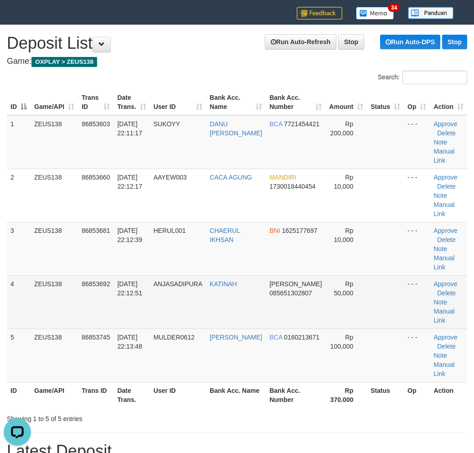
drag, startPoint x: 356, startPoint y: 270, endPoint x: 414, endPoint y: 276, distance: 58.8
click at [358, 276] on td "Rp 50,000" at bounding box center [347, 302] width 42 height 53
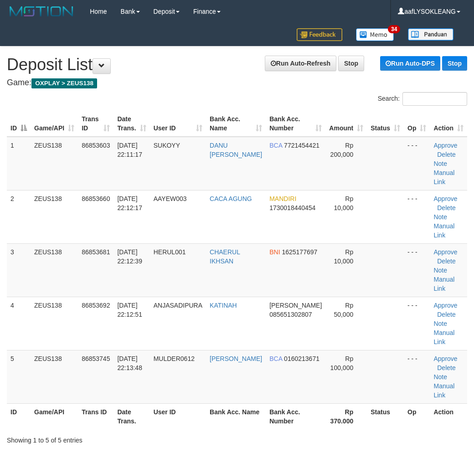
scroll to position [21, 0]
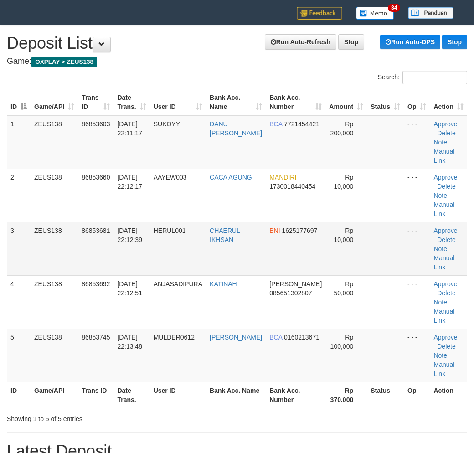
drag, startPoint x: 299, startPoint y: 218, endPoint x: 391, endPoint y: 255, distance: 99.3
click at [312, 224] on td "BNI 1625177697" at bounding box center [296, 248] width 60 height 53
drag, startPoint x: 275, startPoint y: 239, endPoint x: 289, endPoint y: 239, distance: 14.1
click at [286, 239] on td "BNI 1625177697" at bounding box center [296, 248] width 60 height 53
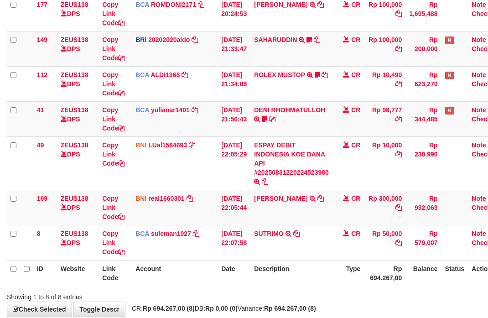
scroll to position [220, 0]
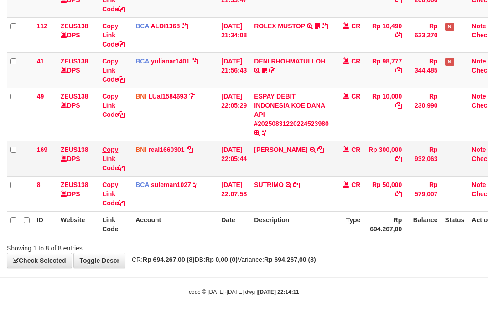
click at [325, 222] on th "Description" at bounding box center [291, 224] width 82 height 26
drag, startPoint x: 283, startPoint y: 231, endPoint x: 2, endPoint y: 158, distance: 290.3
click at [265, 222] on th "Description" at bounding box center [291, 224] width 82 height 26
drag, startPoint x: 325, startPoint y: 263, endPoint x: 312, endPoint y: 255, distance: 15.3
click at [313, 256] on div "**********" at bounding box center [244, 35] width 488 height 464
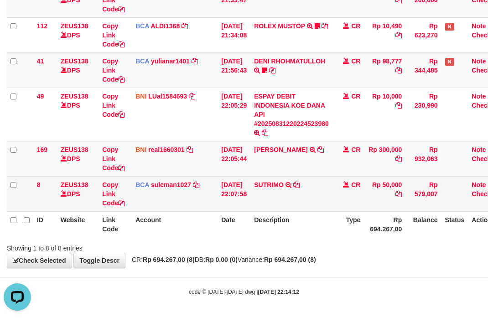
drag, startPoint x: 338, startPoint y: 212, endPoint x: 325, endPoint y: 208, distance: 12.8
click at [337, 211] on tr "ID Website Link Code Account Date Description Type Rp 694.267,00 Balance Status…" at bounding box center [256, 224] width 499 height 26
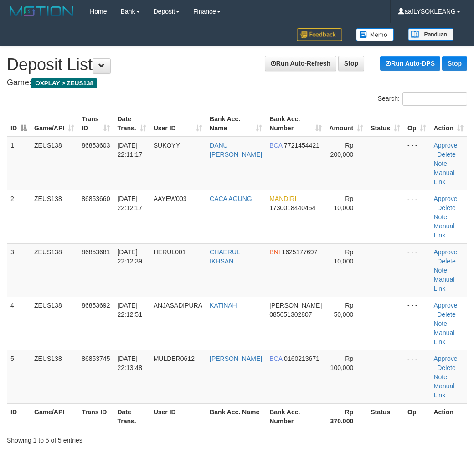
scroll to position [21, 0]
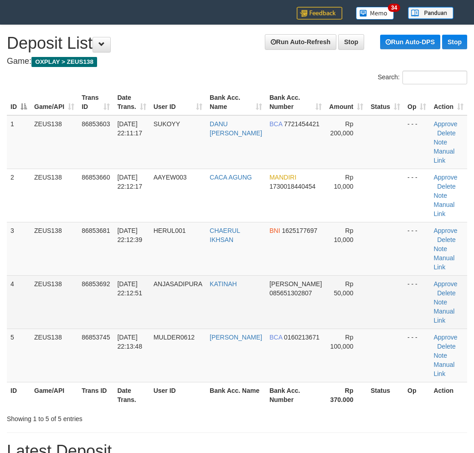
click at [338, 276] on td "Rp 50,000" at bounding box center [347, 302] width 42 height 53
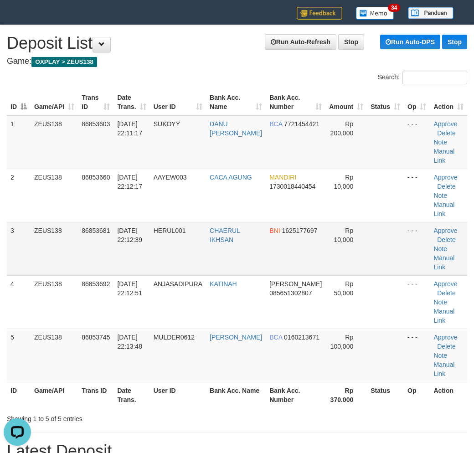
scroll to position [0, 0]
click at [390, 222] on td at bounding box center [385, 248] width 37 height 53
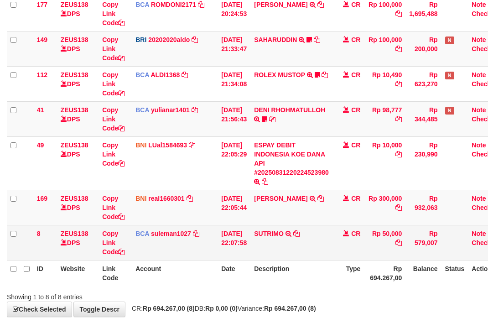
scroll to position [220, 0]
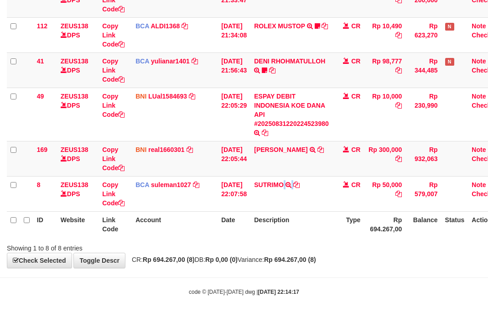
drag, startPoint x: 307, startPoint y: 207, endPoint x: 0, endPoint y: 124, distance: 318.6
click at [283, 203] on td "SUTRIMO SETORAN VIA CDM TANGGAL :31/08 31/08 WSID:Z89T1 SUTRIMO" at bounding box center [291, 193] width 82 height 35
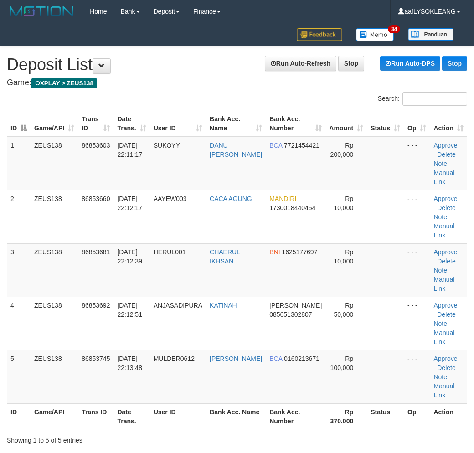
scroll to position [21, 0]
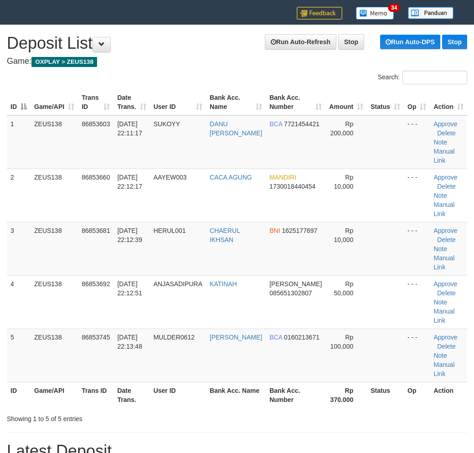
drag, startPoint x: 380, startPoint y: 247, endPoint x: 477, endPoint y: 265, distance: 98.9
click at [404, 248] on tr "3 ZEUS138 86853681 31/08/2025 22:12:39 HERUL001 CHAERUL IKHSAN BNI 1625177697 R…" at bounding box center [237, 248] width 461 height 53
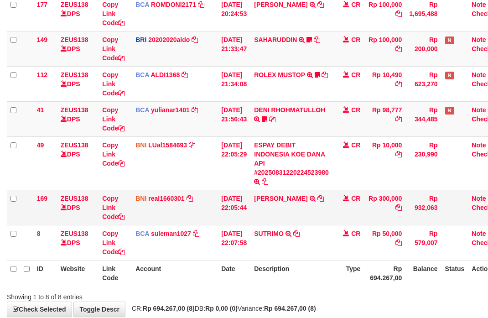
scroll to position [220, 0]
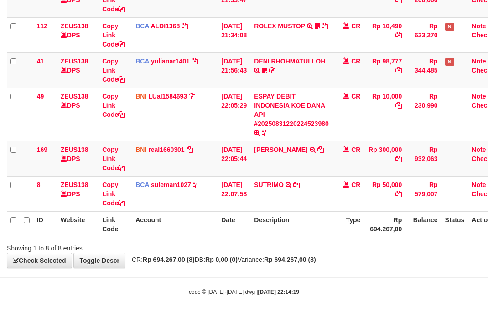
click at [318, 211] on th "Description" at bounding box center [291, 224] width 82 height 26
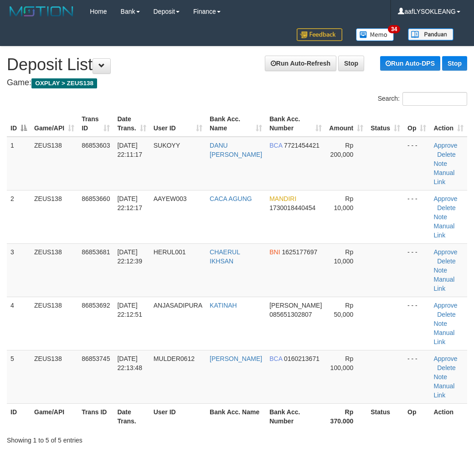
scroll to position [21, 0]
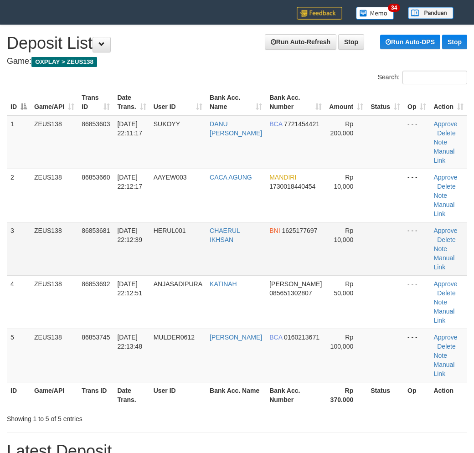
click at [418, 239] on td "- - -" at bounding box center [417, 248] width 26 height 53
click at [411, 236] on td "- - -" at bounding box center [417, 248] width 26 height 53
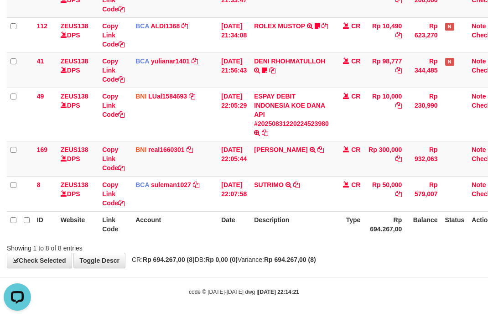
drag, startPoint x: 378, startPoint y: 247, endPoint x: 371, endPoint y: 243, distance: 7.6
click at [371, 243] on div "Showing 1 to 8 of 8 entries" at bounding box center [244, 246] width 488 height 13
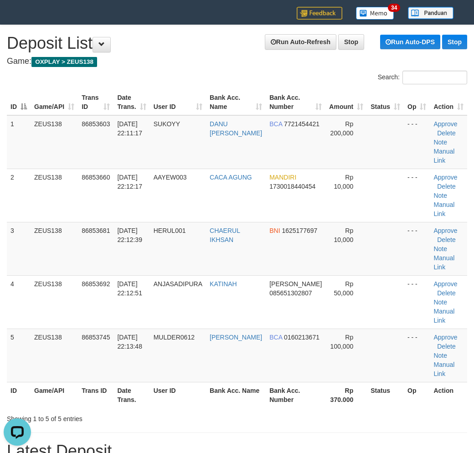
drag, startPoint x: 381, startPoint y: 224, endPoint x: 472, endPoint y: 250, distance: 93.7
click at [388, 227] on td at bounding box center [385, 248] width 37 height 53
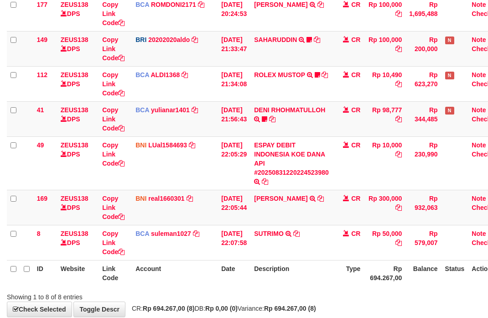
scroll to position [220, 0]
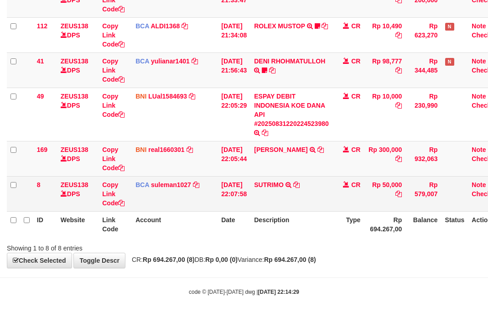
drag, startPoint x: 307, startPoint y: 220, endPoint x: 262, endPoint y: 201, distance: 49.2
click at [304, 218] on th "Description" at bounding box center [291, 224] width 82 height 26
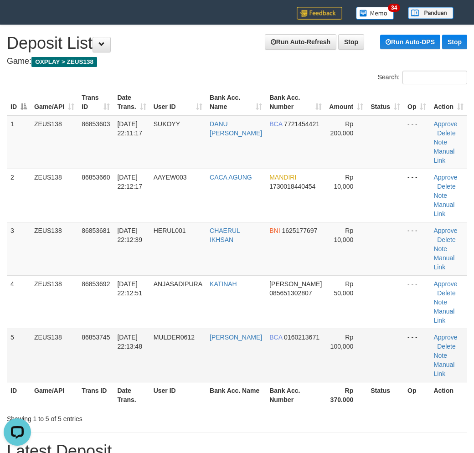
drag, startPoint x: 374, startPoint y: 317, endPoint x: 371, endPoint y: 312, distance: 6.3
click at [372, 329] on td at bounding box center [385, 355] width 37 height 53
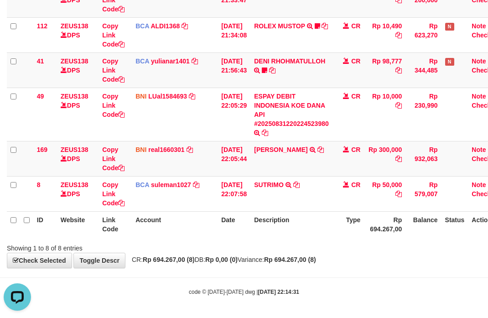
click at [309, 211] on th "Description" at bounding box center [291, 224] width 82 height 26
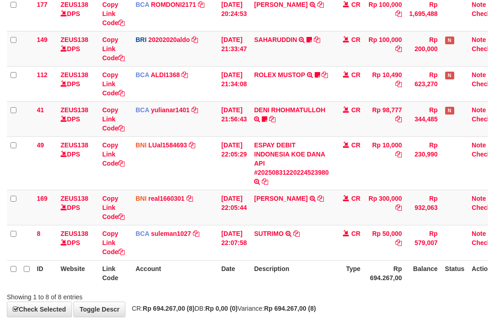
scroll to position [220, 0]
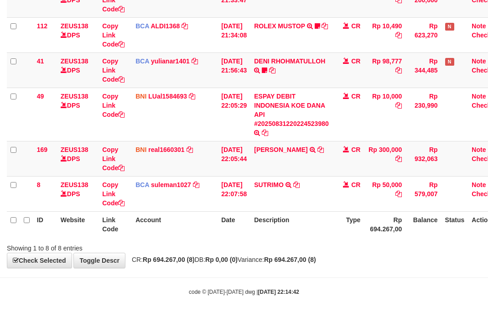
drag, startPoint x: 259, startPoint y: 220, endPoint x: 178, endPoint y: 210, distance: 81.8
click at [263, 220] on th "Description" at bounding box center [291, 224] width 82 height 26
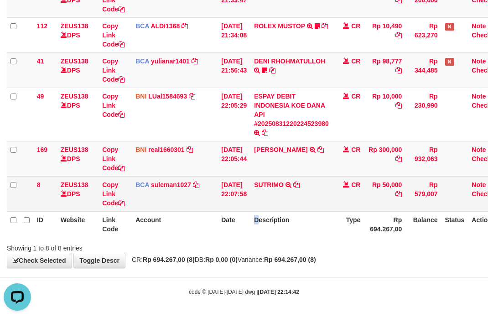
scroll to position [0, 0]
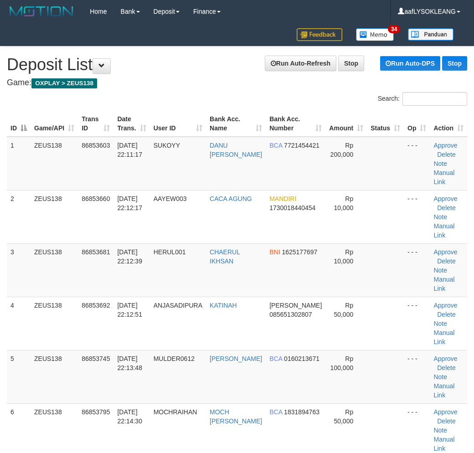
scroll to position [21, 0]
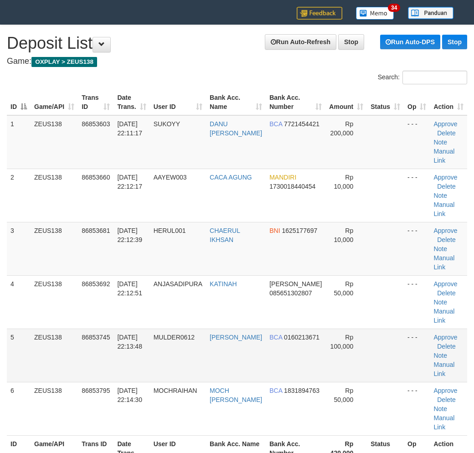
drag, startPoint x: 0, startPoint y: 0, endPoint x: 374, endPoint y: 322, distance: 493.6
click at [369, 329] on td at bounding box center [385, 355] width 37 height 53
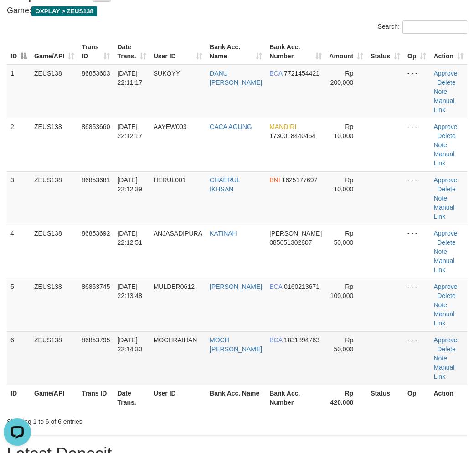
scroll to position [0, 0]
drag, startPoint x: 413, startPoint y: 340, endPoint x: 403, endPoint y: 337, distance: 11.0
click at [403, 337] on table "ID Game/API Trans ID Date Trans. User ID Bank Acc. Name Bank Acc. Number Amount…" at bounding box center [237, 225] width 461 height 372
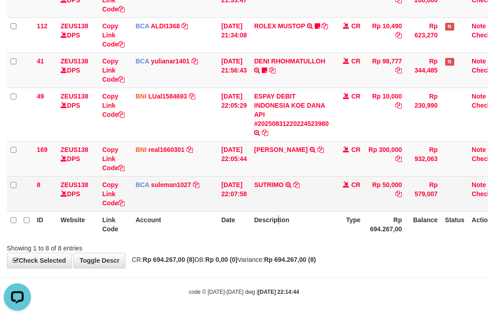
drag, startPoint x: 285, startPoint y: 231, endPoint x: 184, endPoint y: 203, distance: 104.8
click at [284, 224] on th "Description" at bounding box center [291, 224] width 82 height 26
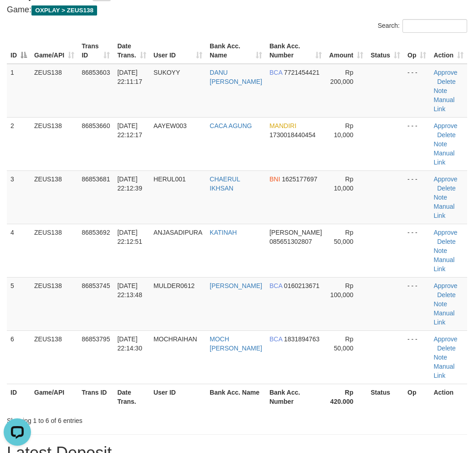
scroll to position [107, 0]
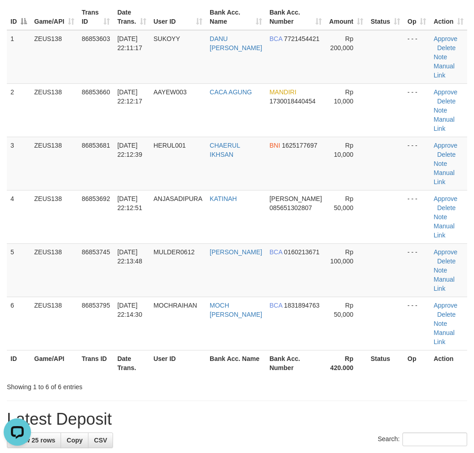
drag, startPoint x: 370, startPoint y: 281, endPoint x: 480, endPoint y: 308, distance: 113.0
click at [424, 297] on tr "6 ZEUS138 86853795 [DATE] 22:14:30 MOCHRAIHAN [PERSON_NAME] [PERSON_NAME] BCA 1…" at bounding box center [237, 323] width 461 height 53
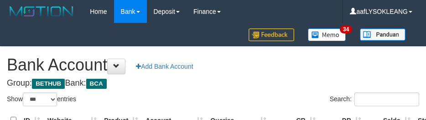
select select "***"
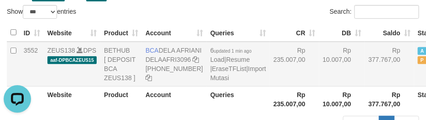
click at [319, 74] on td "Rp 10.007,00" at bounding box center [342, 64] width 46 height 45
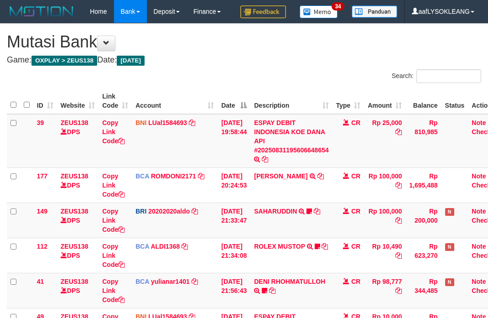
scroll to position [172, 0]
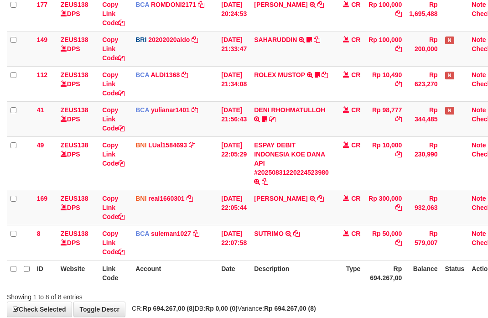
scroll to position [220, 0]
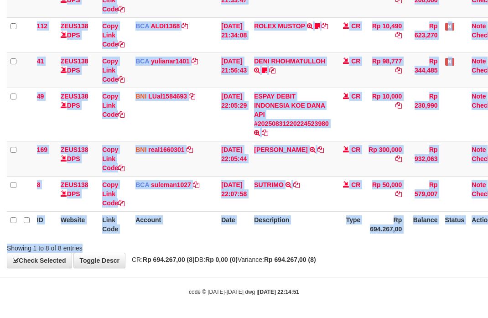
drag, startPoint x: 414, startPoint y: 238, endPoint x: 403, endPoint y: 241, distance: 11.0
click at [413, 238] on div "Search: ID Website Link Code Account Date Description Type Amount Balance Statu…" at bounding box center [244, 51] width 474 height 404
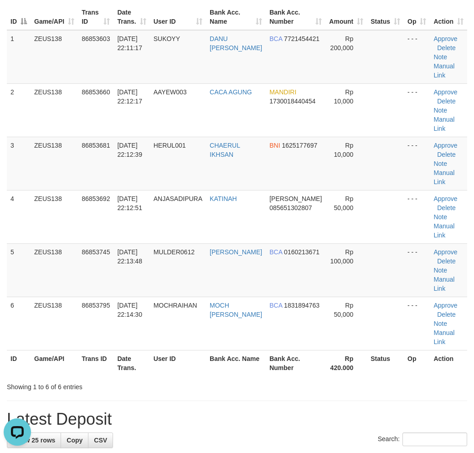
drag, startPoint x: 426, startPoint y: 344, endPoint x: 480, endPoint y: 350, distance: 53.7
click at [428, 379] on div "Showing 1 to 6 of 6 entries" at bounding box center [237, 385] width 474 height 13
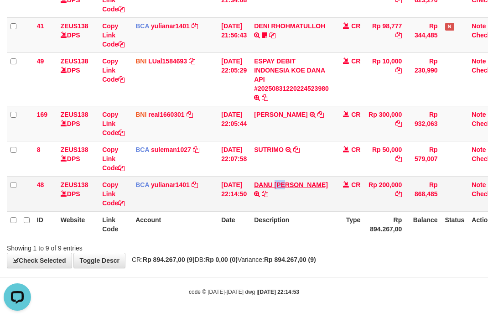
copy link "ARI"
drag, startPoint x: 281, startPoint y: 178, endPoint x: 292, endPoint y: 186, distance: 13.9
click at [292, 186] on td "DANU ARI NUGRAHA TRSF E-BANKING CR 3108/FTSCY/WS95031 200000.00DANU ARI NUGRAHA" at bounding box center [291, 193] width 82 height 35
drag, startPoint x: 377, startPoint y: 284, endPoint x: 390, endPoint y: 282, distance: 13.0
click at [381, 284] on body "Toggle navigation Home Bank Account List Load By Website Group [OXPLAY] ZEUS138…" at bounding box center [244, 32] width 488 height 574
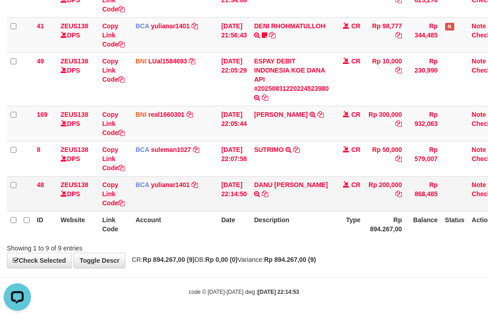
drag, startPoint x: 309, startPoint y: 210, endPoint x: 291, endPoint y: 203, distance: 20.1
click at [291, 203] on td "DANU [PERSON_NAME] TRSF E-BANKING CR 3108/FTSCY/WS95031 200000.00DANU [PERSON_N…" at bounding box center [291, 193] width 82 height 35
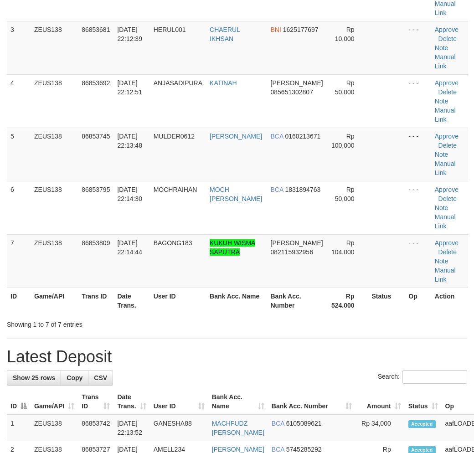
scroll to position [107, 0]
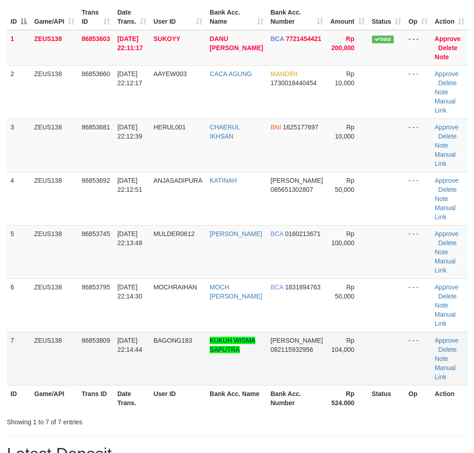
click at [257, 332] on td "KUKUH WISMA SAPUTRA" at bounding box center [236, 358] width 61 height 53
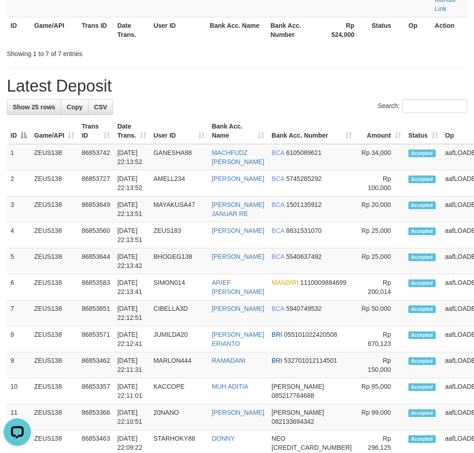
scroll to position [0, 0]
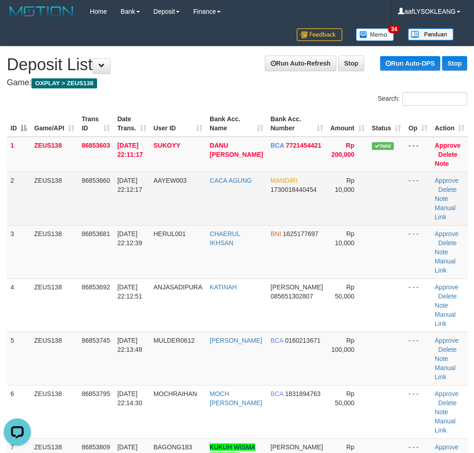
drag, startPoint x: 250, startPoint y: 193, endPoint x: 255, endPoint y: 194, distance: 5.5
click at [255, 194] on td "CACA AGUNG" at bounding box center [236, 198] width 61 height 53
drag, startPoint x: 254, startPoint y: 193, endPoint x: 291, endPoint y: 200, distance: 37.6
click at [256, 192] on td "CACA AGUNG" at bounding box center [236, 198] width 61 height 53
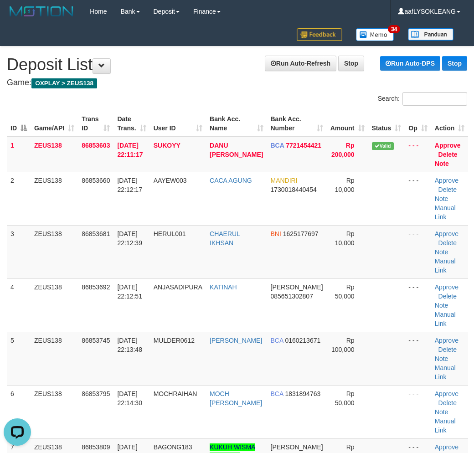
scroll to position [16, 0]
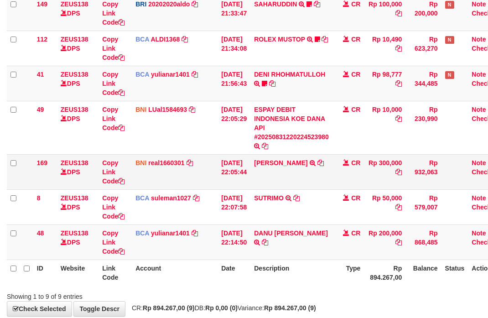
click at [395, 175] on td "Rp 300,000" at bounding box center [385, 171] width 42 height 35
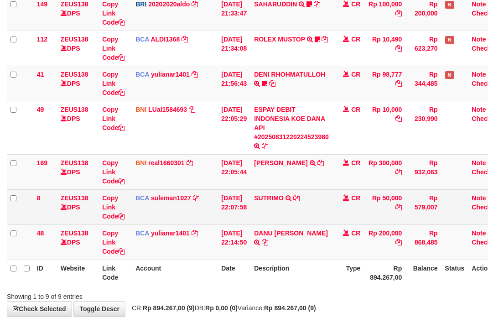
scroll to position [255, 0]
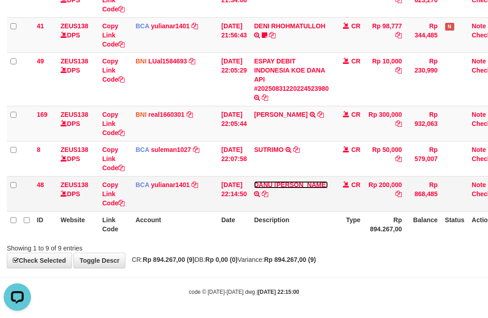
click at [270, 181] on link "DANU [PERSON_NAME]" at bounding box center [291, 184] width 74 height 7
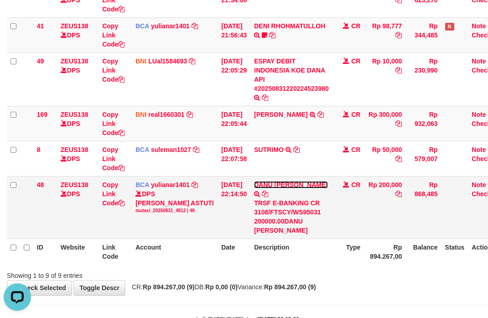
click at [270, 181] on link "DANU [PERSON_NAME]" at bounding box center [291, 184] width 74 height 7
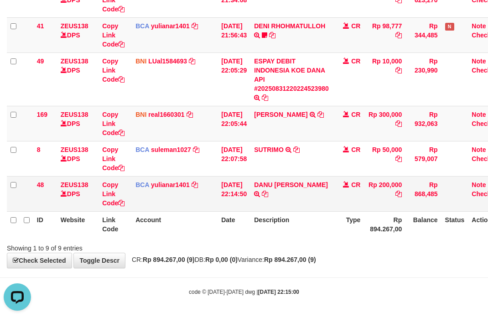
click at [270, 177] on td "DANU ARI NUGRAHA TRSF E-BANKING CR 3108/FTSCY/WS95031 200000.00DANU ARI NUGRAHA" at bounding box center [291, 193] width 82 height 35
copy link "DANU"
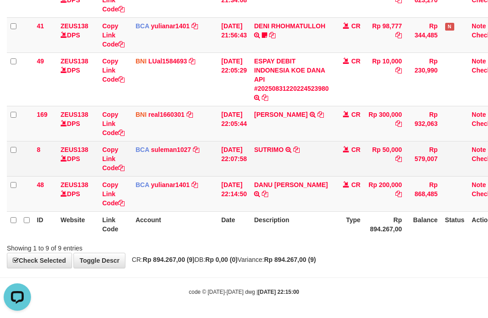
click at [418, 183] on td "Rp 868,485" at bounding box center [424, 193] width 36 height 35
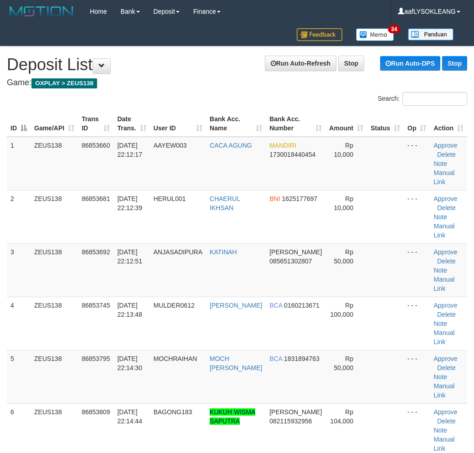
scroll to position [16, 0]
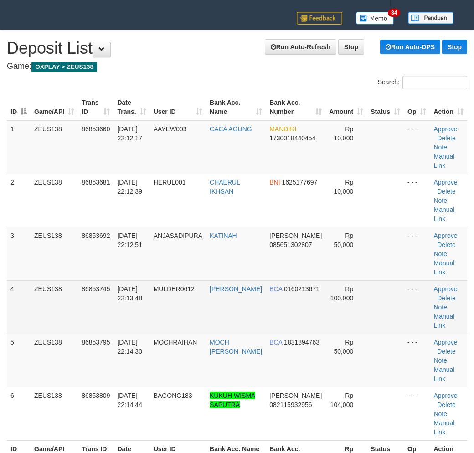
click at [370, 285] on td at bounding box center [385, 307] width 37 height 53
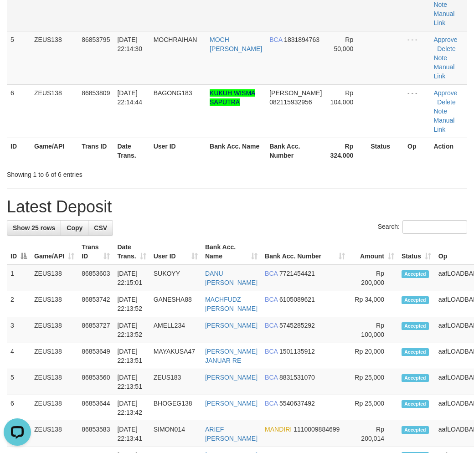
scroll to position [0, 0]
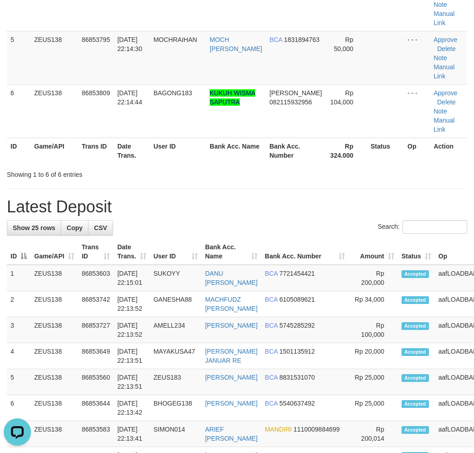
drag, startPoint x: 341, startPoint y: 168, endPoint x: 481, endPoint y: 177, distance: 139.8
click at [358, 166] on div "**********" at bounding box center [237, 351] width 474 height 1249
drag, startPoint x: 359, startPoint y: 221, endPoint x: 397, endPoint y: 227, distance: 39.2
click at [368, 265] on tr "1 ZEUS138 86853603 31/08/2025 22:15:01 SUKOYY DANU ARI NUGRAHA BCA 7721454421 R…" at bounding box center [273, 278] width 533 height 26
drag, startPoint x: 300, startPoint y: 238, endPoint x: 480, endPoint y: 250, distance: 181.1
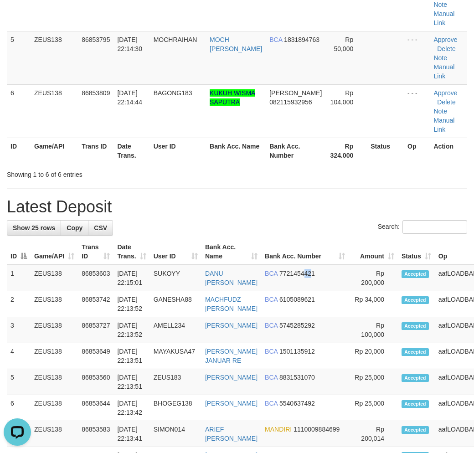
click at [321, 265] on tr "1 ZEUS138 86853603 31/08/2025 22:15:01 SUKOYY DANU ARI NUGRAHA BCA 7721454421 R…" at bounding box center [273, 278] width 533 height 26
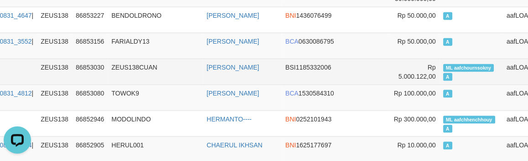
scroll to position [895, 103]
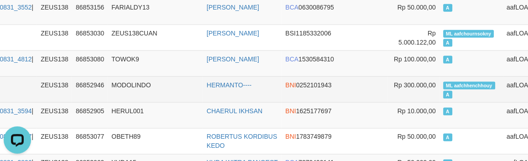
click at [440, 78] on td "ML aafchhenchhouy A" at bounding box center [471, 90] width 63 height 26
copy td "ML aafchhenchhouy A"
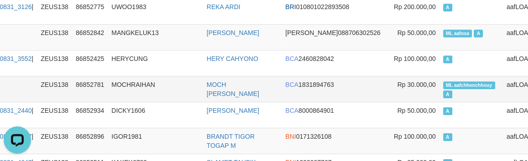
scroll to position [3034, 103]
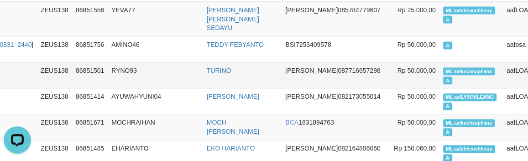
click at [197, 62] on td "RYNO93" at bounding box center [155, 75] width 95 height 26
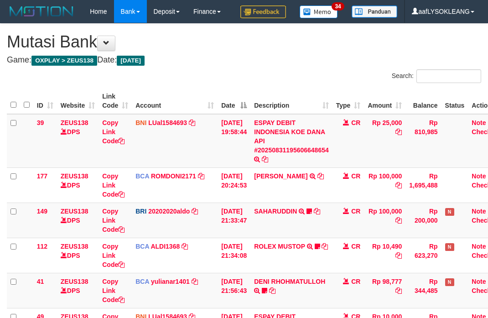
scroll to position [220, 0]
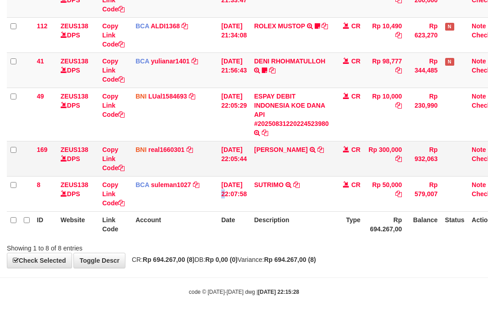
drag, startPoint x: 227, startPoint y: 180, endPoint x: 162, endPoint y: 157, distance: 68.7
click at [221, 177] on td "[DATE] 22:07:58" at bounding box center [234, 193] width 33 height 35
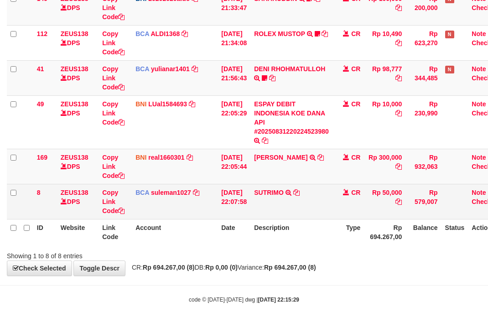
scroll to position [220, 0]
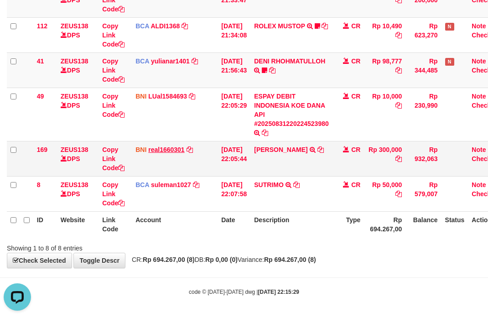
drag, startPoint x: 266, startPoint y: 156, endPoint x: 182, endPoint y: 148, distance: 84.8
click at [255, 155] on tr "169 ZEUS138 DPS Copy Link Code BNI real1660301 DPS REYHAN ALMANSYAH mutasi_2025…" at bounding box center [256, 158] width 499 height 35
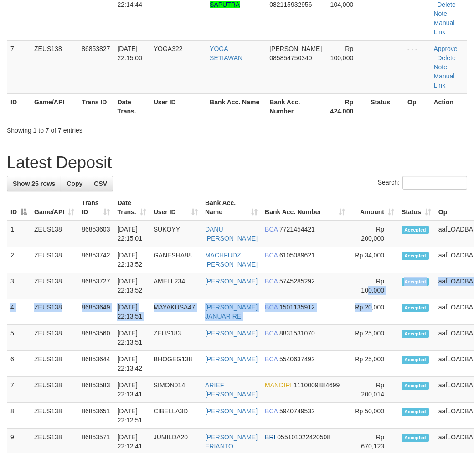
scroll to position [319, 0]
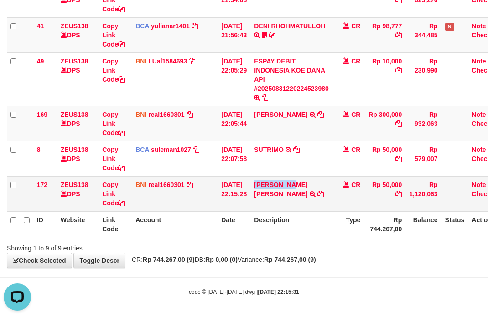
copy link "MOCH RAIHA"
drag, startPoint x: 261, startPoint y: 179, endPoint x: 292, endPoint y: 183, distance: 31.3
click at [302, 183] on td "[PERSON_NAME] [PERSON_NAME] TRANSFER DARI SDR [PERSON_NAME] [PERSON_NAME]" at bounding box center [291, 193] width 82 height 35
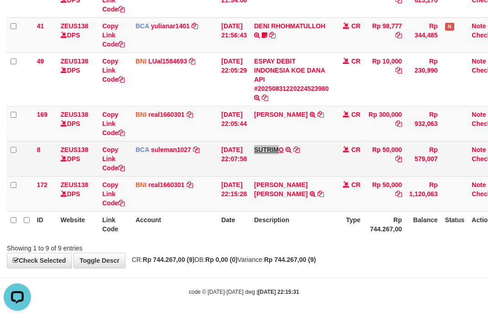
drag, startPoint x: 286, startPoint y: 149, endPoint x: 271, endPoint y: 147, distance: 15.2
click at [282, 149] on td "SUTRIMO SETORAN VIA CDM TANGGAL :31/08 31/08 WSID:Z89T1 SUTRIMO" at bounding box center [291, 158] width 82 height 35
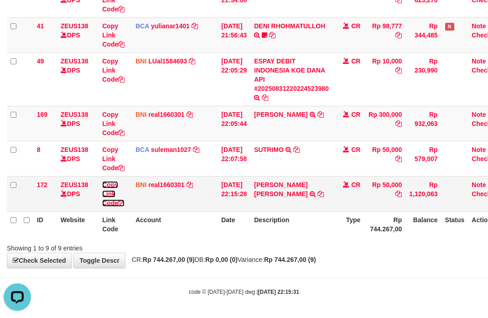
click at [109, 203] on link "Copy Link Code" at bounding box center [113, 194] width 22 height 26
drag, startPoint x: 107, startPoint y: 201, endPoint x: 90, endPoint y: 197, distance: 17.4
click at [106, 201] on link "Copy Link Code" at bounding box center [113, 194] width 22 height 26
drag, startPoint x: 280, startPoint y: 228, endPoint x: 244, endPoint y: 230, distance: 35.6
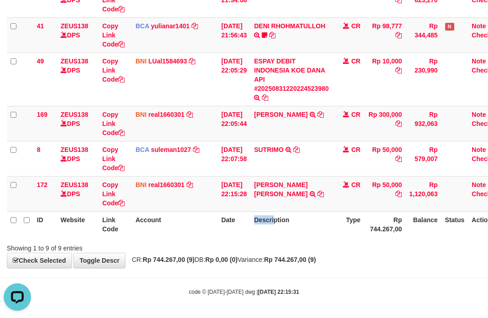
click at [269, 230] on tr "ID Website Link Code Account Date Description Type Rp 744.267,00 Balance Status…" at bounding box center [256, 224] width 499 height 26
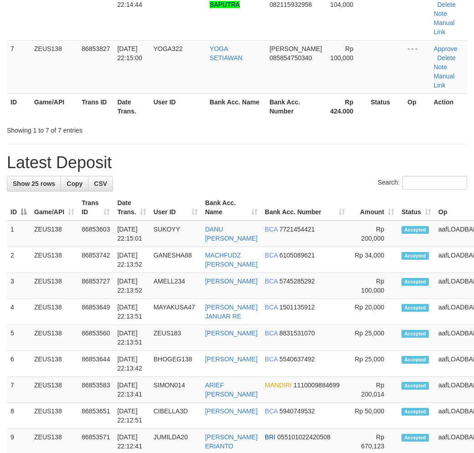
scroll to position [319, 0]
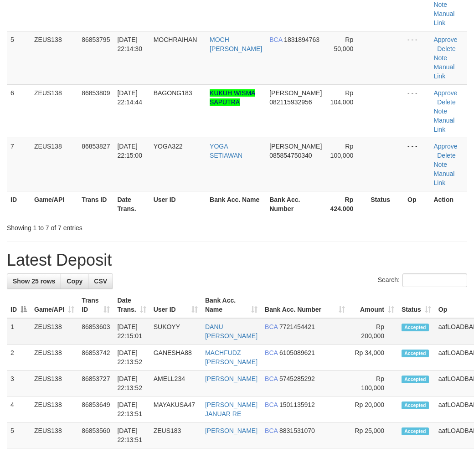
click at [400, 318] on td "Accepted" at bounding box center [416, 331] width 37 height 26
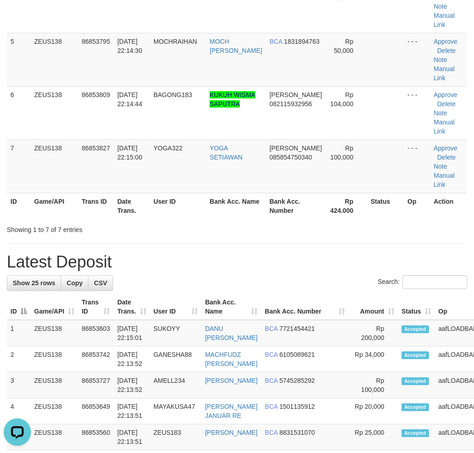
scroll to position [250, 0]
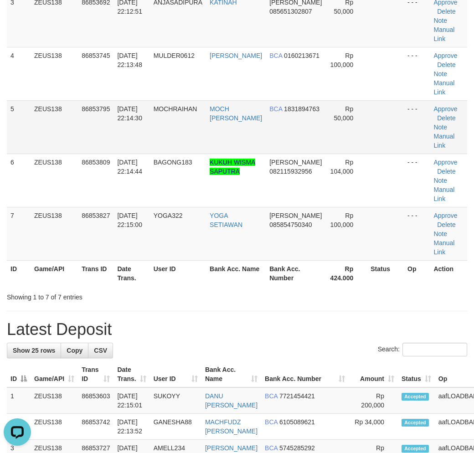
click at [244, 100] on td "MOCH [PERSON_NAME]" at bounding box center [236, 126] width 60 height 53
copy tr "MOCH [PERSON_NAME]"
click at [244, 100] on td "MOCH [PERSON_NAME]" at bounding box center [236, 126] width 60 height 53
drag, startPoint x: 456, startPoint y: 97, endPoint x: 461, endPoint y: 102, distance: 7.1
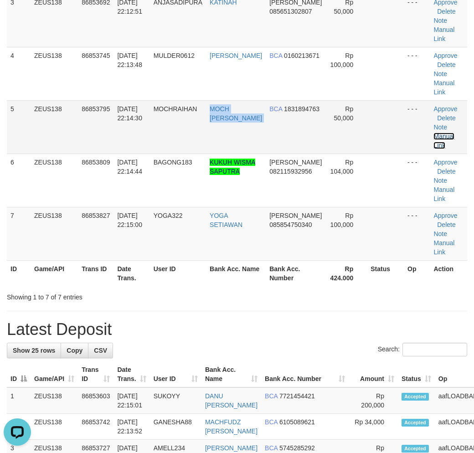
click at [455, 133] on link "Manual Link" at bounding box center [444, 141] width 21 height 16
click at [453, 133] on link "Manual Link" at bounding box center [444, 141] width 21 height 16
drag, startPoint x: 308, startPoint y: 261, endPoint x: 369, endPoint y: 274, distance: 62.4
click at [312, 321] on h1 "Latest Deposit" at bounding box center [237, 330] width 461 height 18
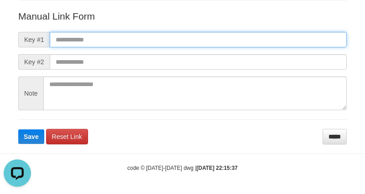
click at [290, 43] on input "text" at bounding box center [198, 40] width 297 height 16
paste input "**********"
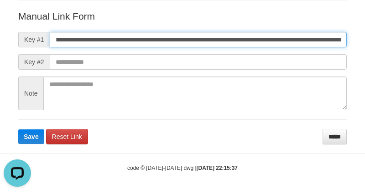
scroll to position [0, 616]
type input "**********"
click at [18, 130] on button "Save" at bounding box center [31, 137] width 26 height 15
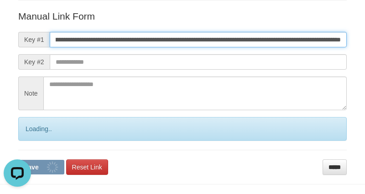
click at [18, 160] on button "Save" at bounding box center [41, 167] width 46 height 15
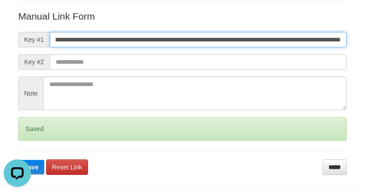
click at [18, 160] on button "Save" at bounding box center [31, 167] width 26 height 15
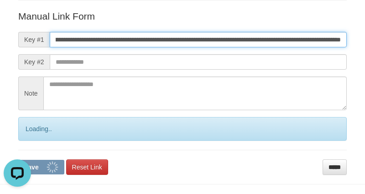
click at [18, 160] on button "Save" at bounding box center [41, 167] width 46 height 15
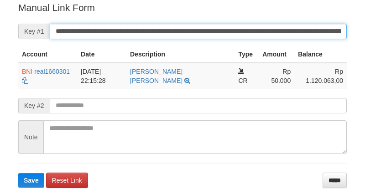
click at [18, 173] on button "Save" at bounding box center [31, 180] width 26 height 15
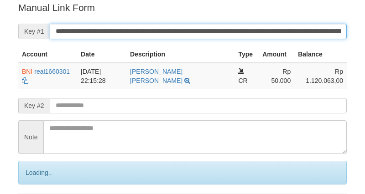
scroll to position [184, 0]
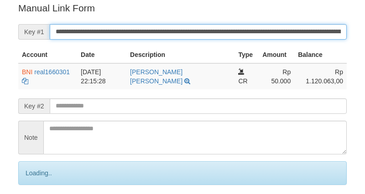
drag, startPoint x: 0, startPoint y: 0, endPoint x: 243, endPoint y: 29, distance: 244.4
click at [243, 29] on input "**********" at bounding box center [198, 32] width 297 height 16
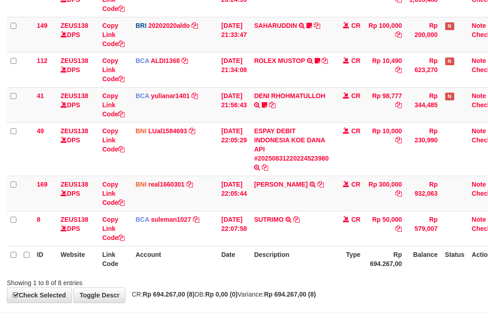
scroll to position [220, 0]
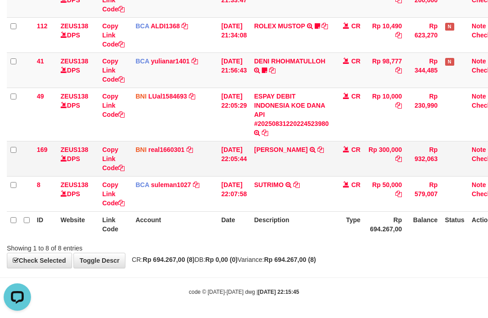
click at [271, 160] on td "BUDI ANTONI TRANSFER DARI BPK BUDI ANTONI" at bounding box center [291, 158] width 82 height 35
copy td "BUDI ANTONI"
click at [271, 160] on td "BUDI ANTONI TRANSFER DARI BPK BUDI ANTONI" at bounding box center [291, 158] width 82 height 35
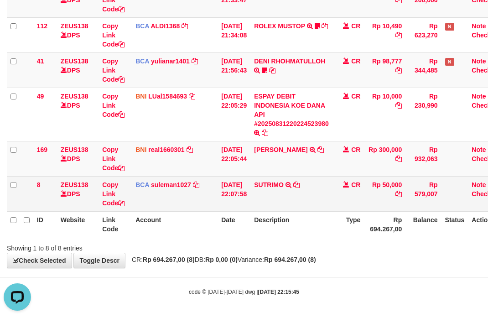
click at [281, 195] on td "SUTRIMO SETORAN VIA CDM TANGGAL :31/08 31/08 WSID:Z89T1 SUTRIMO" at bounding box center [291, 193] width 82 height 35
copy td "SUTRIMO"
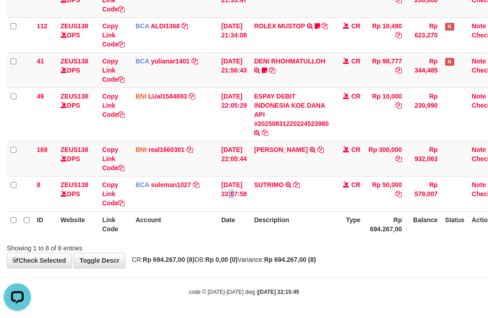
drag, startPoint x: 236, startPoint y: 184, endPoint x: 4, endPoint y: 125, distance: 240.1
click at [224, 183] on td "[DATE] 22:07:58" at bounding box center [234, 193] width 33 height 35
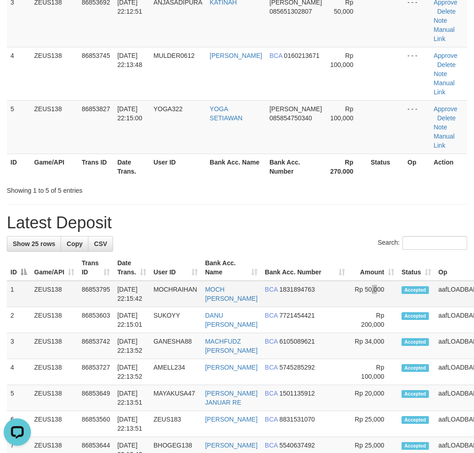
click at [349, 281] on td "Rp 50,000" at bounding box center [373, 294] width 49 height 26
drag, startPoint x: 337, startPoint y: 250, endPoint x: 353, endPoint y: 254, distance: 16.5
click at [349, 281] on td "Rp 50,000" at bounding box center [373, 294] width 49 height 26
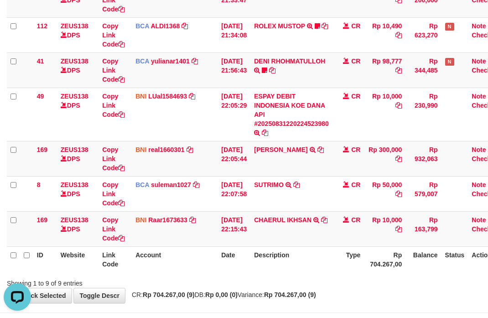
click at [294, 254] on th "Description" at bounding box center [291, 259] width 82 height 26
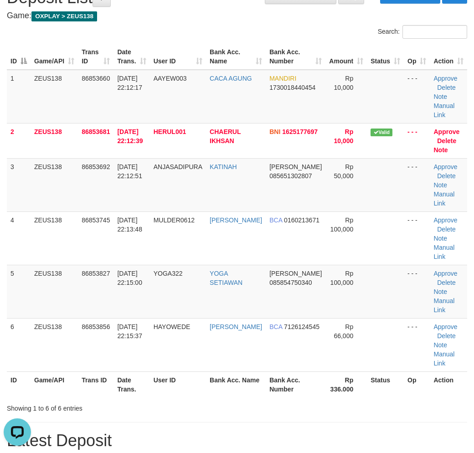
drag, startPoint x: 384, startPoint y: 302, endPoint x: 481, endPoint y: 322, distance: 99.0
click at [392, 306] on td at bounding box center [385, 291] width 37 height 53
drag, startPoint x: 322, startPoint y: 282, endPoint x: 371, endPoint y: 292, distance: 49.9
click at [345, 284] on td "Rp 100,000" at bounding box center [347, 291] width 42 height 53
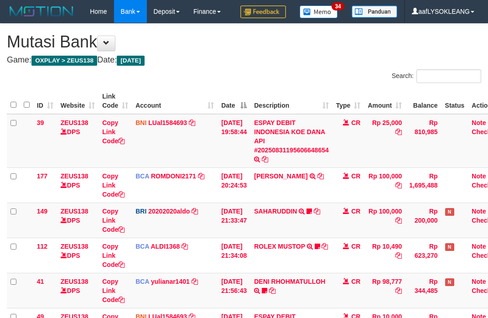
scroll to position [172, 0]
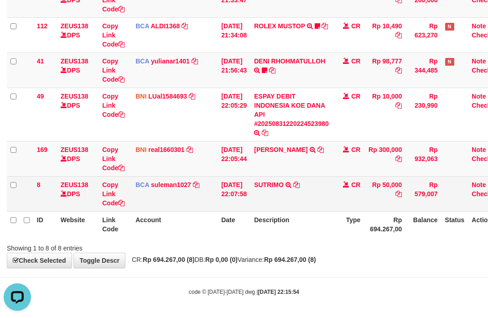
drag, startPoint x: 342, startPoint y: 200, endPoint x: 319, endPoint y: 198, distance: 22.8
click at [319, 198] on tr "8 ZEUS138 DPS Copy Link Code BCA suleman1027 DPS SULEMAN mutasi_20250831_2972 |…" at bounding box center [256, 193] width 499 height 35
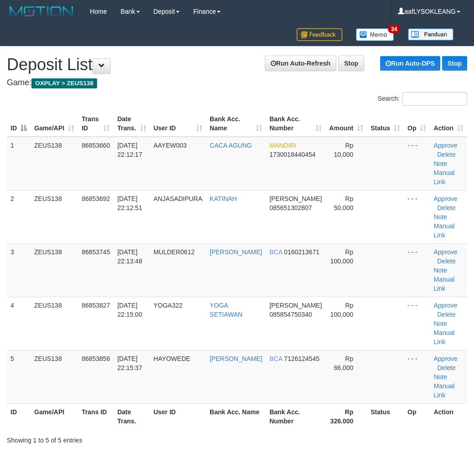
scroll to position [67, 0]
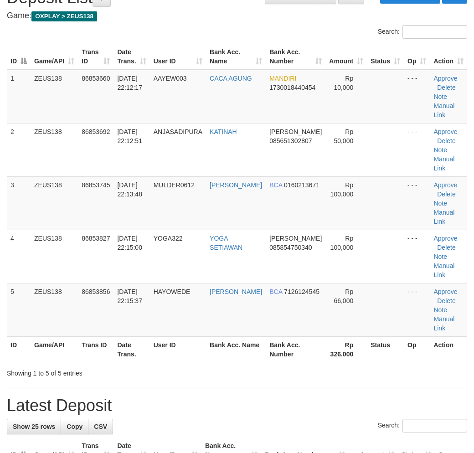
drag, startPoint x: 374, startPoint y: 289, endPoint x: 479, endPoint y: 309, distance: 106.3
click at [404, 296] on tr "5 ZEUS138 86853856 [DATE] 22:15:37 [GEOGRAPHIC_DATA] [PERSON_NAME] BCA 71261245…" at bounding box center [237, 309] width 461 height 53
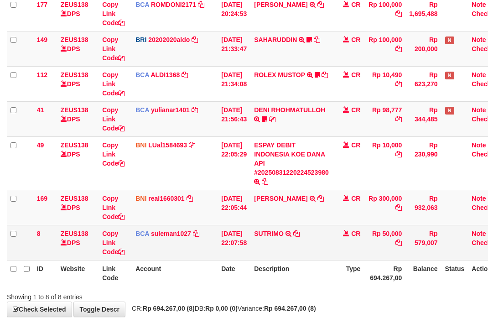
scroll to position [220, 0]
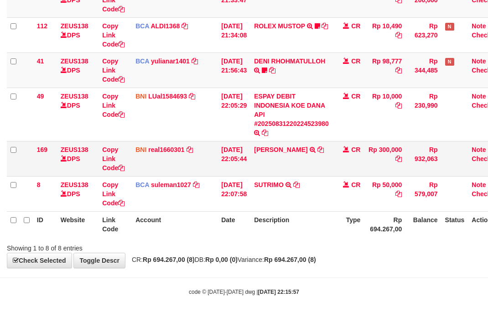
click at [261, 158] on td "BUDI ANTONI TRANSFER DARI BPK BUDI ANTONI" at bounding box center [291, 158] width 82 height 35
copy link "BUDI"
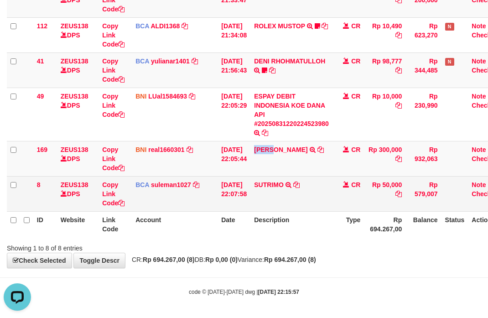
drag, startPoint x: 216, startPoint y: 201, endPoint x: 152, endPoint y: 187, distance: 65.2
click at [192, 194] on tr "8 ZEUS138 DPS Copy Link Code BCA suleman1027 DPS SULEMAN mutasi_20250831_2972 |…" at bounding box center [256, 193] width 499 height 35
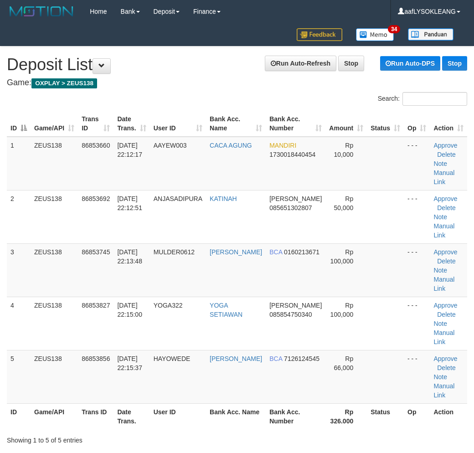
scroll to position [67, 0]
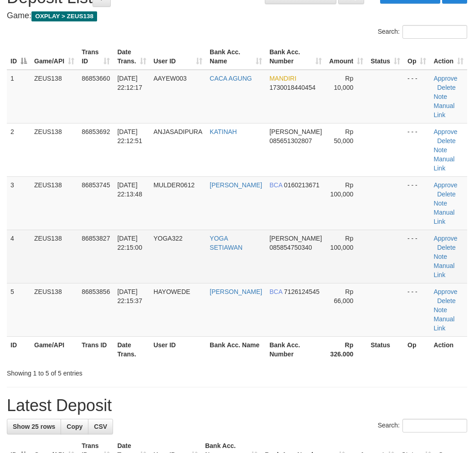
click at [262, 272] on td "YOGA SETIAWAN" at bounding box center [236, 256] width 60 height 53
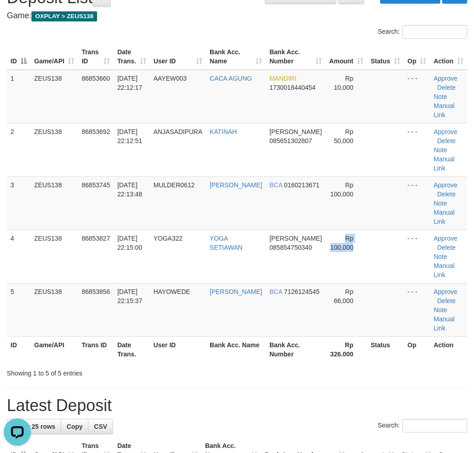
drag, startPoint x: 421, startPoint y: 252, endPoint x: 480, endPoint y: 268, distance: 60.5
click at [442, 257] on tr "4 ZEUS138 86853827 31/08/2025 22:15:00 YOGA322 YOGA SETIAWAN DANA 085854750340 …" at bounding box center [237, 256] width 461 height 53
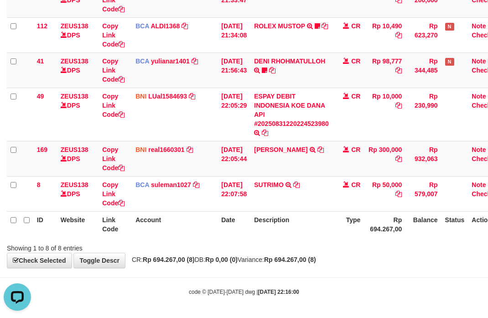
click at [358, 244] on div "Showing 1 to 8 of 8 entries" at bounding box center [244, 246] width 488 height 13
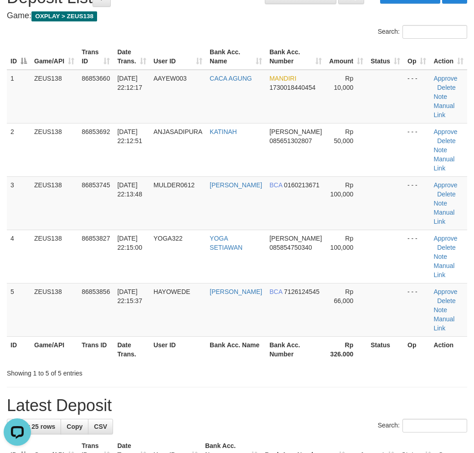
click at [331, 338] on th "Rp 326.000" at bounding box center [347, 350] width 42 height 26
click at [414, 348] on th "Op" at bounding box center [417, 350] width 26 height 26
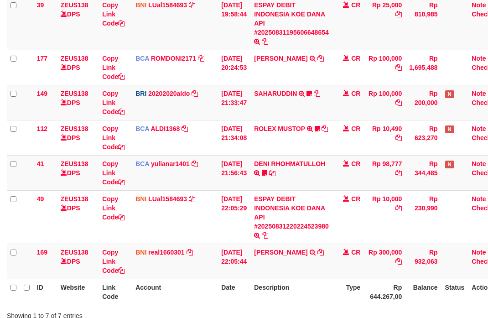
scroll to position [185, 0]
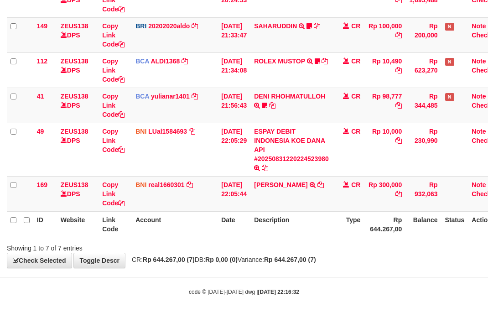
click at [290, 261] on strong "Rp 644.267,00 (7)" at bounding box center [290, 259] width 52 height 7
drag, startPoint x: 348, startPoint y: 230, endPoint x: 229, endPoint y: 220, distance: 119.5
click at [316, 228] on tr "ID Website Link Code Account Date Description Type Rp 644.267,00 Balance Status…" at bounding box center [256, 224] width 499 height 26
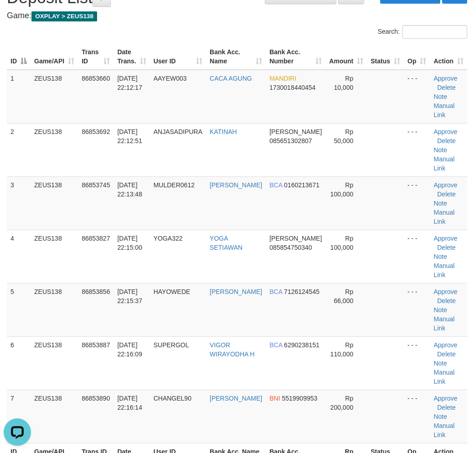
drag, startPoint x: 354, startPoint y: 270, endPoint x: 480, endPoint y: 296, distance: 128.1
click at [356, 270] on td "Rp 100,000" at bounding box center [347, 256] width 42 height 53
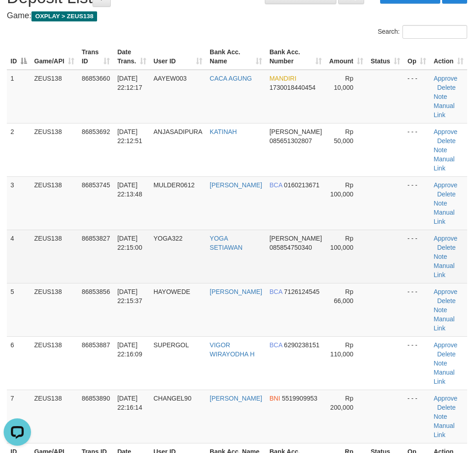
click at [289, 277] on td "[PERSON_NAME] 085854750340" at bounding box center [296, 256] width 60 height 53
drag, startPoint x: 289, startPoint y: 263, endPoint x: 292, endPoint y: 250, distance: 13.5
click at [292, 254] on td "[PERSON_NAME] 085854750340" at bounding box center [296, 256] width 60 height 53
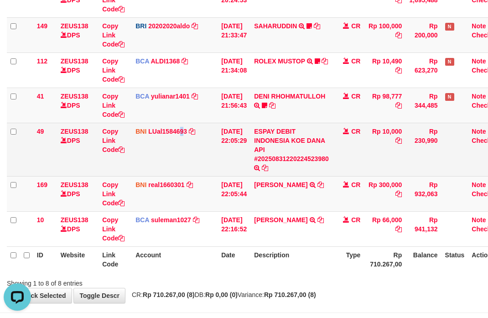
drag, startPoint x: 183, startPoint y: 154, endPoint x: 72, endPoint y: 138, distance: 112.4
click at [175, 151] on td "BNI LUal1584693 DPS LUCKY ALAMSYAH mutasi_20250831_2414 | 49 mutasi_20250831_24…" at bounding box center [175, 149] width 86 height 53
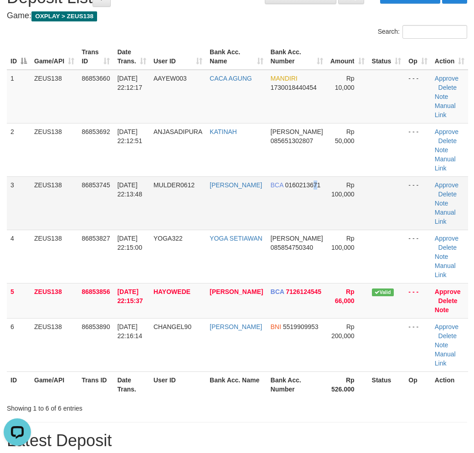
click at [298, 219] on td "BCA 0160213671" at bounding box center [297, 203] width 60 height 53
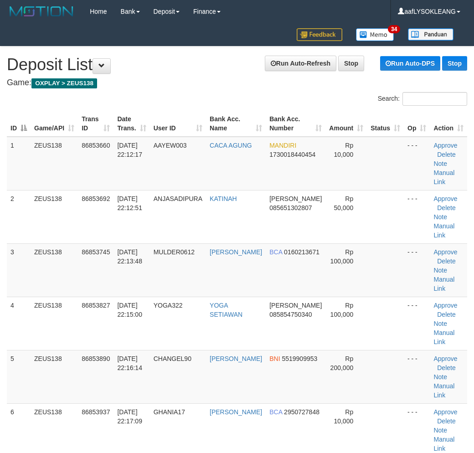
scroll to position [67, 0]
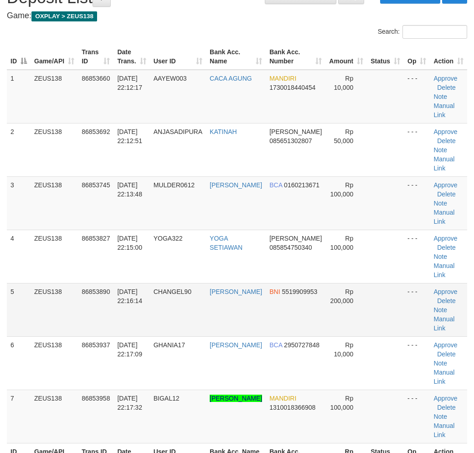
click at [388, 283] on td at bounding box center [385, 309] width 37 height 53
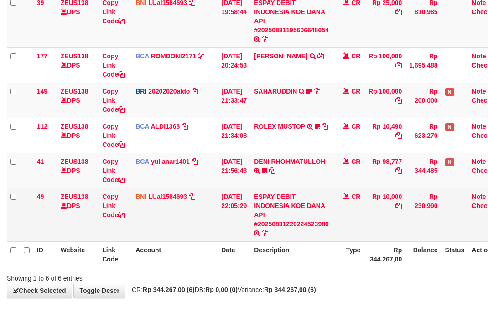
scroll to position [150, 0]
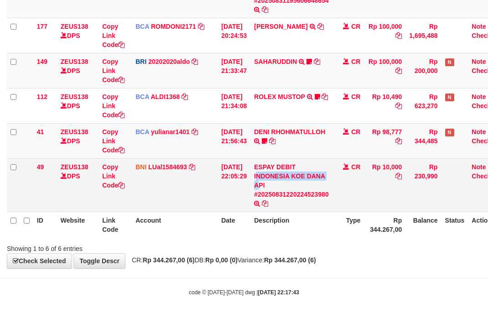
drag, startPoint x: 262, startPoint y: 179, endPoint x: 131, endPoint y: 166, distance: 131.6
click at [265, 180] on td "ESPAY DEBIT INDONESIA KOE DANA API #20250831220224523980 TRANSFER DARI ESPAY DE…" at bounding box center [291, 184] width 82 height 53
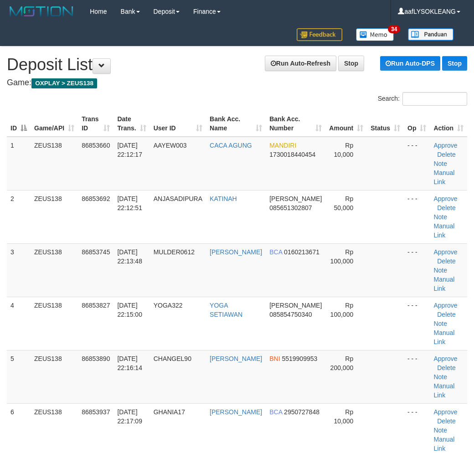
scroll to position [67, 9]
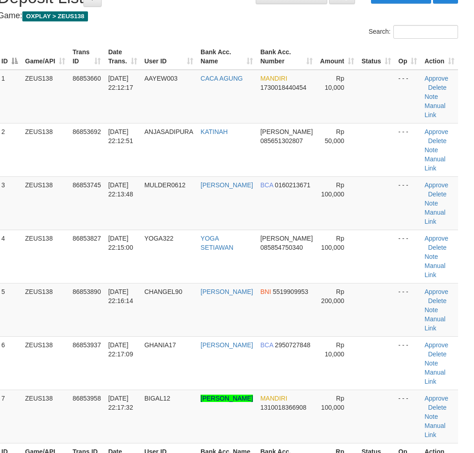
drag, startPoint x: 415, startPoint y: 272, endPoint x: 480, endPoint y: 283, distance: 66.1
click at [422, 283] on tr "5 ZEUS138 86853890 31/08/2025 22:16:14 CHANGEL90 ADY SYAPUTRA BNI 5519909953 Rp…" at bounding box center [228, 309] width 461 height 53
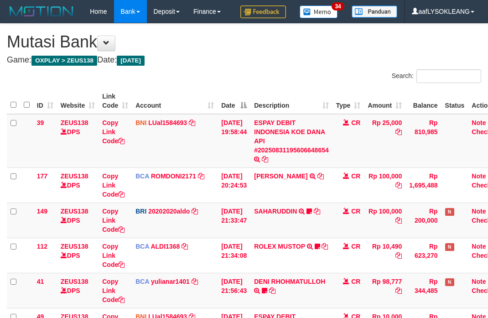
scroll to position [131, 0]
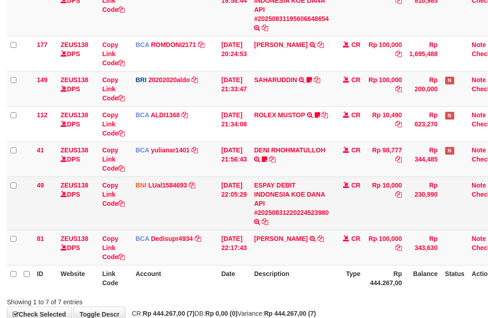
click at [349, 202] on td "CR" at bounding box center [349, 203] width 32 height 53
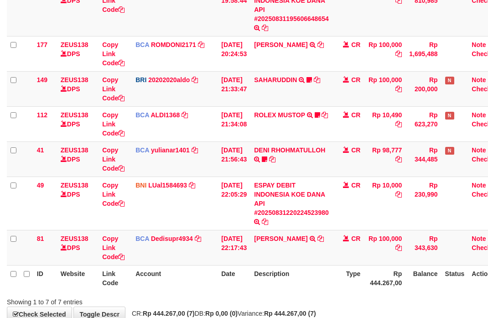
scroll to position [151, 0]
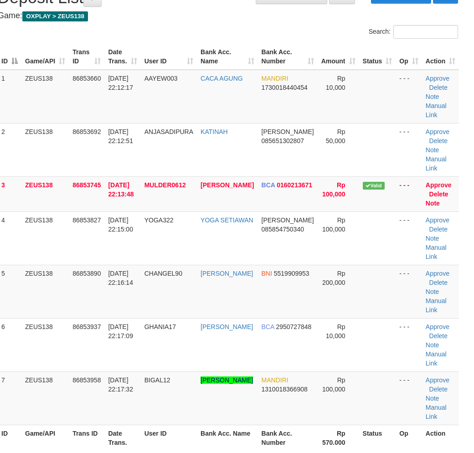
drag, startPoint x: 389, startPoint y: 292, endPoint x: 468, endPoint y: 307, distance: 80.3
click at [407, 318] on tr "6 ZEUS138 86853937 31/08/2025 22:17:09 GHANIA17 ANDRIAN FARHAN SAA BCA 29507278…" at bounding box center [229, 344] width 462 height 53
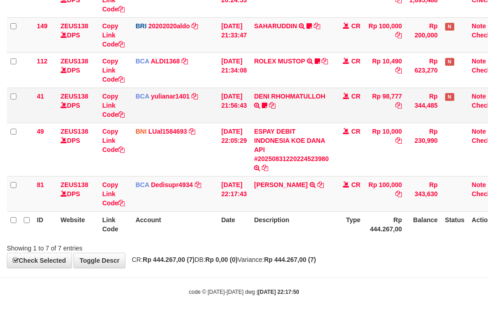
click at [311, 121] on tbody "39 ZEUS138 DPS Copy Link Code BNI LUal1584693 DPS LUCKY ALAMSYAH mutasi_2025083…" at bounding box center [256, 70] width 499 height 283
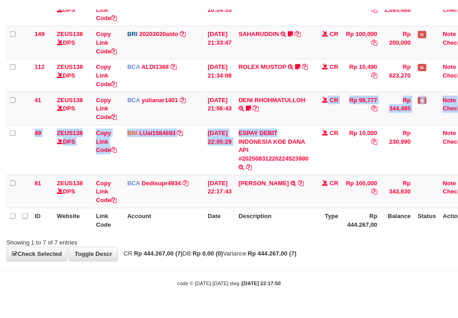
scroll to position [208, 0]
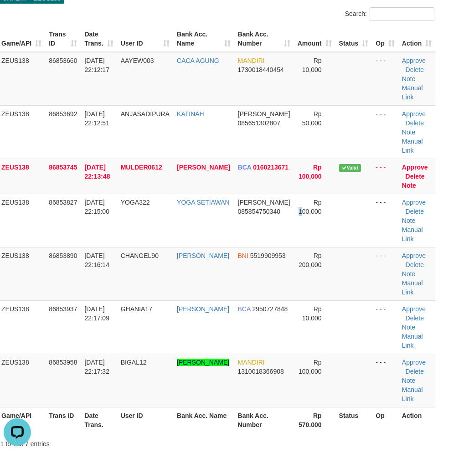
drag, startPoint x: 291, startPoint y: 199, endPoint x: 478, endPoint y: 227, distance: 188.6
click at [311, 201] on td "Rp 100,000" at bounding box center [315, 220] width 42 height 53
click at [437, 216] on div "ID Game/API Trans ID Date Trans. User ID Bank Acc. Name Bank Acc. Number Amount…" at bounding box center [204, 229] width 474 height 413
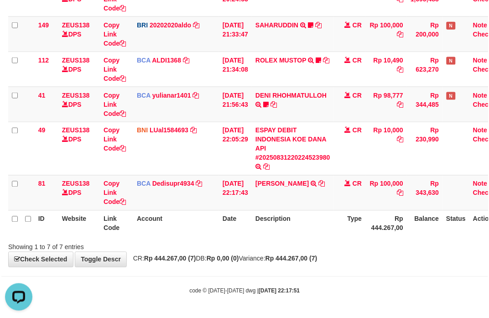
scroll to position [185, 0]
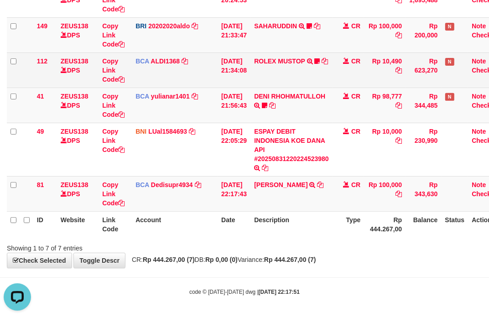
click at [255, 58] on tr "112 ZEUS138 DPS Copy Link Code BCA ALDI1368 DPS ALDI mutasi_20250831_3354 | 112…" at bounding box center [256, 69] width 499 height 35
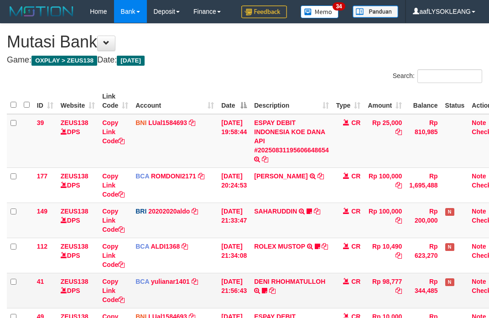
scroll to position [150, 0]
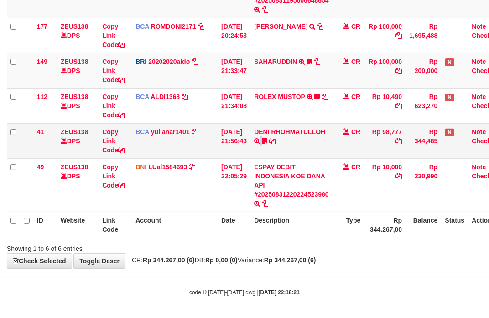
drag, startPoint x: 267, startPoint y: 146, endPoint x: 280, endPoint y: 145, distance: 12.4
click at [269, 145] on td "DENI RHOHMATULLOH TRSF E-BANKING CR 3108/FTSCY/WS95031 98777.00DENI RHOHMATULLO…" at bounding box center [291, 140] width 82 height 35
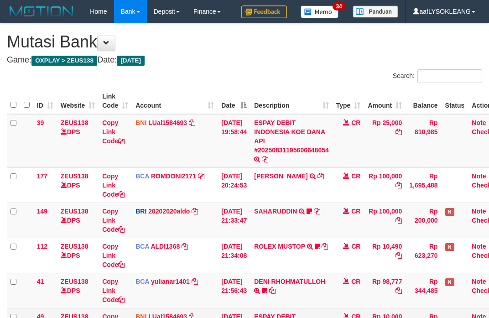
scroll to position [150, 0]
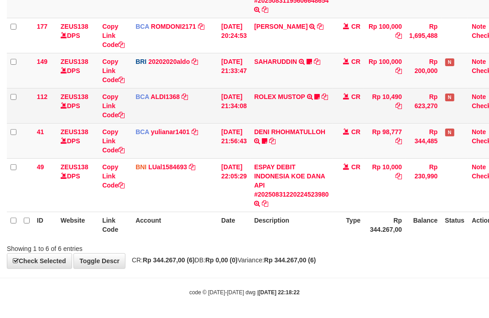
drag, startPoint x: 343, startPoint y: 164, endPoint x: 21, endPoint y: 115, distance: 326.7
click at [335, 162] on tr "49 ZEUS138 DPS Copy Link Code BNI LUal1584693 DPS LUCKY ALAMSYAH mutasi_2025083…" at bounding box center [256, 184] width 499 height 53
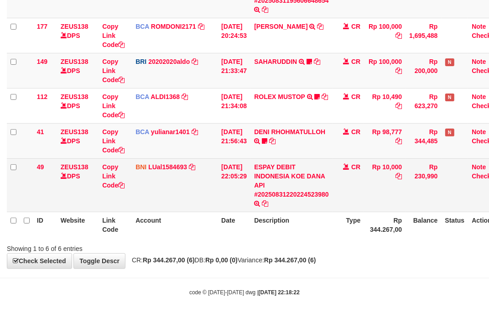
click at [364, 158] on td "CR" at bounding box center [349, 184] width 32 height 53
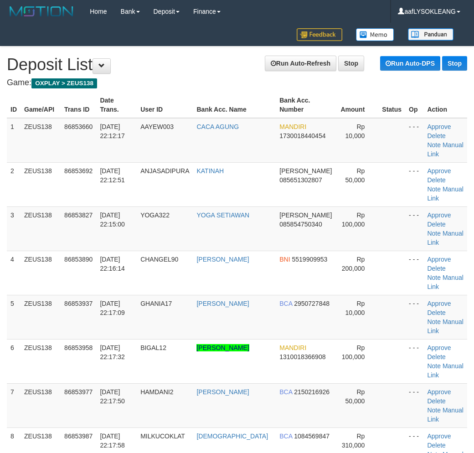
scroll to position [85, 33]
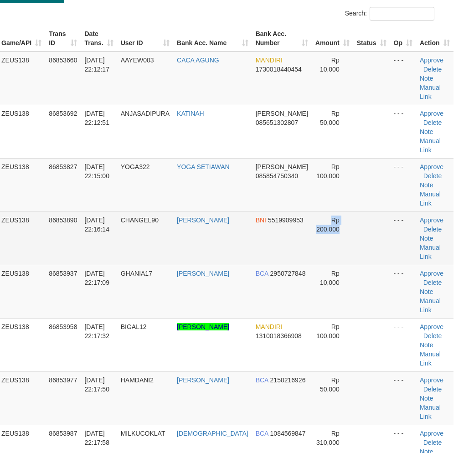
drag, startPoint x: 298, startPoint y: 196, endPoint x: 311, endPoint y: 197, distance: 12.3
click at [312, 212] on td "Rp 200,000" at bounding box center [333, 238] width 42 height 53
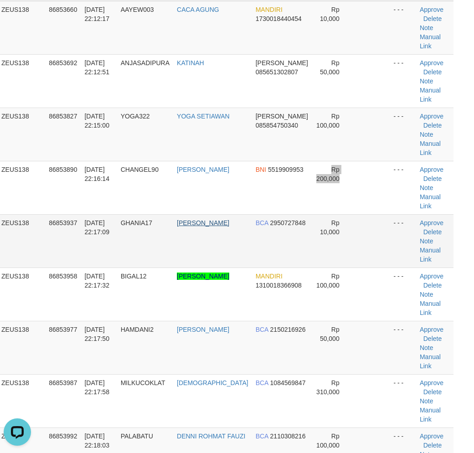
scroll to position [0, 0]
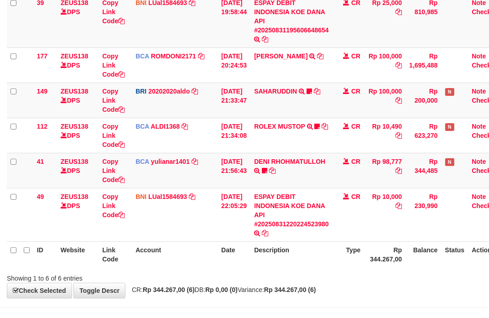
scroll to position [150, 0]
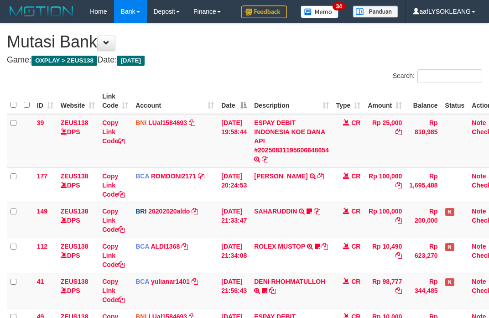
scroll to position [150, 0]
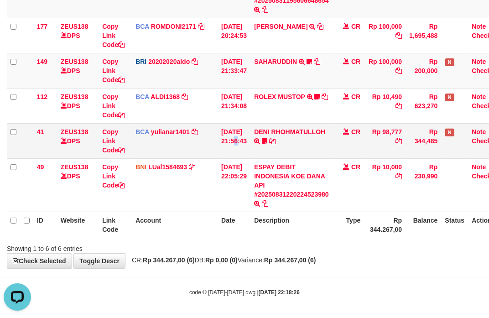
drag, startPoint x: 239, startPoint y: 126, endPoint x: 231, endPoint y: 124, distance: 8.1
click at [234, 124] on td "31/08/2025 21:56:43" at bounding box center [234, 140] width 33 height 35
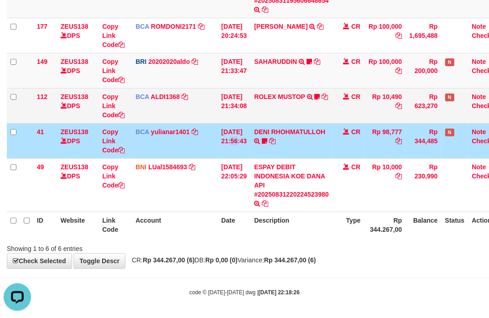
drag, startPoint x: 238, startPoint y: 116, endPoint x: 215, endPoint y: 113, distance: 23.4
click at [234, 114] on td "31/08/2025 21:34:08" at bounding box center [234, 105] width 33 height 35
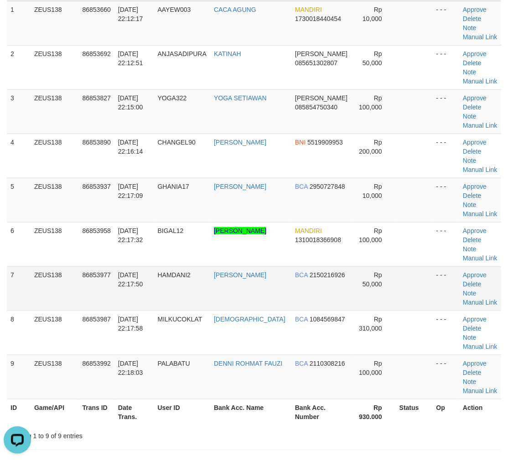
click at [452, 266] on tr "7 ZEUS138 86853977 [DATE] 22:17:50 HAMDANI2 [PERSON_NAME] BCA 2150216926 Rp 50,…" at bounding box center [254, 288] width 494 height 44
drag, startPoint x: 405, startPoint y: 214, endPoint x: 513, endPoint y: 229, distance: 109.1
click at [419, 266] on tr "7 ZEUS138 86853977 [DATE] 22:17:50 HAMDANI2 [PERSON_NAME] BCA 2150216926 Rp 50,…" at bounding box center [254, 288] width 494 height 44
drag, startPoint x: 302, startPoint y: 199, endPoint x: 509, endPoint y: 233, distance: 209.4
click at [328, 222] on td "MANDIRI 1310018366908" at bounding box center [321, 244] width 60 height 44
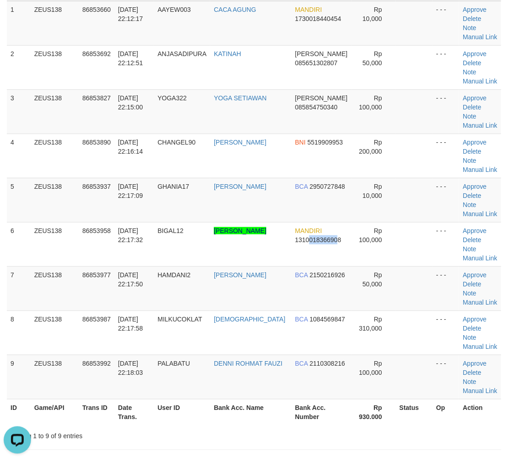
drag, startPoint x: 443, startPoint y: 221, endPoint x: 504, endPoint y: 232, distance: 61.1
click at [452, 266] on tr "7 ZEUS138 86853977 31/08/2025 22:17:50 HAMDANI2 ABDUL HAMID BCA 2150216926 Rp 5…" at bounding box center [254, 288] width 494 height 44
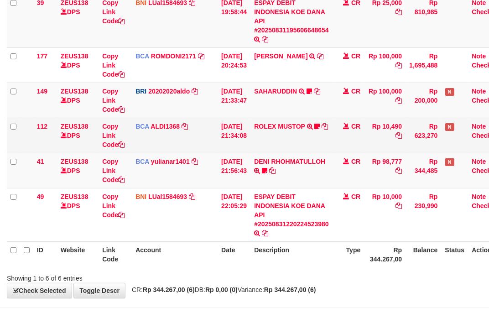
scroll to position [150, 0]
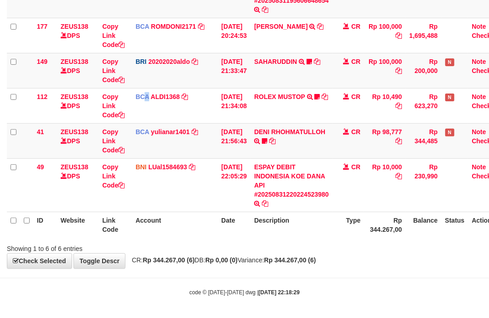
drag, startPoint x: 149, startPoint y: 100, endPoint x: 1, endPoint y: 73, distance: 149.9
click at [140, 97] on td "BCA ALDI1368 DPS ALDI mutasi_20250831_3354 | 112 mutasi_20250831_3354 | 112" at bounding box center [175, 105] width 86 height 35
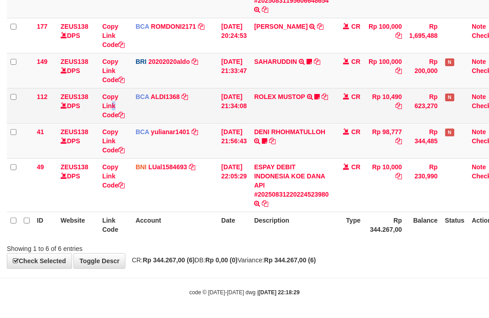
drag, startPoint x: 114, startPoint y: 106, endPoint x: 96, endPoint y: 98, distance: 19.8
click at [112, 102] on td "Copy Link Code" at bounding box center [115, 105] width 33 height 35
click at [200, 121] on td "BCA ALDI1368 DPS ALDI mutasi_20250831_3354 | 112 mutasi_20250831_3354 | 112" at bounding box center [175, 105] width 86 height 35
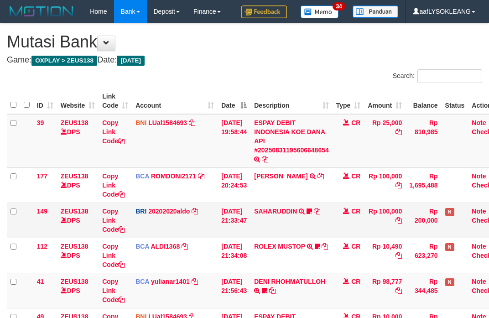
scroll to position [120, 0]
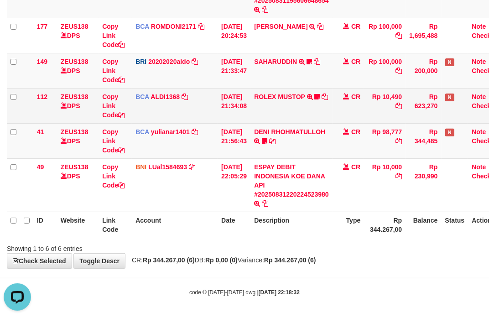
click at [235, 117] on td "31/08/2025 21:34:08" at bounding box center [234, 105] width 33 height 35
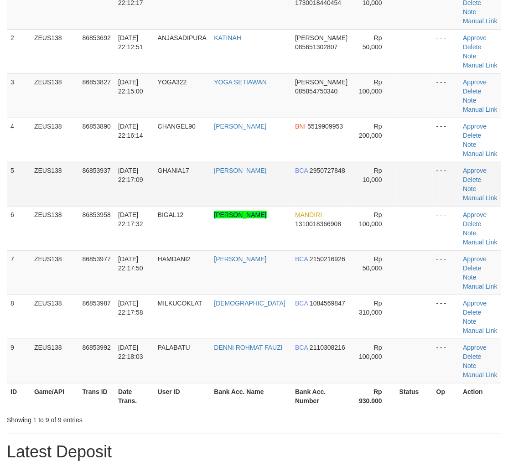
scroll to position [113, 0]
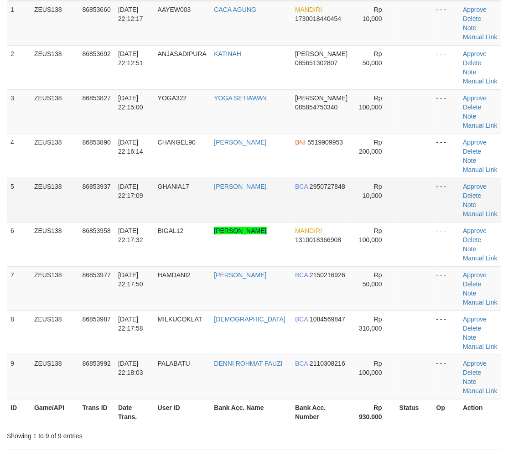
click at [337, 178] on tr "5 ZEUS138 86853937 31/08/2025 22:17:09 GHANIA17 ANDRIAN FARHAN SAA BCA 29507278…" at bounding box center [254, 200] width 494 height 44
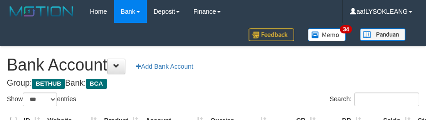
select select "***"
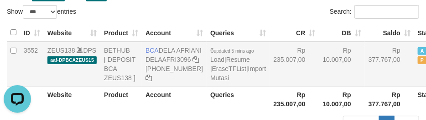
drag, startPoint x: 299, startPoint y: 84, endPoint x: 317, endPoint y: 88, distance: 18.2
click at [319, 86] on td "Rp 10.007,00" at bounding box center [342, 64] width 46 height 45
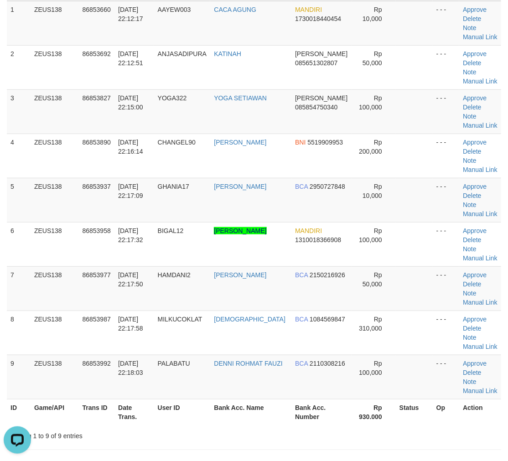
drag, startPoint x: 400, startPoint y: 192, endPoint x: 513, endPoint y: 209, distance: 114.9
click at [424, 222] on tr "6 ZEUS138 86853958 31/08/2025 22:17:32 BIGAL12 DORI GUSTIANDI PRANO MANDIRI 131…" at bounding box center [254, 244] width 494 height 44
click at [433, 266] on td "- - -" at bounding box center [446, 288] width 26 height 44
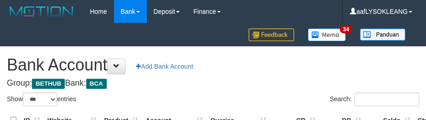
select select "***"
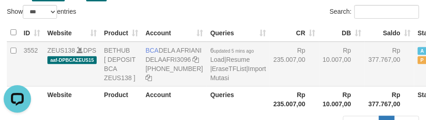
click at [276, 82] on td "Rp 235.007,00" at bounding box center [294, 64] width 49 height 45
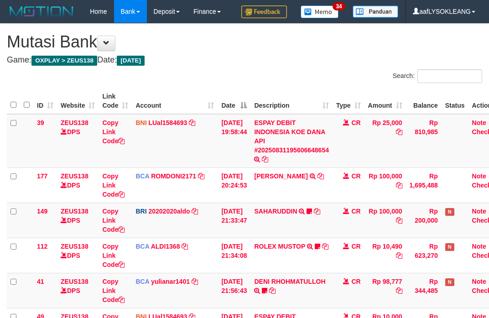
click at [234, 203] on td "[DATE] 21:33:47" at bounding box center [234, 220] width 33 height 35
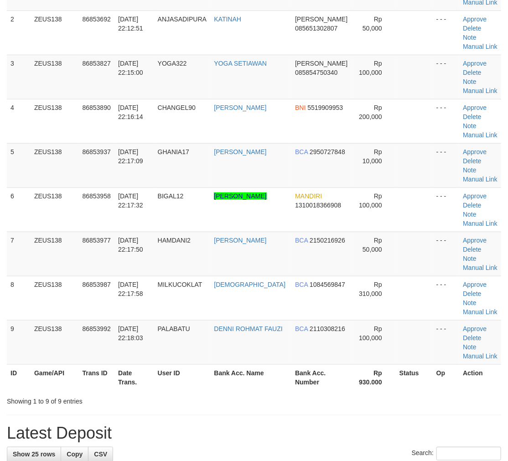
scroll to position [113, 0]
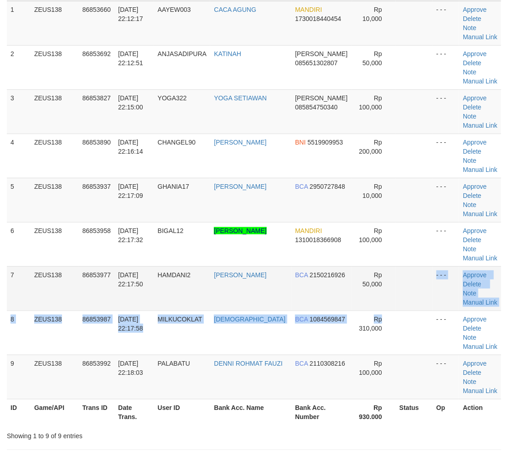
click at [376, 245] on tbody "1 ZEUS138 86853660 [DATE] 22:12:17 AAYEW003 CACA AGUNG MANDIRI 1730018440454 Rp…" at bounding box center [254, 200] width 494 height 399
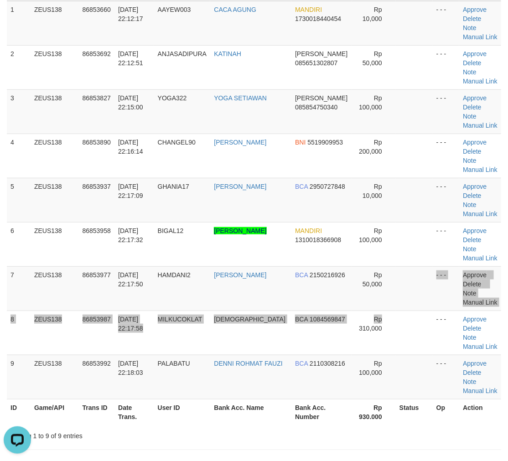
scroll to position [0, 0]
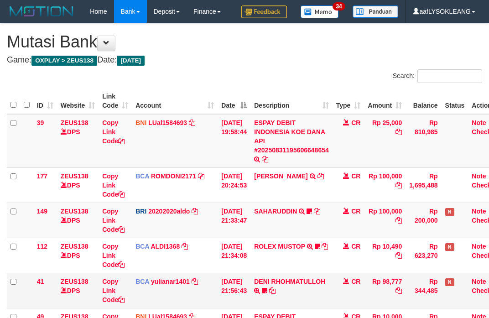
scroll to position [150, 0]
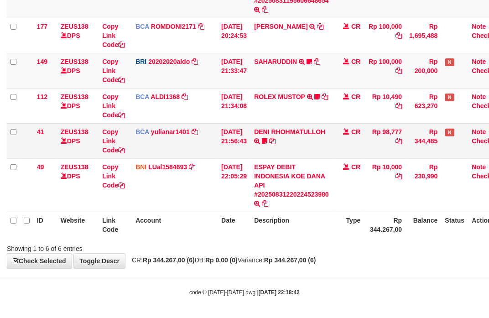
click at [250, 123] on tr "41 ZEUS138 DPS Copy Link Code BCA yulianar1401 DPS YULIANA RISKI ASTUTI mutasi_…" at bounding box center [256, 140] width 499 height 35
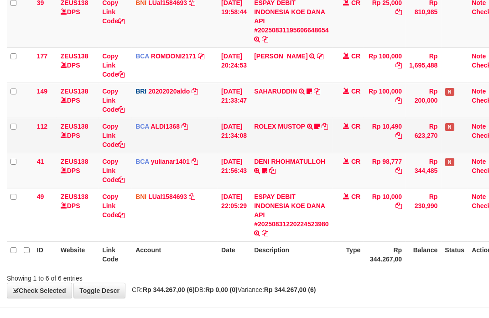
scroll to position [150, 0]
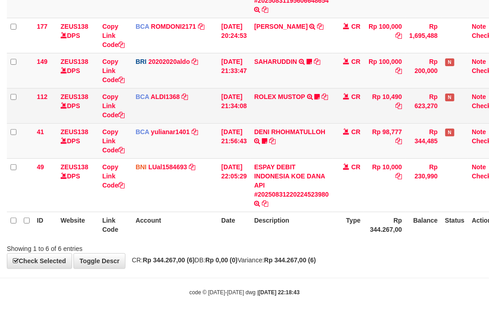
drag, startPoint x: 256, startPoint y: 124, endPoint x: 248, endPoint y: 120, distance: 8.8
click at [249, 121] on tbody "39 ZEUS138 DPS Copy Link Code BNI LUal1584693 DPS LUCKY ALAMSYAH mutasi_2025083…" at bounding box center [256, 88] width 499 height 248
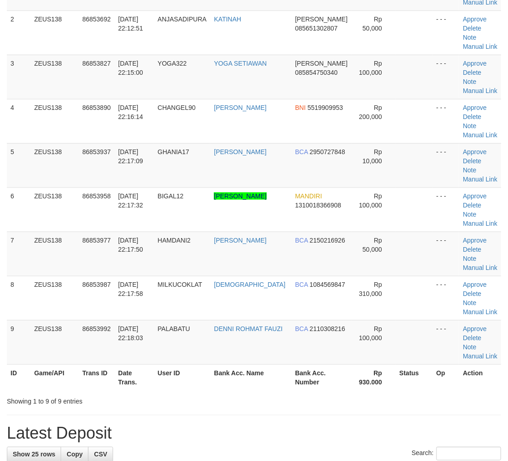
scroll to position [113, 0]
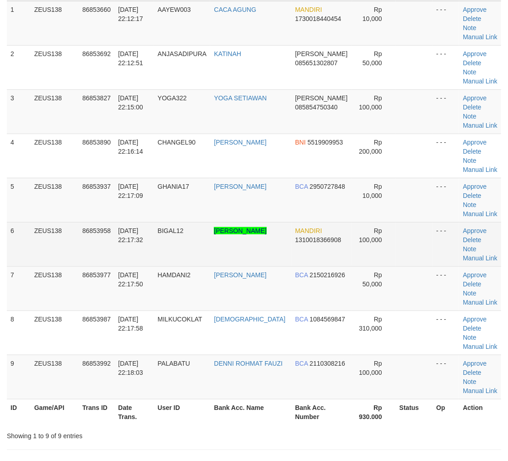
drag, startPoint x: 329, startPoint y: 203, endPoint x: 348, endPoint y: 210, distance: 19.7
click at [347, 222] on tr "6 ZEUS138 86853958 31/08/2025 22:17:32 BIGAL12 DORI GUSTIANDI PRANO MANDIRI 131…" at bounding box center [254, 244] width 494 height 44
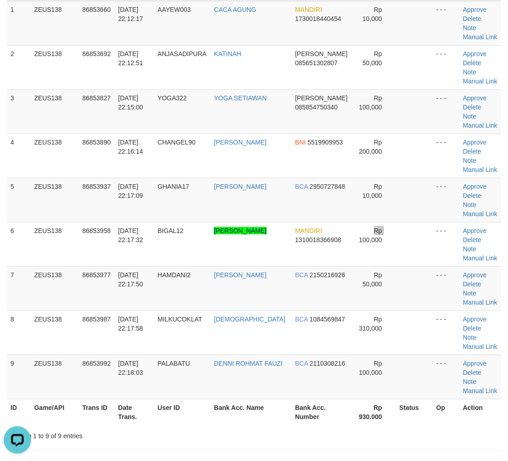
scroll to position [0, 0]
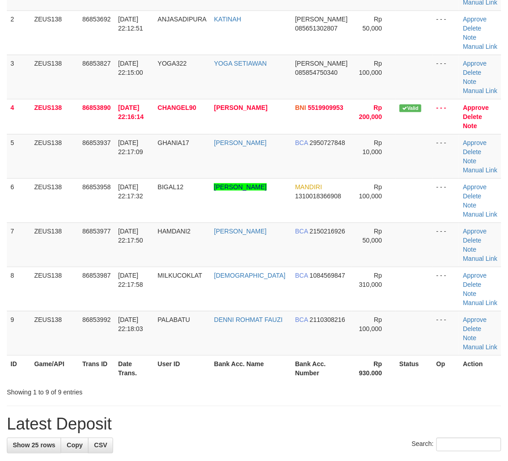
scroll to position [113, 0]
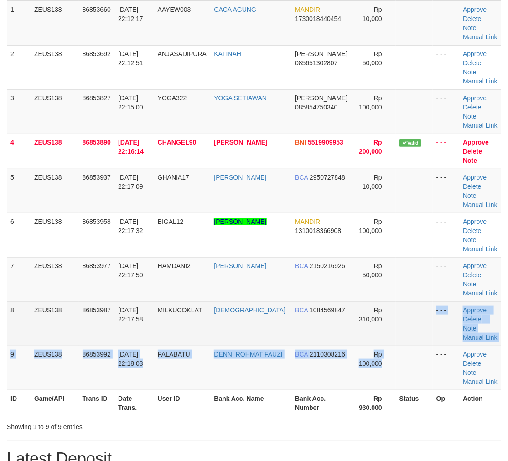
click at [400, 269] on tbody "1 ZEUS138 86853660 [DATE] 22:12:17 AAYEW003 CACA AGUNG MANDIRI 1730018440454 Rp…" at bounding box center [254, 196] width 494 height 390
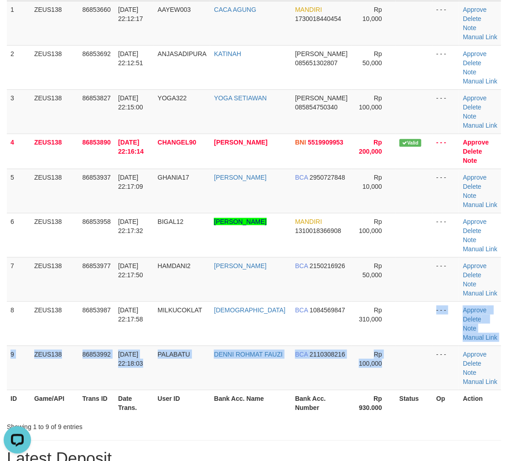
scroll to position [0, 0]
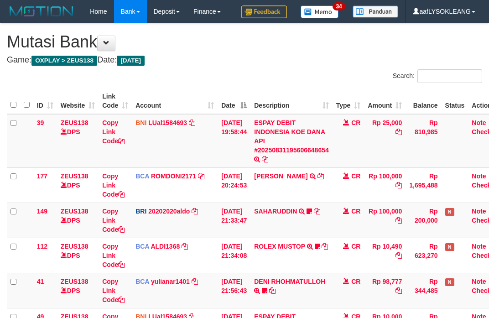
scroll to position [185, 0]
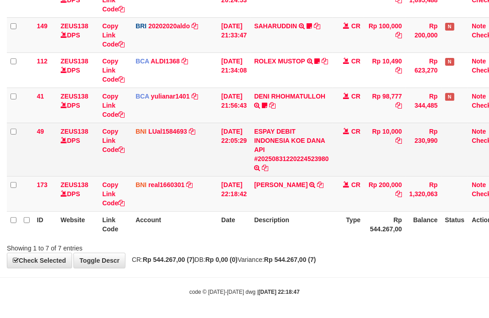
drag, startPoint x: 377, startPoint y: 161, endPoint x: 366, endPoint y: 158, distance: 11.3
click at [373, 160] on td "Rp 10,000" at bounding box center [385, 149] width 42 height 53
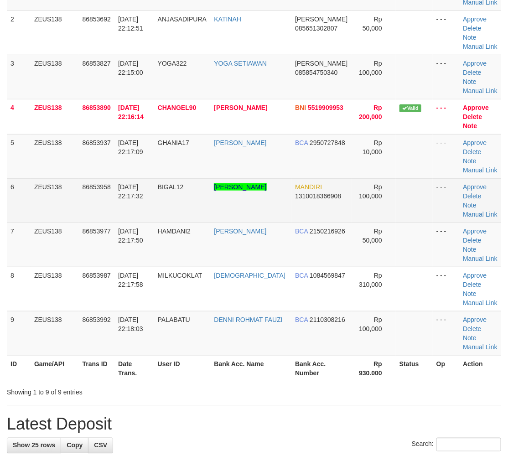
scroll to position [113, 0]
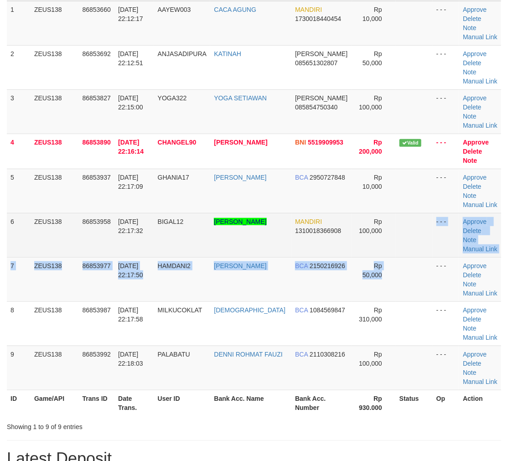
click at [420, 192] on tbody "1 ZEUS138 86853660 [DATE] 22:12:17 AAYEW003 CACA AGUNG MANDIRI 1730018440454 Rp…" at bounding box center [254, 196] width 494 height 390
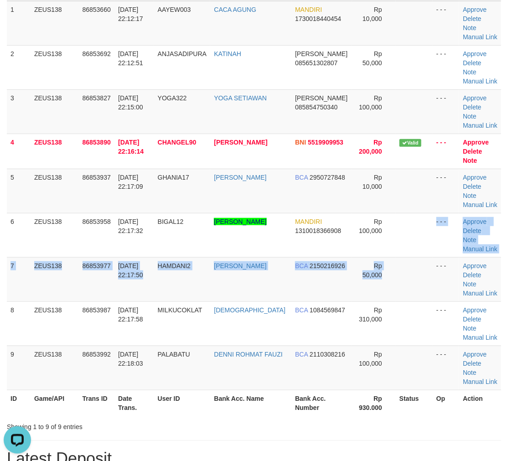
scroll to position [0, 0]
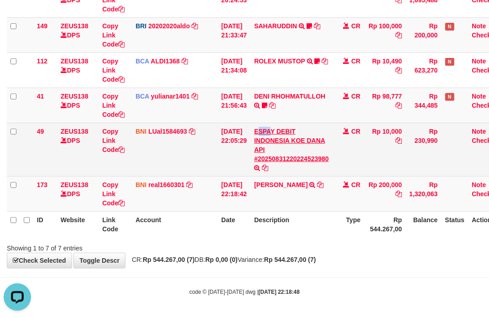
drag, startPoint x: 264, startPoint y: 126, endPoint x: 0, endPoint y: 80, distance: 267.2
click at [262, 126] on td "ESPAY DEBIT INDONESIA KOE DANA API #20250831220224523980 TRANSFER DARI ESPAY DE…" at bounding box center [291, 149] width 82 height 53
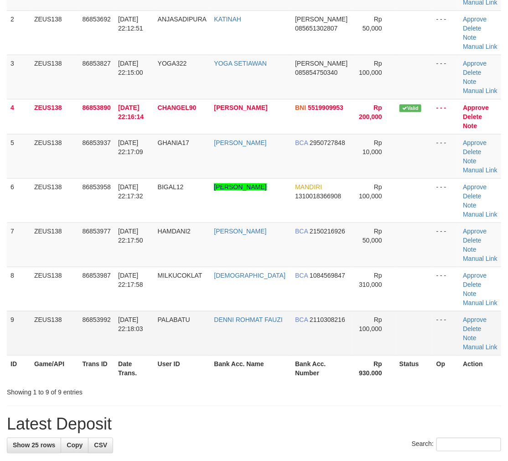
scroll to position [113, 0]
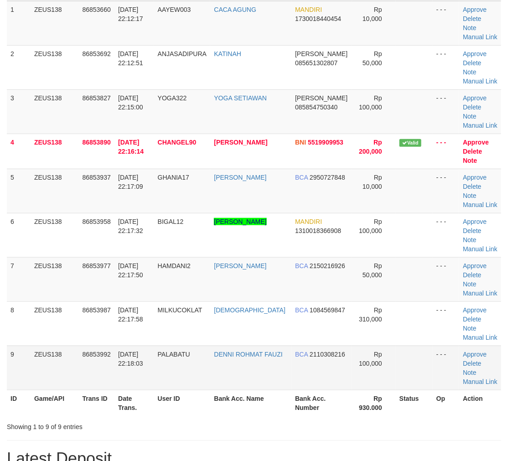
click at [336, 242] on tbody "1 ZEUS138 86853660 31/08/2025 22:12:17 AAYEW003 CACA AGUNG MANDIRI 173001844045…" at bounding box center [254, 196] width 494 height 390
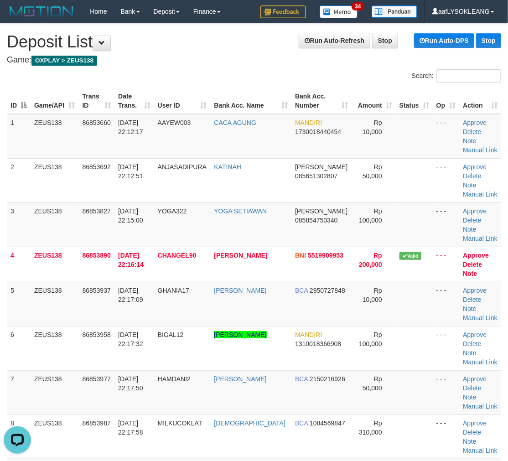
scroll to position [16, 0]
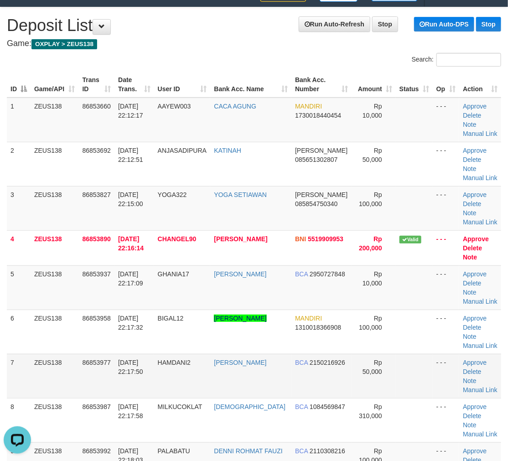
click at [381, 354] on tr "7 ZEUS138 86853977 [DATE] 22:17:50 HAMDANI2 [PERSON_NAME] BCA 2150216926 Rp 50,…" at bounding box center [254, 376] width 494 height 44
drag, startPoint x: 283, startPoint y: 274, endPoint x: 492, endPoint y: 301, distance: 210.7
click at [335, 310] on td "MANDIRI 1310018366908" at bounding box center [321, 332] width 60 height 44
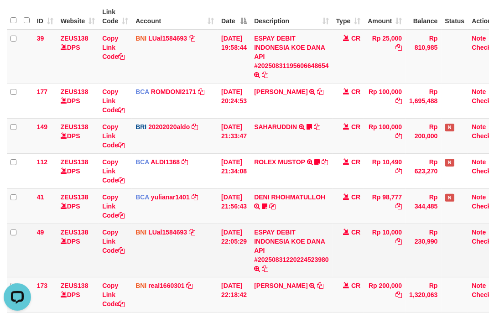
scroll to position [101, 0]
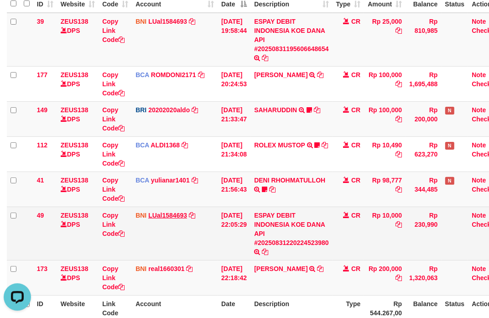
drag, startPoint x: 221, startPoint y: 227, endPoint x: 182, endPoint y: 217, distance: 40.5
click at [218, 226] on td "31/08/2025 22:05:29" at bounding box center [234, 233] width 33 height 53
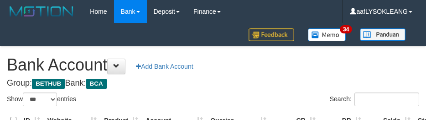
select select "***"
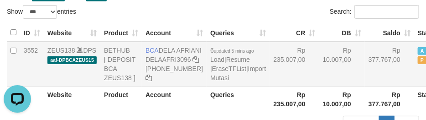
click at [270, 72] on td "Rp 235.007,00" at bounding box center [294, 64] width 49 height 45
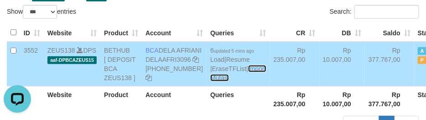
click at [210, 81] on link "Import Mutasi" at bounding box center [238, 73] width 56 height 16
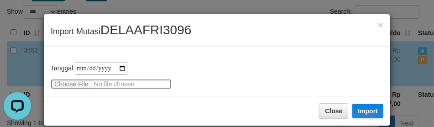
click at [77, 83] on input "file" at bounding box center [111, 84] width 121 height 10
type input "**********"
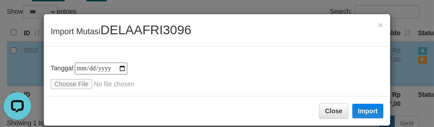
click at [356, 101] on div "Close Import" at bounding box center [217, 111] width 346 height 30
click at [357, 108] on button "Import" at bounding box center [367, 111] width 31 height 15
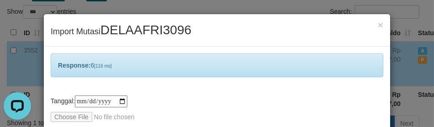
scroll to position [44, 0]
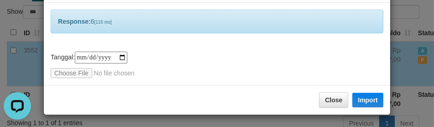
drag, startPoint x: 219, startPoint y: 66, endPoint x: 213, endPoint y: 79, distance: 14.3
click at [217, 66] on div "**********" at bounding box center [217, 65] width 333 height 26
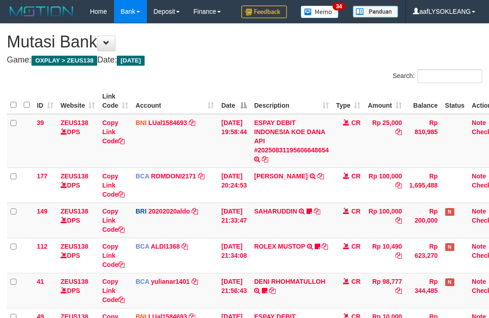
scroll to position [83, 0]
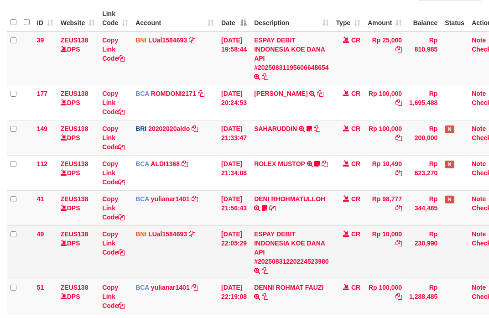
scroll to position [167, 0]
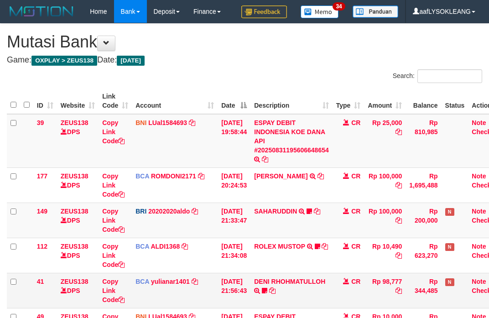
scroll to position [101, 0]
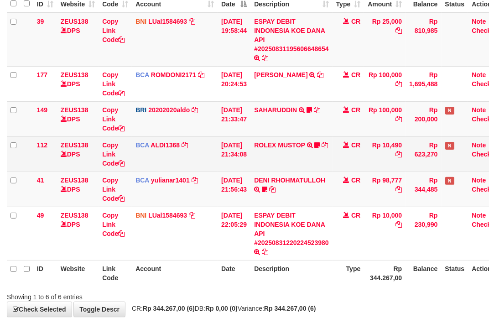
click at [151, 158] on td "BCA ALDI1368 DPS ALDI mutasi_20250831_3354 | 112 mutasi_20250831_3354 | 112" at bounding box center [175, 153] width 86 height 35
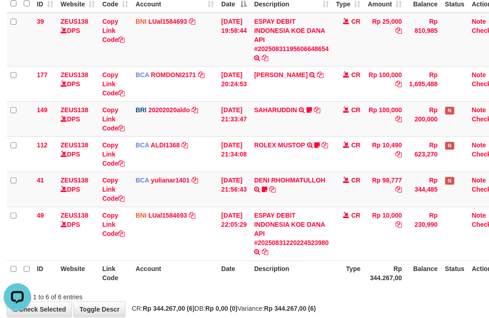
scroll to position [0, 0]
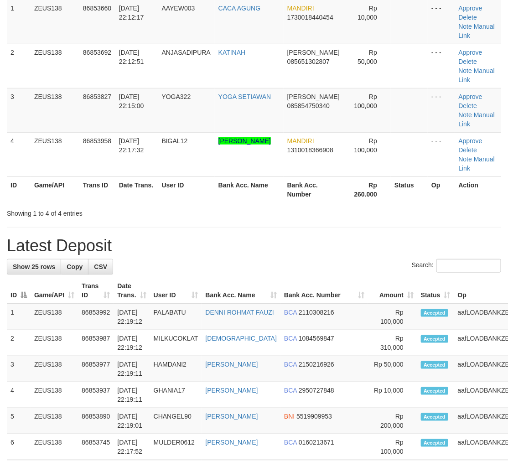
scroll to position [131, 0]
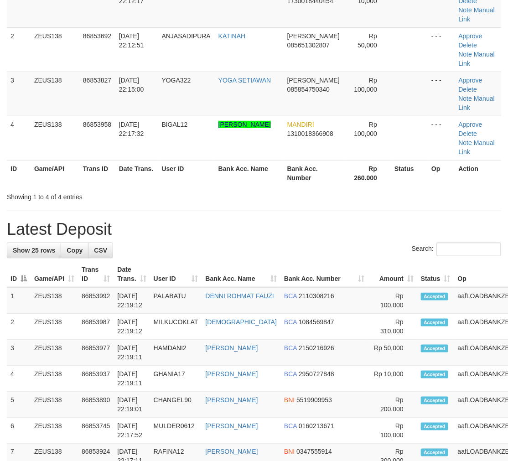
drag, startPoint x: 281, startPoint y: 254, endPoint x: 514, endPoint y: 296, distance: 236.4
click at [285, 261] on th "Bank Acc. Number" at bounding box center [325, 274] width 88 height 26
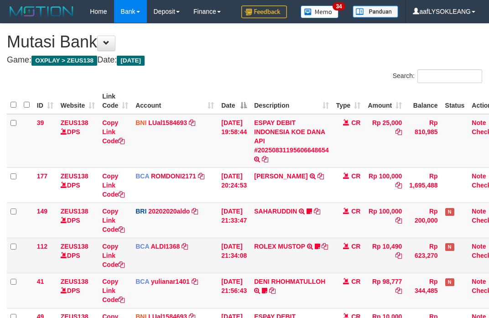
scroll to position [99, 0]
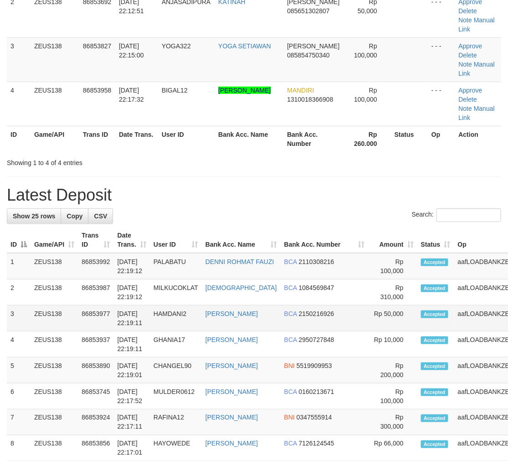
drag, startPoint x: 381, startPoint y: 271, endPoint x: 503, endPoint y: 291, distance: 122.9
click at [417, 280] on td "Accepted" at bounding box center [435, 293] width 37 height 26
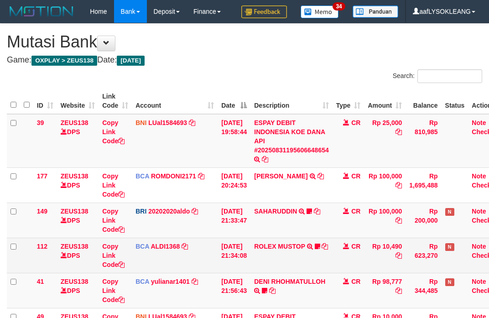
scroll to position [80, 0]
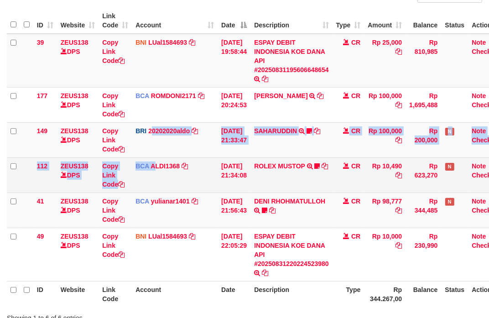
drag, startPoint x: 156, startPoint y: 157, endPoint x: 262, endPoint y: 173, distance: 107.9
click at [167, 162] on tbody "39 ZEUS138 DPS Copy Link Code BNI LUal1584693 DPS LUCKY ALAMSYAH mutasi_2025083…" at bounding box center [256, 158] width 499 height 248
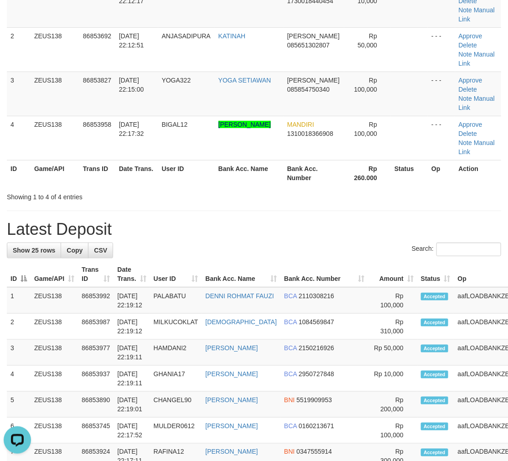
drag, startPoint x: 432, startPoint y: 276, endPoint x: 513, endPoint y: 291, distance: 82.5
click at [454, 287] on td "aafLOADBANKZEUS" at bounding box center [488, 300] width 68 height 26
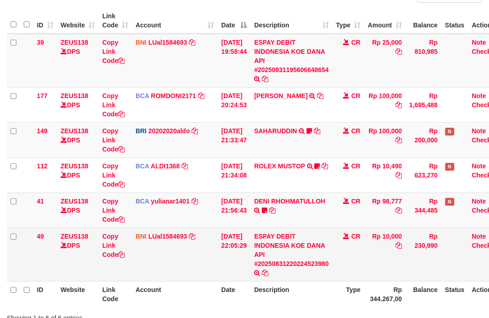
scroll to position [150, 0]
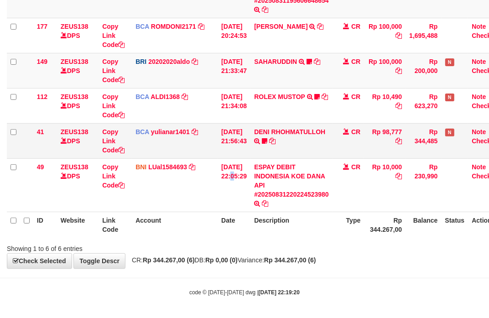
drag, startPoint x: 231, startPoint y: 167, endPoint x: 96, endPoint y: 141, distance: 137.5
click at [233, 167] on td "31/08/2025 22:05:29" at bounding box center [234, 184] width 33 height 53
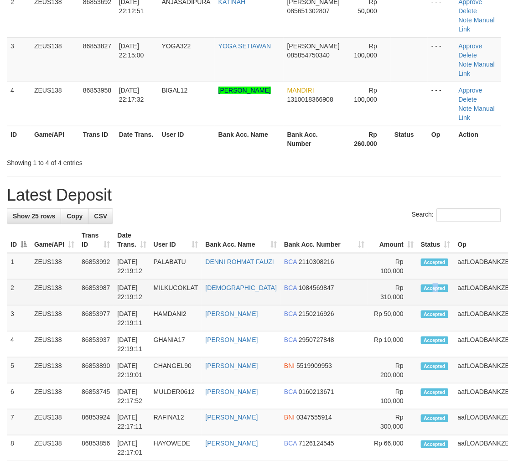
drag, startPoint x: 380, startPoint y: 260, endPoint x: 481, endPoint y: 276, distance: 102.9
click at [448, 280] on tr "2 ZEUS138 86853987 31/08/2025 22:19:12 MILKUCOKLAT BUDIYANA BCA 1084569847 Rp 3…" at bounding box center [283, 293] width 552 height 26
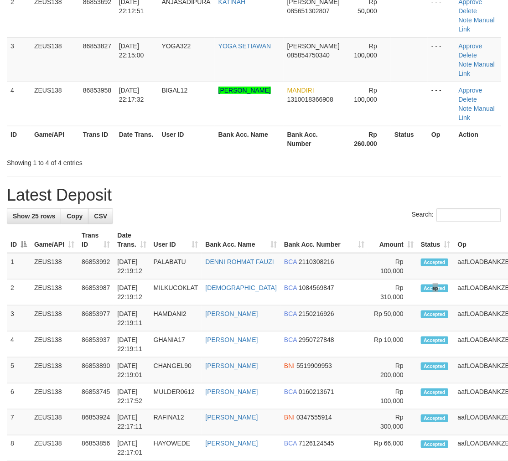
scroll to position [131, 0]
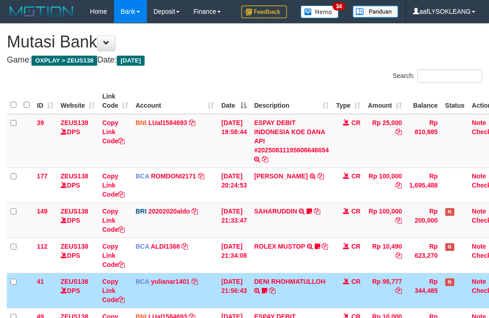
scroll to position [120, 0]
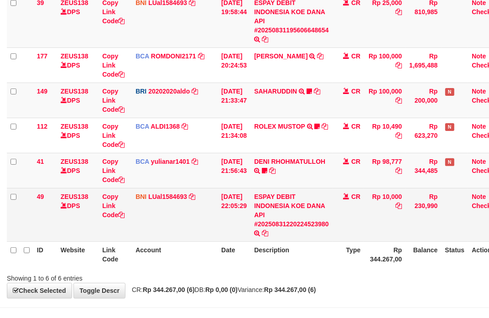
scroll to position [150, 0]
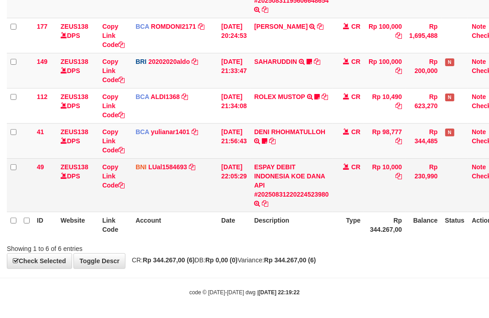
click at [345, 201] on td "CR" at bounding box center [349, 184] width 32 height 53
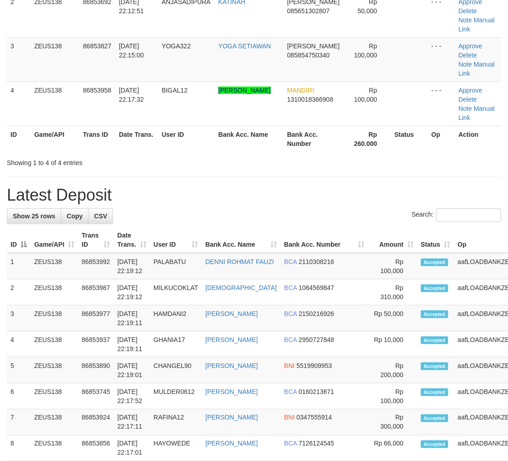
scroll to position [131, 0]
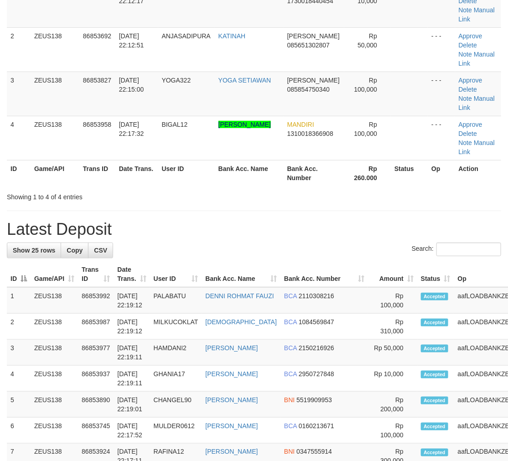
drag, startPoint x: 339, startPoint y: 201, endPoint x: 378, endPoint y: 202, distance: 38.8
click at [341, 201] on div "**********" at bounding box center [254, 446] width 508 height 1106
drag, startPoint x: 378, startPoint y: 202, endPoint x: 390, endPoint y: 202, distance: 12.8
click at [381, 202] on div "**********" at bounding box center [254, 446] width 508 height 1106
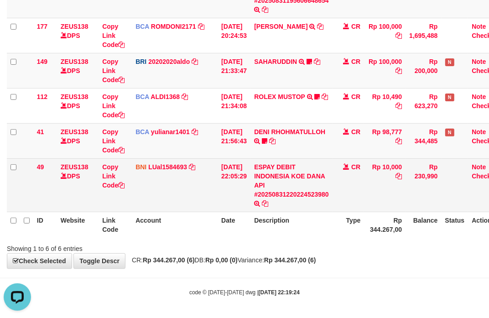
drag, startPoint x: 388, startPoint y: 209, endPoint x: 357, endPoint y: 194, distance: 34.1
click at [364, 198] on tr "49 ZEUS138 DPS Copy Link Code BNI LUal1584693 DPS [PERSON_NAME] mutasi_20250831…" at bounding box center [256, 184] width 499 height 53
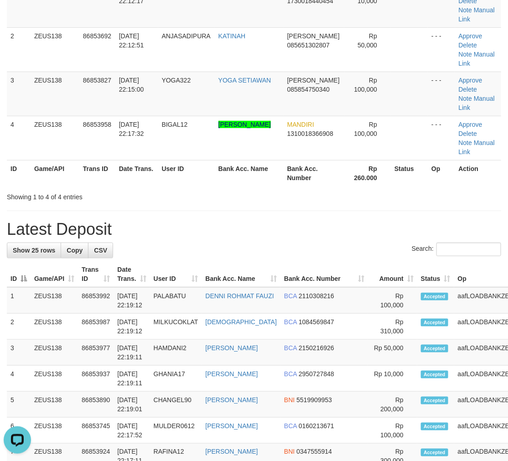
drag, startPoint x: 279, startPoint y: 190, endPoint x: 274, endPoint y: 207, distance: 17.5
click at [286, 220] on h1 "Latest Deposit" at bounding box center [254, 229] width 494 height 18
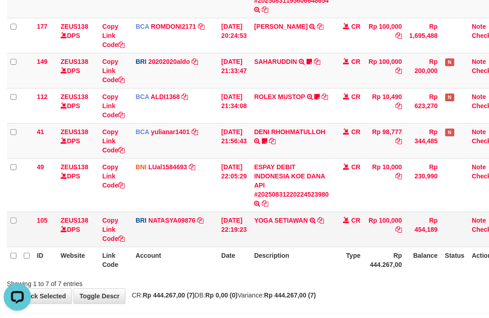
scroll to position [185, 0]
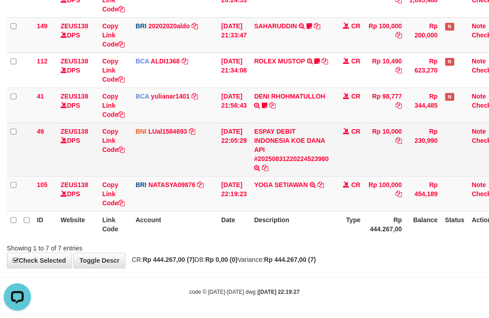
click at [156, 142] on td "BNI LUal1584693 DPS LUCKY ALAMSYAH mutasi_20250831_2414 | 49 mutasi_20250831_24…" at bounding box center [175, 149] width 86 height 53
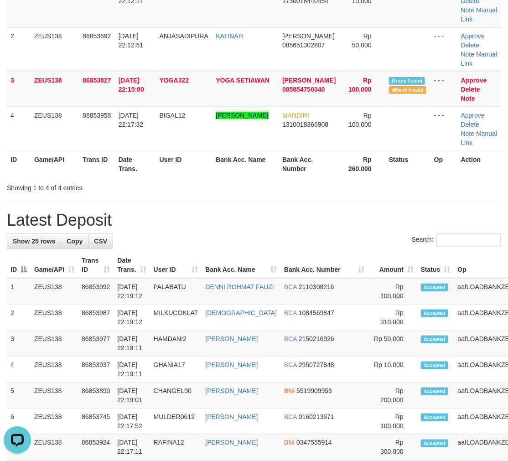
click at [292, 203] on div "**********" at bounding box center [254, 441] width 508 height 1097
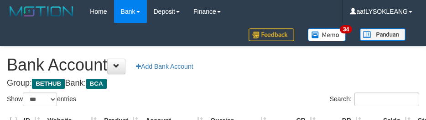
select select "***"
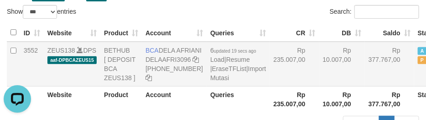
drag, startPoint x: 327, startPoint y: 74, endPoint x: 335, endPoint y: 100, distance: 27.4
click at [331, 79] on tr "3552 ZEUS138 DPS aaf-DPBCAZEUS15 BETHUB [ DEPOSIT BCA ZEUS138 ] BCA DELA AFRIAN…" at bounding box center [237, 64] width 461 height 45
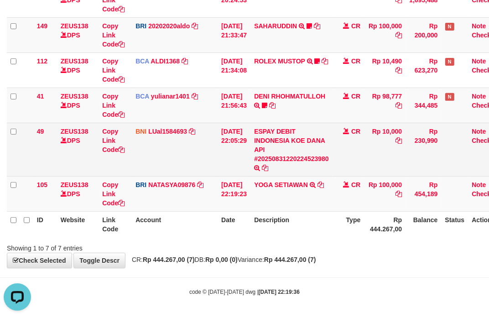
click at [262, 162] on td "ESPAY DEBIT INDONESIA KOE DANA API #20250831220224523980 TRANSFER DARI ESPAY DE…" at bounding box center [291, 149] width 82 height 53
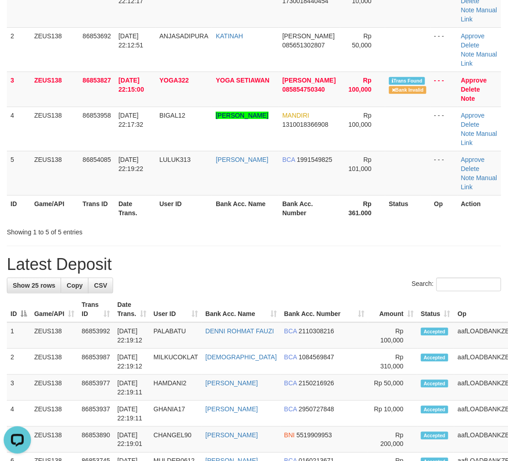
drag, startPoint x: 371, startPoint y: 293, endPoint x: 515, endPoint y: 306, distance: 145.1
drag, startPoint x: 330, startPoint y: 260, endPoint x: 472, endPoint y: 280, distance: 142.8
click at [394, 272] on h1 "Latest Deposit" at bounding box center [254, 264] width 494 height 18
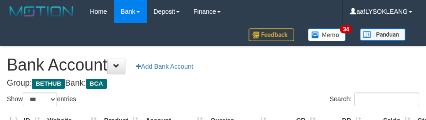
select select "***"
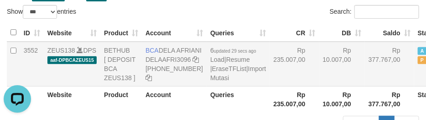
click at [319, 75] on td "Rp 10.007,00" at bounding box center [342, 64] width 46 height 45
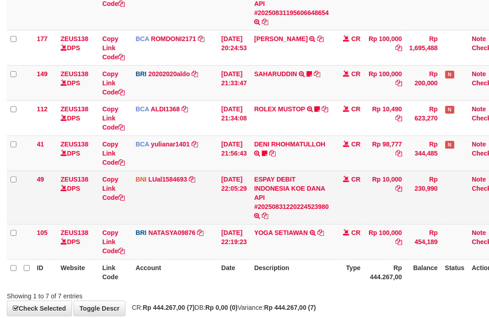
scroll to position [185, 0]
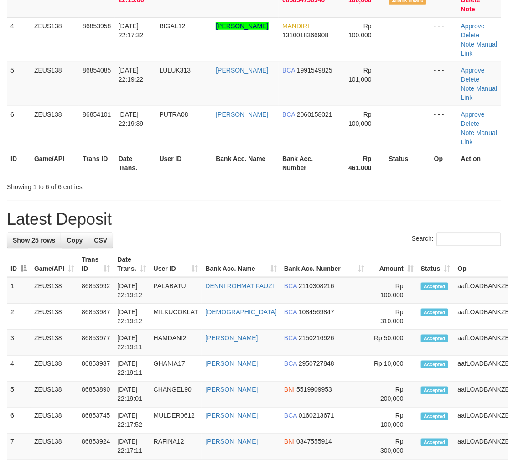
drag, startPoint x: 300, startPoint y: 235, endPoint x: 328, endPoint y: 239, distance: 28.6
click at [318, 236] on div "Search:" at bounding box center [254, 241] width 494 height 16
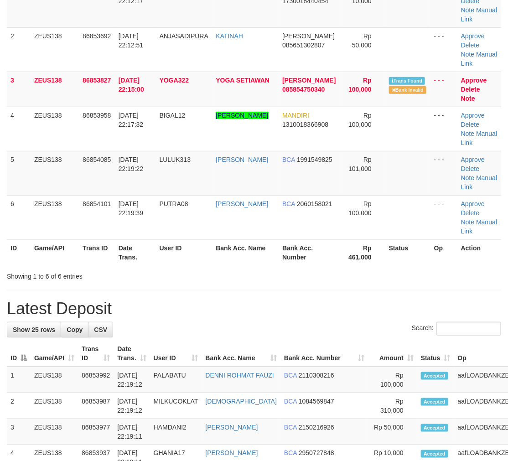
drag, startPoint x: 480, startPoint y: 243, endPoint x: 514, endPoint y: 252, distance: 35.0
click at [500, 248] on tr "ID Game/API Trans ID Date Trans. User ID Bank Acc. Name Bank Acc. Number Rp 461…" at bounding box center [254, 252] width 494 height 26
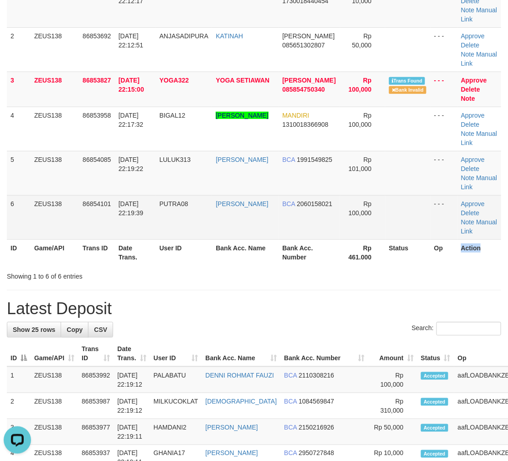
scroll to position [0, 0]
drag, startPoint x: 355, startPoint y: 208, endPoint x: 495, endPoint y: 240, distance: 144.2
click at [383, 217] on tr "6 ZEUS138 86854101 31/08/2025 22:19:39 PUTRA08 TOVAN AGUS SAPUTRA BCA 206015802…" at bounding box center [254, 217] width 494 height 44
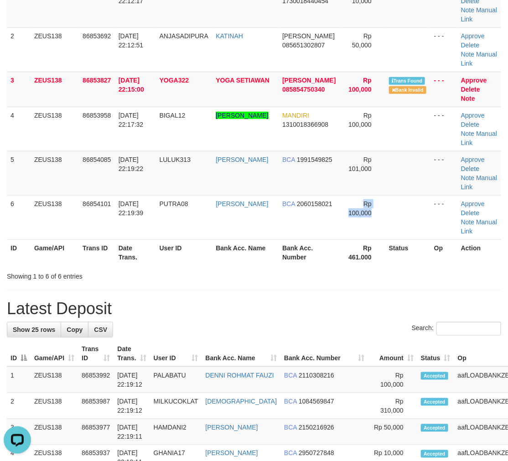
scroll to position [97, 0]
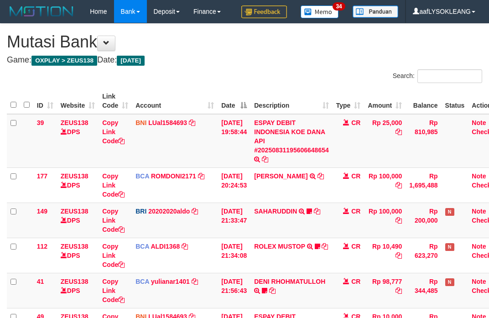
scroll to position [137, 0]
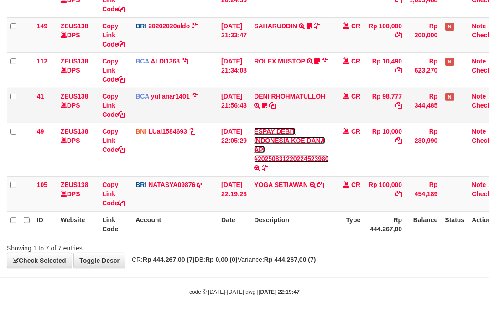
drag, startPoint x: 280, startPoint y: 160, endPoint x: 13, endPoint y: 104, distance: 273.1
click at [279, 159] on link "ESPAY DEBIT INDONESIA KOE DANA API #20250831220224523980" at bounding box center [291, 145] width 75 height 35
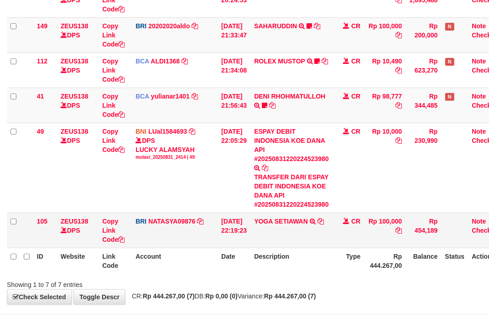
scroll to position [222, 0]
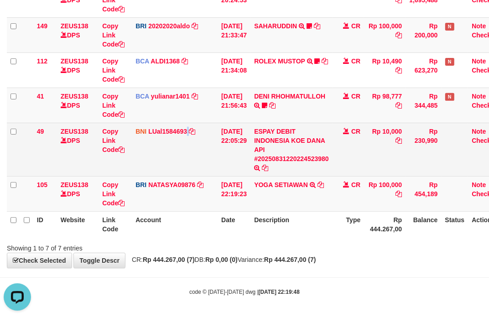
drag, startPoint x: 193, startPoint y: 170, endPoint x: 183, endPoint y: 165, distance: 11.2
click at [187, 165] on td "BNI LUal1584693 DPS LUCKY ALAMSYAH mutasi_20250831_2414 | 49 mutasi_20250831_24…" at bounding box center [175, 149] width 86 height 53
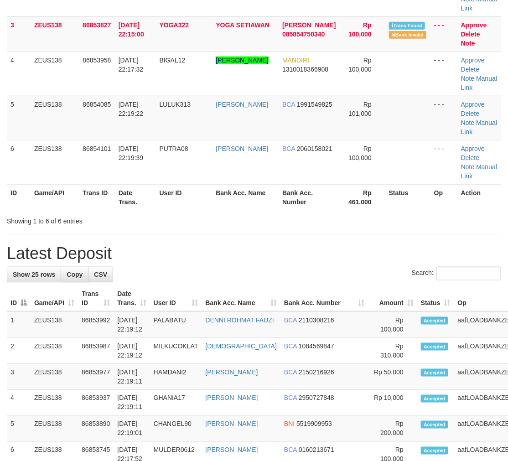
drag, startPoint x: 420, startPoint y: 248, endPoint x: 455, endPoint y: 255, distance: 35.7
click at [444, 252] on h1 "Latest Deposit" at bounding box center [254, 253] width 494 height 18
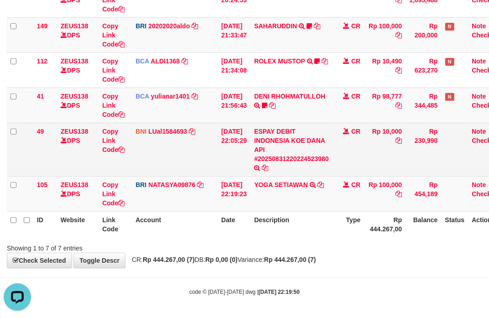
click at [354, 142] on td "CR" at bounding box center [349, 149] width 32 height 53
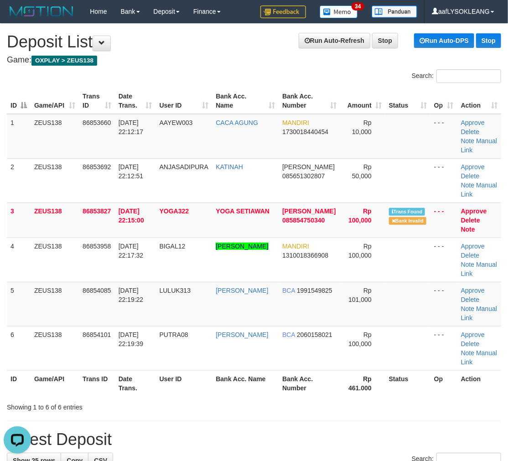
drag, startPoint x: 400, startPoint y: 161, endPoint x: 513, endPoint y: 197, distance: 119.2
click at [403, 162] on td at bounding box center [407, 180] width 45 height 44
drag, startPoint x: 349, startPoint y: 185, endPoint x: 455, endPoint y: 217, distance: 110.5
click at [349, 185] on td "Rp 50,000" at bounding box center [362, 180] width 45 height 44
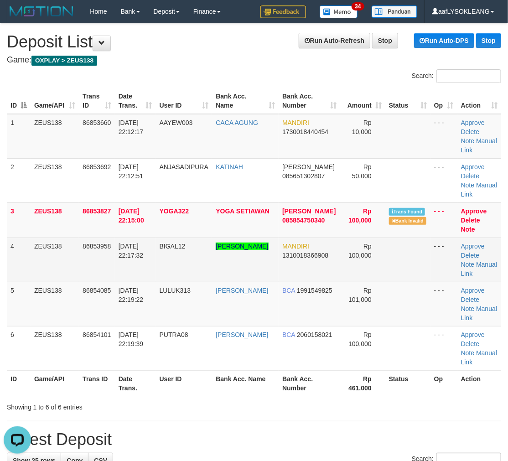
click at [332, 242] on td "MANDIRI 1310018366908" at bounding box center [310, 260] width 62 height 44
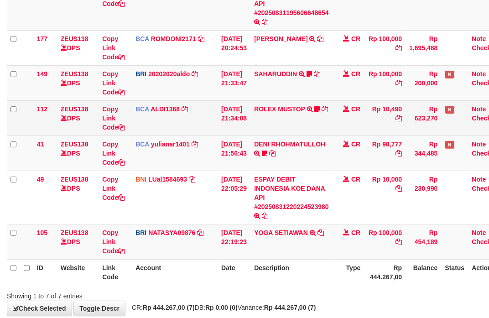
scroll to position [185, 0]
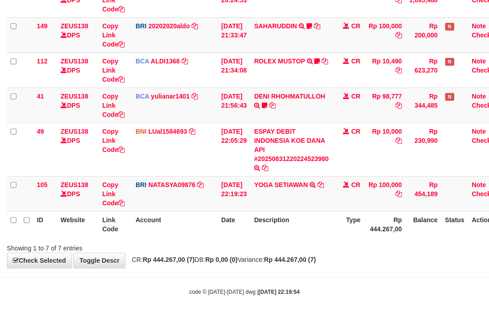
drag, startPoint x: 350, startPoint y: 225, endPoint x: 1, endPoint y: 128, distance: 362.2
click at [348, 222] on th "Type" at bounding box center [349, 224] width 32 height 26
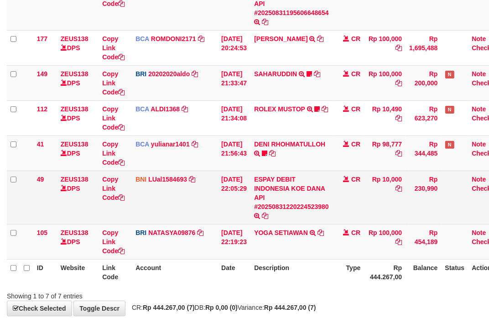
drag, startPoint x: 416, startPoint y: 243, endPoint x: 183, endPoint y: 170, distance: 243.8
click at [412, 238] on td "Rp 454,189" at bounding box center [424, 241] width 36 height 35
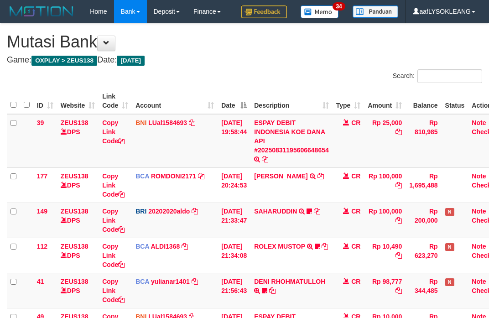
scroll to position [185, 0]
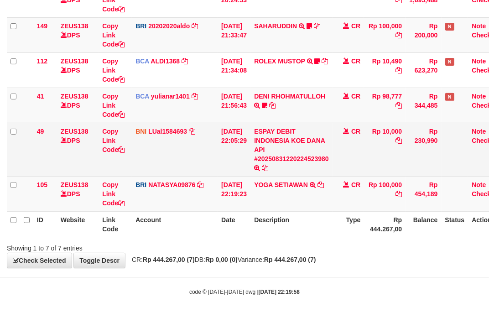
drag, startPoint x: 407, startPoint y: 156, endPoint x: 401, endPoint y: 155, distance: 5.5
click at [402, 155] on td "Rp 10,000" at bounding box center [385, 149] width 42 height 53
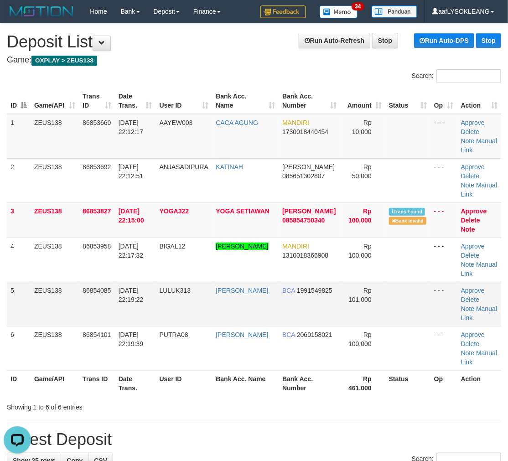
drag, startPoint x: 381, startPoint y: 305, endPoint x: 390, endPoint y: 307, distance: 9.8
click at [386, 306] on td at bounding box center [407, 304] width 45 height 44
